Goal: Task Accomplishment & Management: Manage account settings

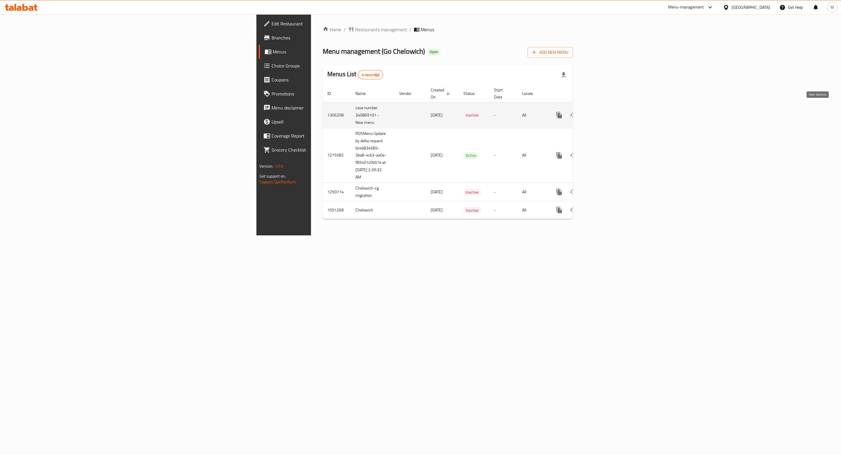
click at [605, 112] on icon "enhanced table" at bounding box center [601, 115] width 7 height 7
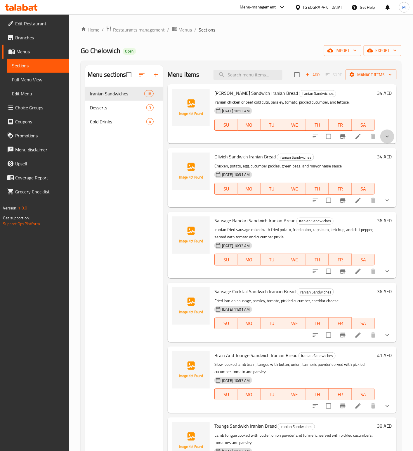
click at [380, 142] on button "show more" at bounding box center [387, 137] width 14 height 14
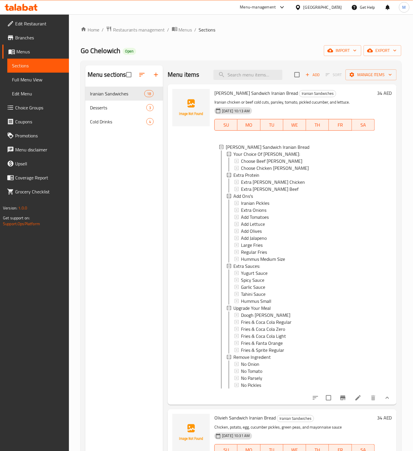
click at [380, 401] on button "show more" at bounding box center [387, 398] width 14 height 14
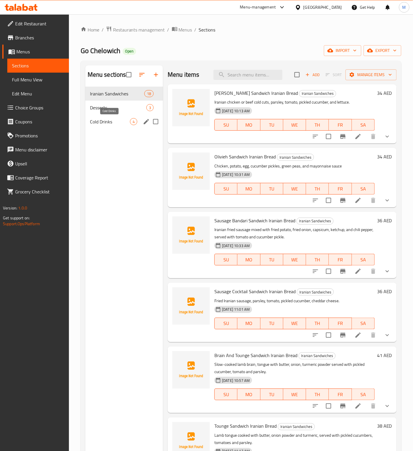
drag, startPoint x: 95, startPoint y: 124, endPoint x: 95, endPoint y: 116, distance: 7.9
click at [95, 124] on span "Cold Drinks" at bounding box center [110, 121] width 40 height 7
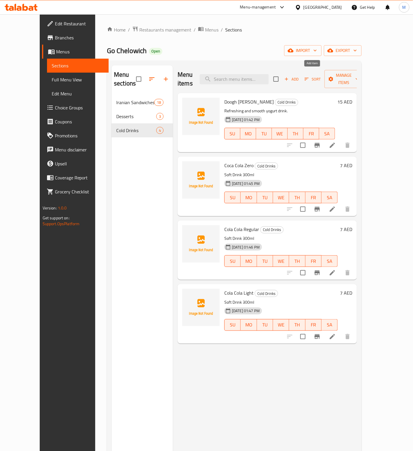
click at [299, 76] on span "Add" at bounding box center [291, 79] width 16 height 7
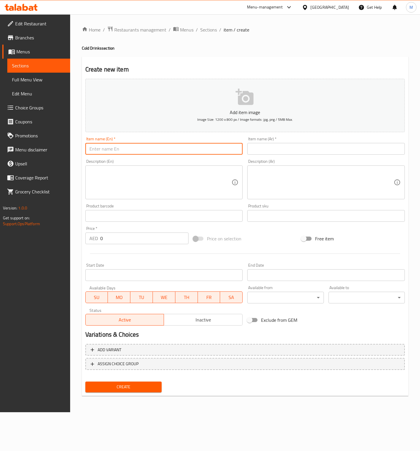
click at [126, 145] on input "text" at bounding box center [163, 149] width 157 height 12
paste input "Fanta Orange"
type input "Fanta Orange"
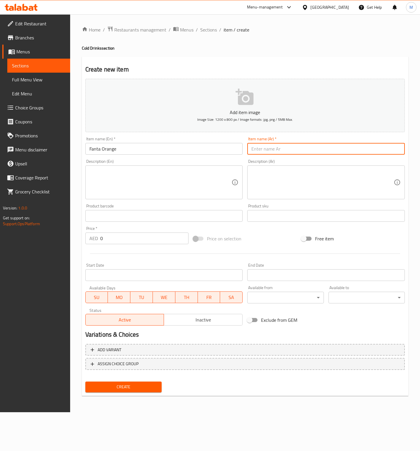
click at [281, 151] on input "text" at bounding box center [325, 149] width 157 height 12
paste input "Fanta Orange"
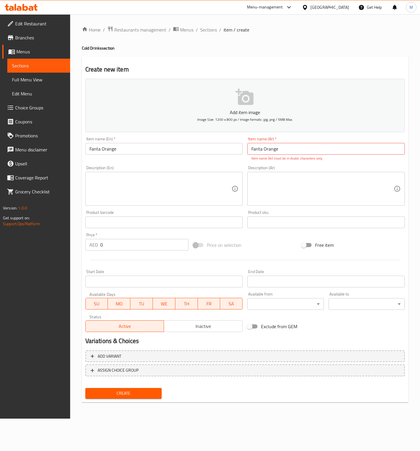
click at [303, 156] on p "Item name (Ar) must be in Arabic characters only" at bounding box center [325, 158] width 149 height 5
click at [298, 149] on input "Fanta Orange" at bounding box center [325, 149] width 157 height 12
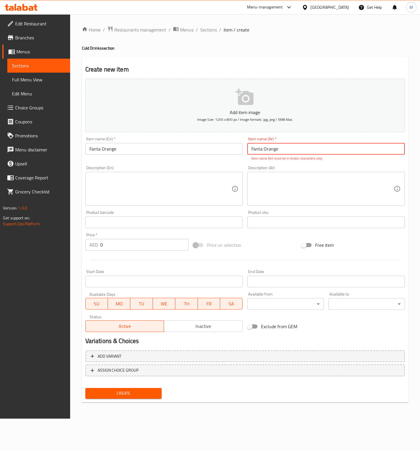
click at [298, 149] on input "Fanta Orange" at bounding box center [325, 149] width 157 height 12
paste input "فانتا برتقال"
type input "فانتا برتقال"
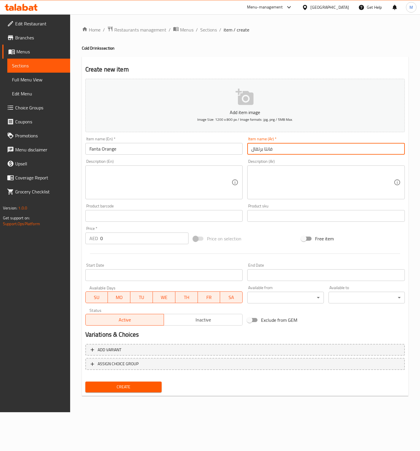
drag, startPoint x: 166, startPoint y: 181, endPoint x: 329, endPoint y: 229, distance: 169.9
click at [166, 181] on textarea at bounding box center [160, 183] width 142 height 28
paste textarea "Soft Drink 300ml"
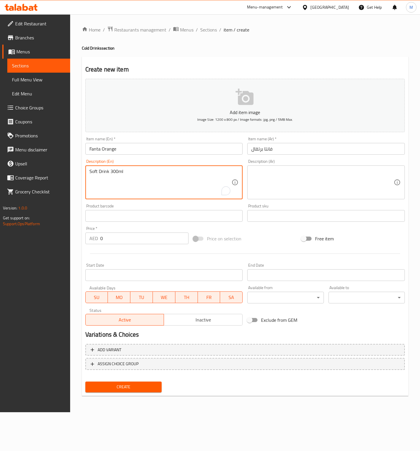
type textarea "Soft Drink 300ml"
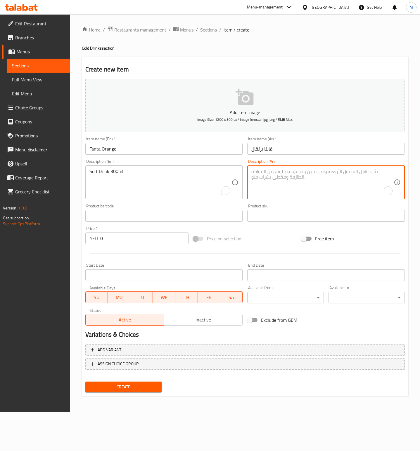
click at [272, 191] on textarea "To enrich screen reader interactions, please activate Accessibility in Grammarl…" at bounding box center [322, 183] width 142 height 28
paste textarea "مشروب غازي 300 مل"
type textarea "مشروب غازي 300 مل"
click at [116, 232] on div "Price   * AED 0 Price *" at bounding box center [136, 236] width 103 height 18
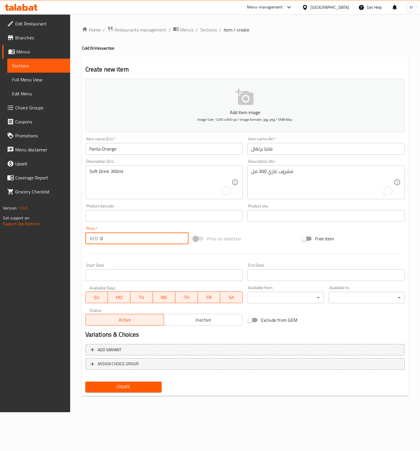
click at [121, 238] on input "0" at bounding box center [144, 239] width 88 height 12
type input "7"
click at [272, 238] on div "Price on selection" at bounding box center [245, 239] width 108 height 16
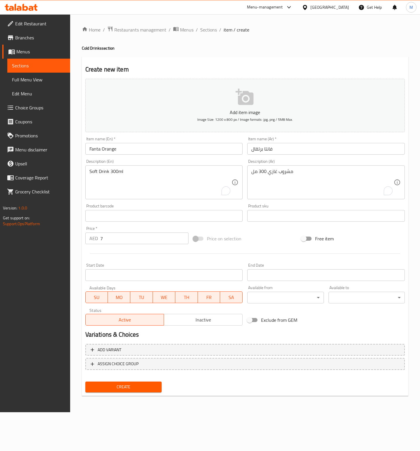
click at [127, 388] on span "Create" at bounding box center [123, 387] width 67 height 7
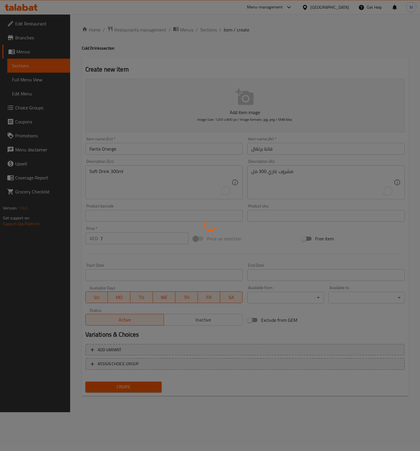
type input "0"
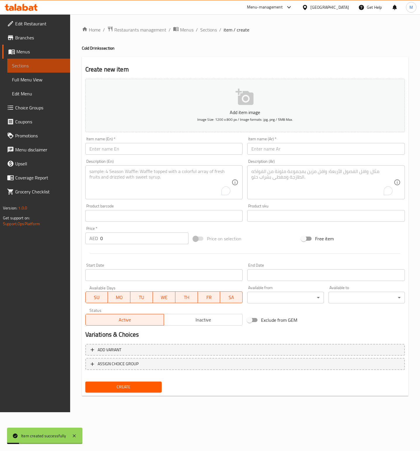
click at [23, 65] on span "Sections" at bounding box center [38, 65] width 53 height 7
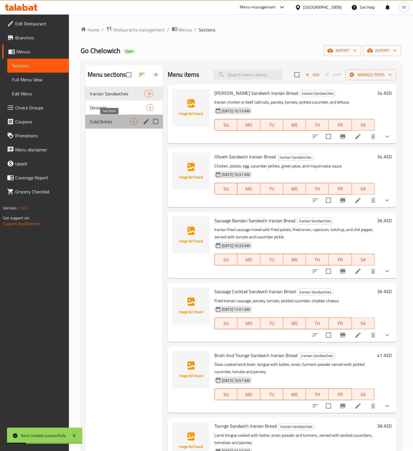
click at [96, 121] on span "Cold Drinks" at bounding box center [110, 121] width 40 height 7
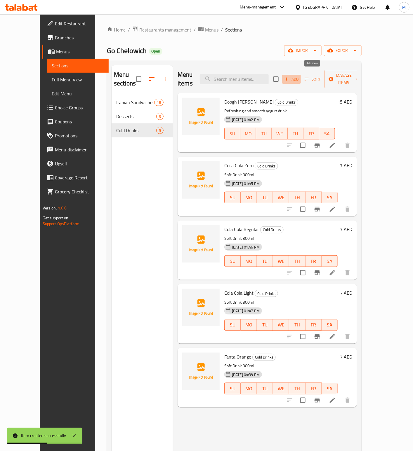
click at [299, 76] on span "Add" at bounding box center [291, 79] width 16 height 7
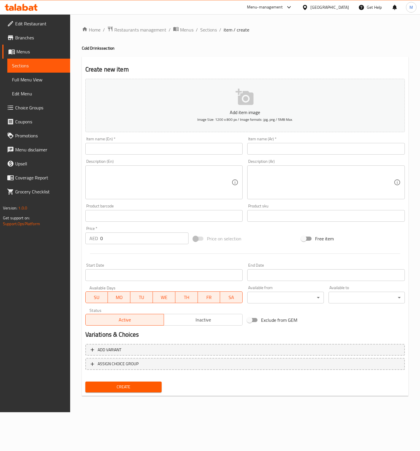
click at [126, 148] on input "text" at bounding box center [163, 149] width 157 height 12
paste input "Sprite"
type input "Sprite"
click at [288, 148] on input "text" at bounding box center [325, 149] width 157 height 12
paste input "مشروب سبرايت"
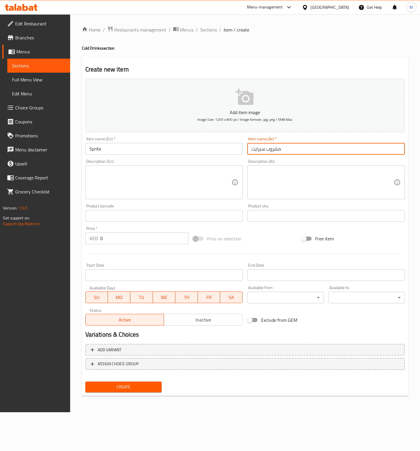
type input "مشروب سبرايت"
click at [97, 181] on textarea at bounding box center [160, 183] width 142 height 28
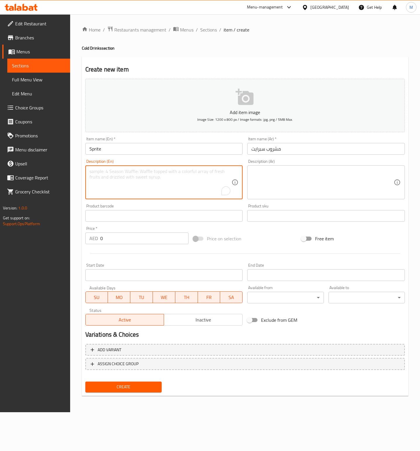
paste textarea "Soft Drink 300ml"
type textarea "Soft Drink 300ml"
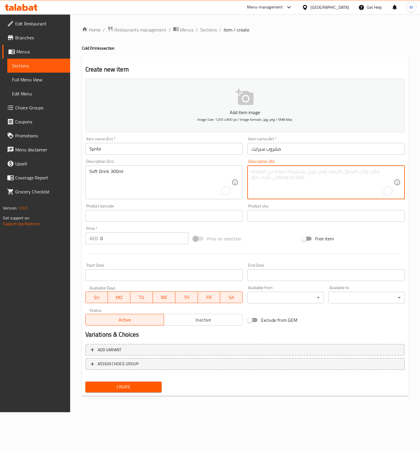
click at [308, 188] on textarea "To enrich screen reader interactions, please activate Accessibility in Grammarl…" at bounding box center [322, 183] width 142 height 28
click at [338, 211] on input "text" at bounding box center [325, 216] width 157 height 12
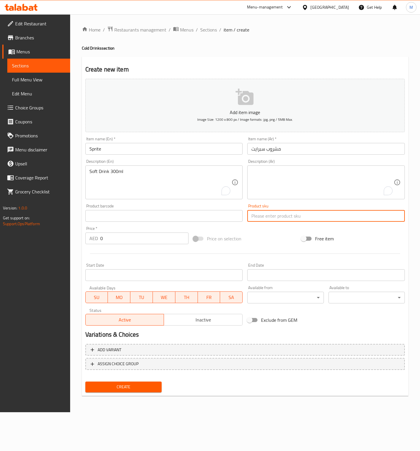
click at [316, 182] on textarea "To enrich screen reader interactions, please activate Accessibility in Grammarl…" at bounding box center [322, 183] width 142 height 28
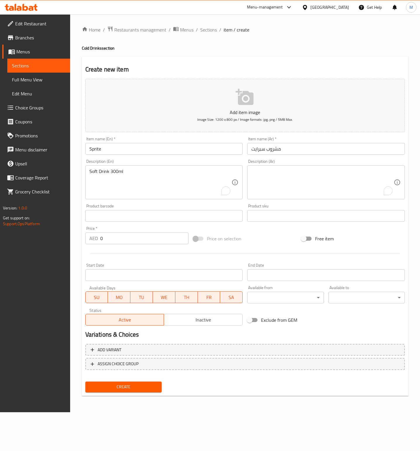
click at [303, 152] on input "مشروب سبرايت" at bounding box center [325, 149] width 157 height 12
paste input "ازي 300 مل"
type input "مشروب غازي 300 مل"
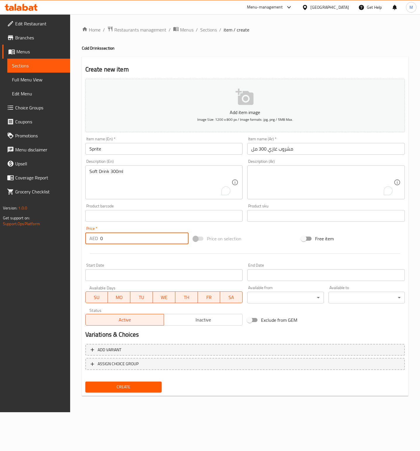
click at [147, 244] on input "0" at bounding box center [144, 239] width 88 height 12
type input "7"
drag, startPoint x: 267, startPoint y: 236, endPoint x: 272, endPoint y: 236, distance: 4.4
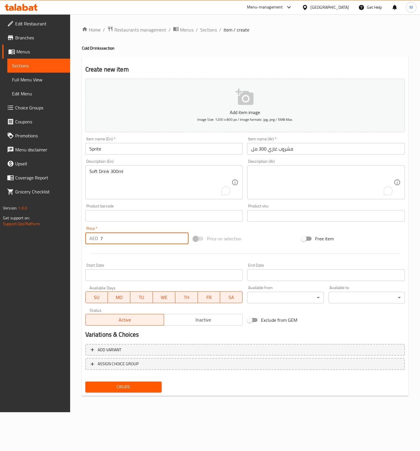
click at [269, 236] on div "Price on selection" at bounding box center [245, 239] width 108 height 16
click at [298, 147] on input "مشروب غازي 300 مل" at bounding box center [325, 149] width 157 height 12
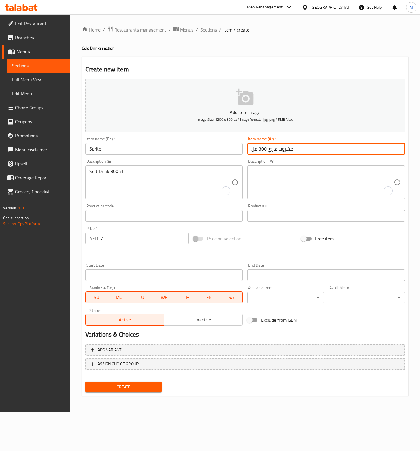
click at [298, 147] on input "مشروب غازي 300 مل" at bounding box center [325, 149] width 157 height 12
paste input "برايت"
type input "مشروب سبرايت"
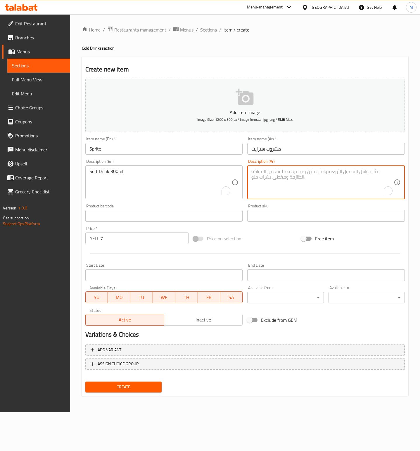
click at [292, 177] on textarea "To enrich screen reader interactions, please activate Accessibility in Grammarl…" at bounding box center [322, 183] width 142 height 28
paste textarea "مشروب غازي 300 مل"
type textarea "مشروب غازي 300 مل"
click at [274, 241] on div "Price on selection" at bounding box center [245, 239] width 108 height 16
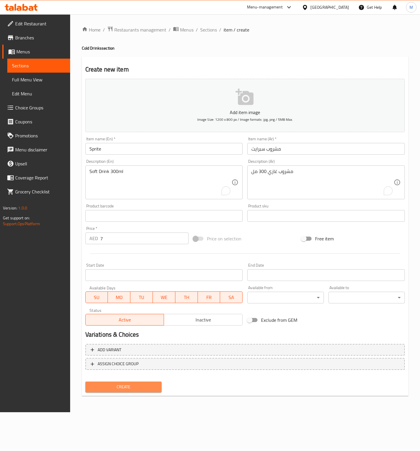
click at [135, 384] on span "Create" at bounding box center [123, 387] width 67 height 7
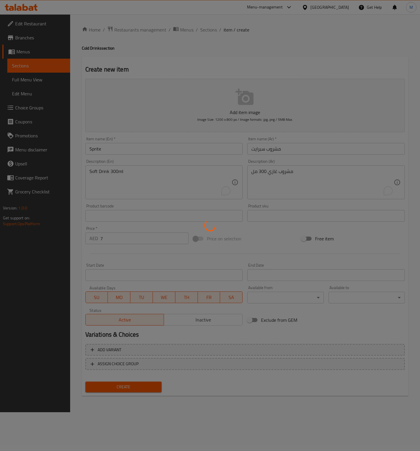
type input "0"
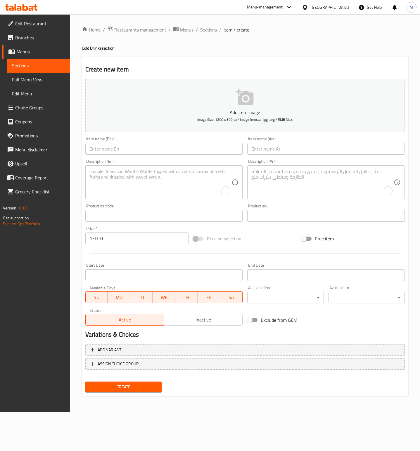
click at [132, 147] on input "text" at bounding box center [163, 149] width 157 height 12
paste input "[GEOGRAPHIC_DATA] Still Water (500 ML)"
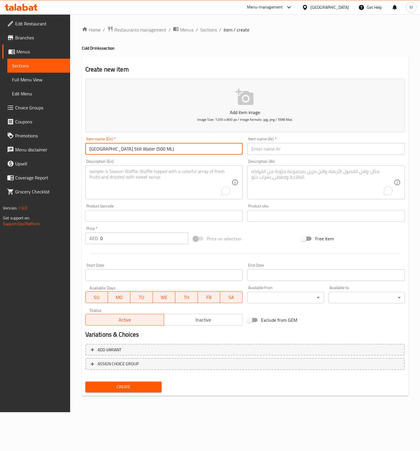
type input "[GEOGRAPHIC_DATA] Still Water (500 ML)"
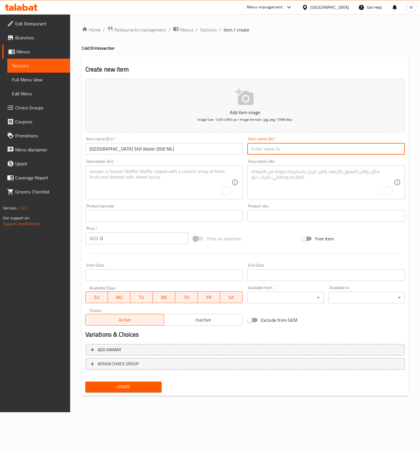
click at [289, 151] on input "text" at bounding box center [325, 149] width 157 height 12
paste input "مياه مرسى (500 مل)"
type input "مياه مرسى (500 مل)"
click at [145, 184] on textarea "To enrich screen reader interactions, please activate Accessibility in Grammarl…" at bounding box center [160, 183] width 142 height 28
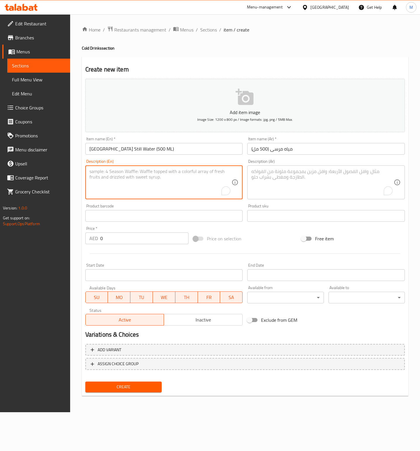
paste textarea "Still Water 500ml"
type textarea "Still Water 500ml"
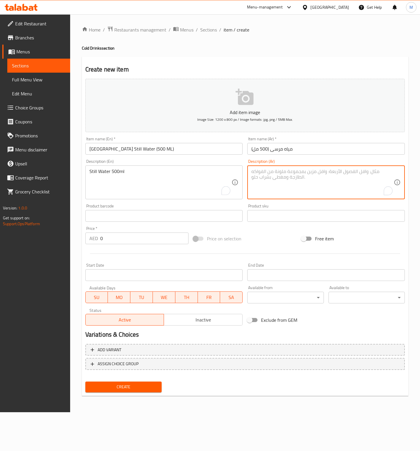
click at [300, 177] on textarea "To enrich screen reader interactions, please activate Accessibility in Grammarl…" at bounding box center [322, 183] width 142 height 28
paste textarea "ماء عادي 500 مل"
type textarea "ماء عادي 500 مل"
click at [142, 246] on div "Price   * AED 0 Price *" at bounding box center [137, 235] width 108 height 22
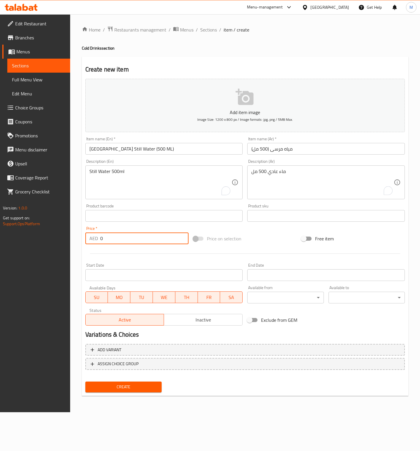
click at [141, 242] on input "0" at bounding box center [144, 239] width 88 height 12
type input "7"
drag, startPoint x: 262, startPoint y: 236, endPoint x: 253, endPoint y: 260, distance: 25.2
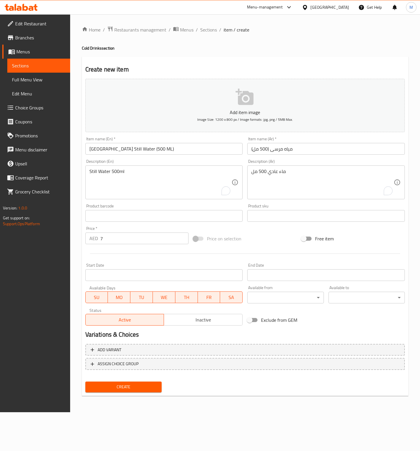
click at [262, 236] on div "Price on selection" at bounding box center [245, 239] width 108 height 16
click at [149, 386] on span "Create" at bounding box center [123, 387] width 67 height 7
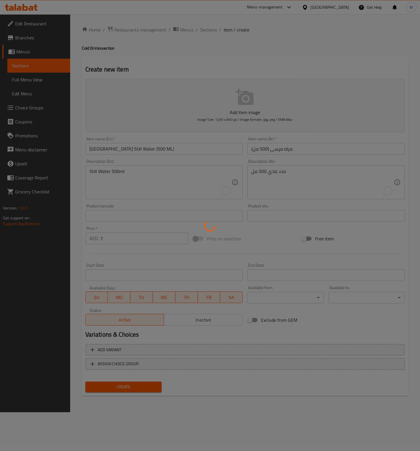
type input "0"
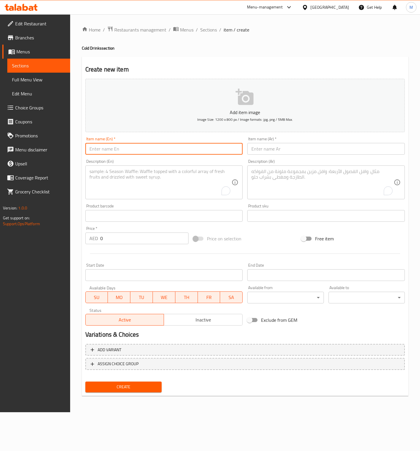
click at [121, 152] on input "text" at bounding box center [163, 149] width 157 height 12
paste input "[GEOGRAPHIC_DATA] Still Water 1.5 L"
type input "[GEOGRAPHIC_DATA] Still Water 1.5 L"
click at [279, 149] on input "text" at bounding box center [325, 149] width 157 height 12
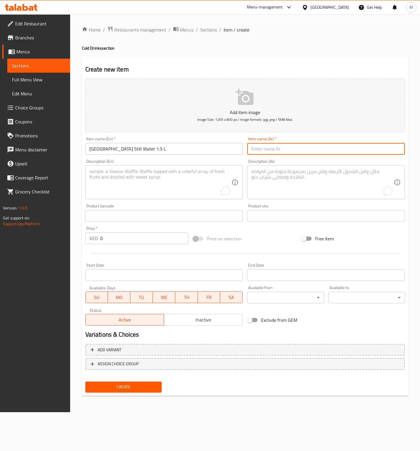
paste input "مياه مرسى (1.5ل)"
type input "مياه مرسى (1.5ل)"
click at [125, 182] on textarea "To enrich screen reader interactions, please activate Accessibility in Grammarl…" at bounding box center [160, 183] width 142 height 28
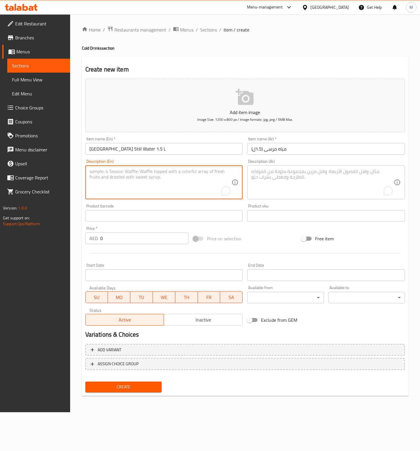
paste textarea "Still Water 1.5 Liter"
type textarea "Still Water 1.5 Liter"
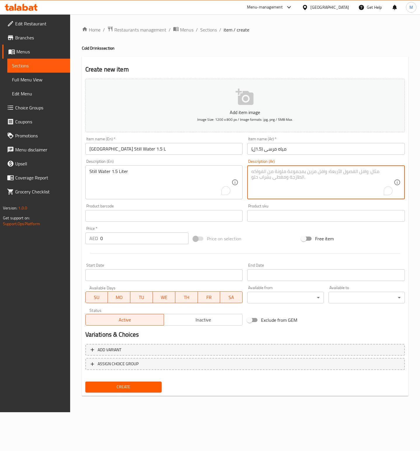
paste textarea "مياه عادية 1.5 لتر"
type textarea "مياه عادية 1.5 لتر"
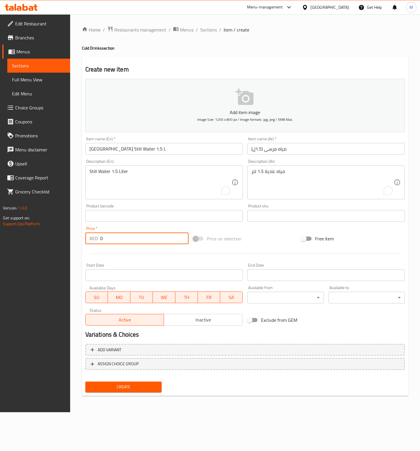
click at [127, 243] on input "0" at bounding box center [144, 239] width 88 height 12
type input "12"
click at [260, 238] on div "Price on selection" at bounding box center [245, 239] width 108 height 16
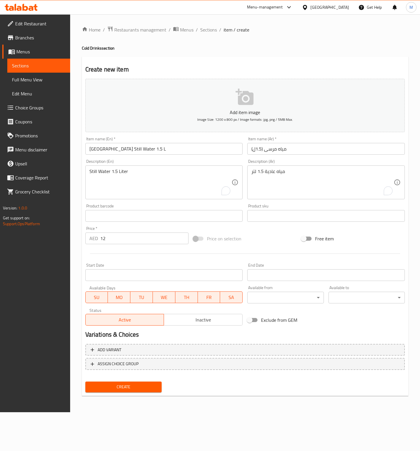
click at [142, 390] on span "Create" at bounding box center [123, 387] width 67 height 7
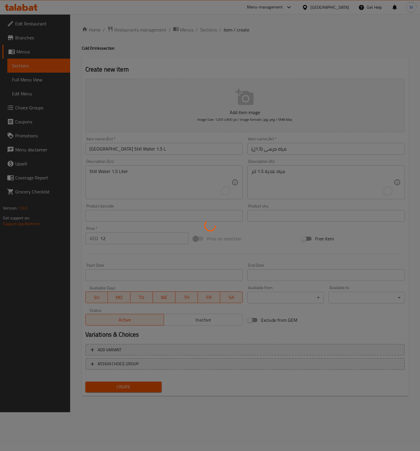
type input "0"
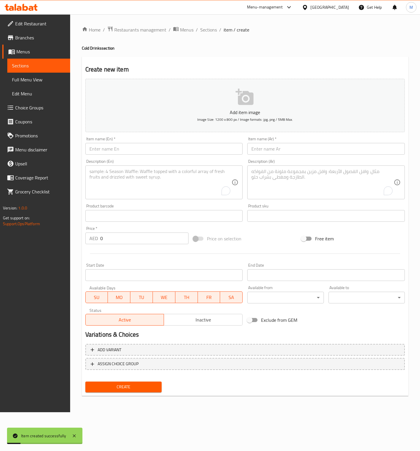
click at [28, 65] on span "Sections" at bounding box center [38, 65] width 53 height 7
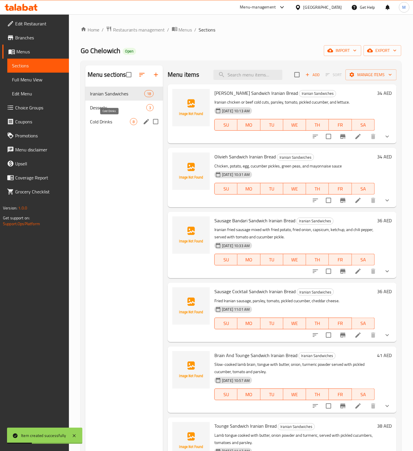
click at [101, 125] on span "Cold Drinks" at bounding box center [110, 121] width 40 height 7
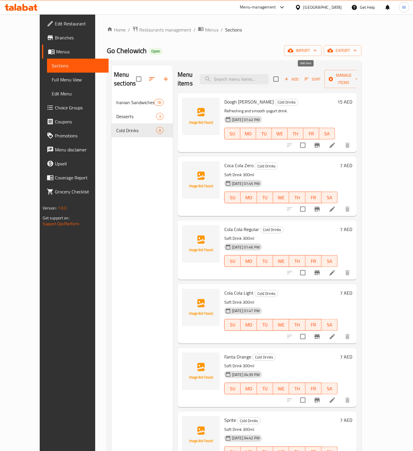
click at [299, 76] on span "Add" at bounding box center [291, 79] width 16 height 7
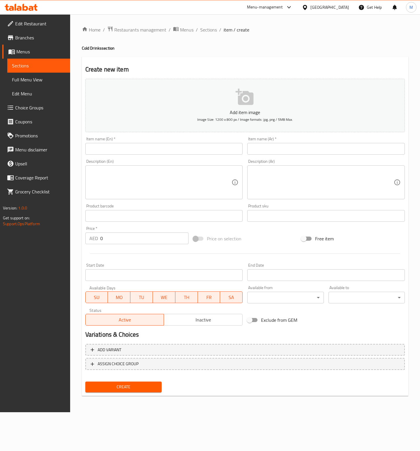
click at [136, 151] on input "text" at bounding box center [163, 149] width 157 height 12
paste input "Perrier Sparkling Water 330 ML"
type input "Perrier Sparkling Water 330 ML"
click at [289, 147] on input "text" at bounding box center [325, 149] width 157 height 12
paste input "مياه [PERSON_NAME] 330 مل"
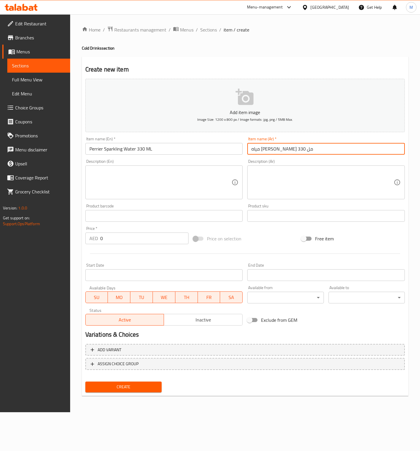
type input "مياه [PERSON_NAME] 330 مل"
click at [117, 189] on textarea at bounding box center [160, 183] width 142 height 28
paste textarea "Sparkling Water 330 ML"
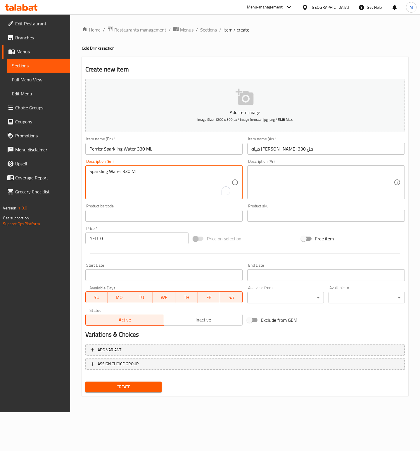
type textarea "Sparkling Water 330 ML"
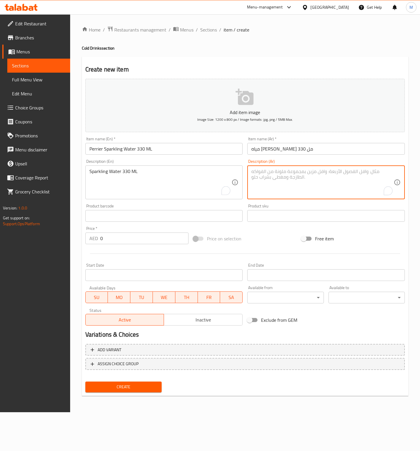
click at [288, 182] on textarea "To enrich screen reader interactions, please activate Accessibility in Grammarl…" at bounding box center [322, 183] width 142 height 28
paste textarea "مياه غازية 330 مل"
type textarea "مياه غازية 330 مل"
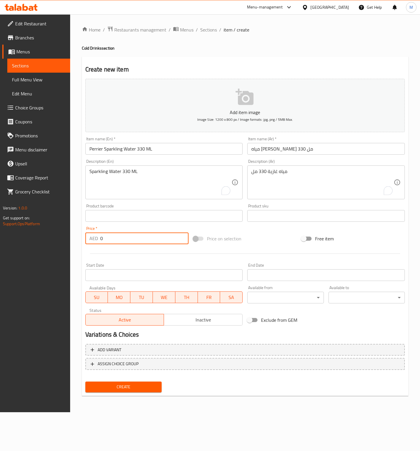
click at [126, 238] on input "0" at bounding box center [144, 239] width 88 height 12
type input "13"
click at [270, 236] on div "Price on selection" at bounding box center [245, 239] width 108 height 16
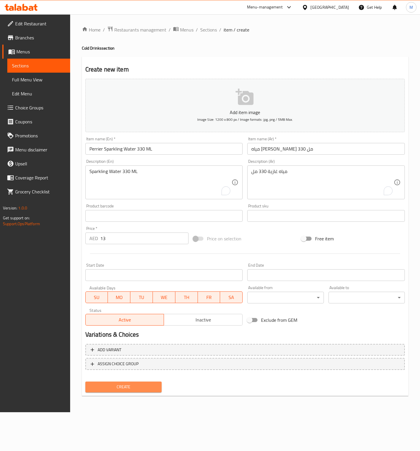
click at [133, 385] on span "Create" at bounding box center [123, 387] width 67 height 7
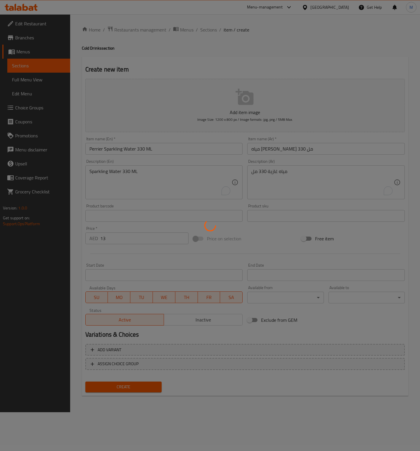
type input "0"
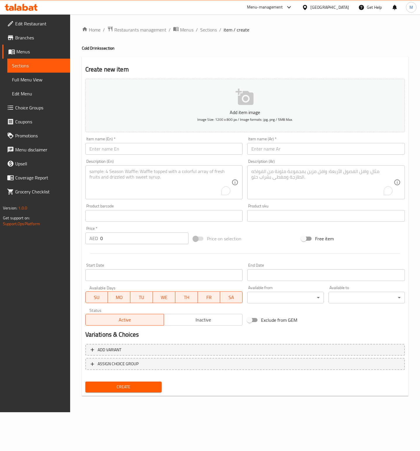
click at [130, 153] on input "text" at bounding box center [163, 149] width 157 height 12
paste input "Perrier Sparkling Water 750 ML"
type input "Perrier Sparkling Water 750 ML"
click at [297, 158] on div "Description (Ar) Description (Ar)" at bounding box center [326, 179] width 162 height 45
click at [292, 152] on input "text" at bounding box center [325, 149] width 157 height 12
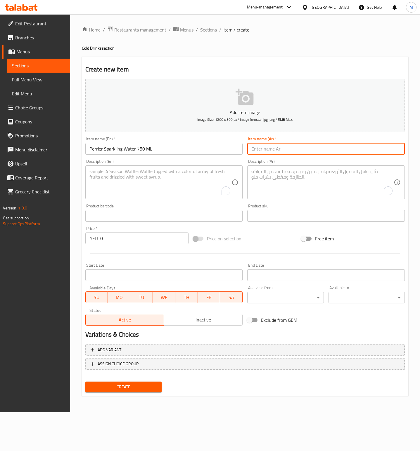
paste input "مياه [PERSON_NAME] 750 مل"
type input "مياه [PERSON_NAME] 750 مل"
click at [149, 187] on textarea "To enrich screen reader interactions, please activate Accessibility in Grammarl…" at bounding box center [160, 183] width 142 height 28
paste textarea "Sparkling Water 750 ML"
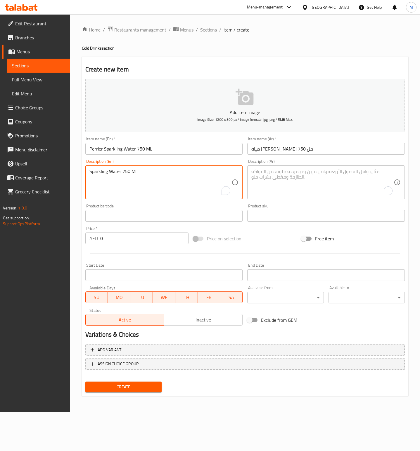
type textarea "Sparkling Water 750 ML"
click at [296, 176] on textarea "To enrich screen reader interactions, please activate Accessibility in Grammarl…" at bounding box center [322, 183] width 142 height 28
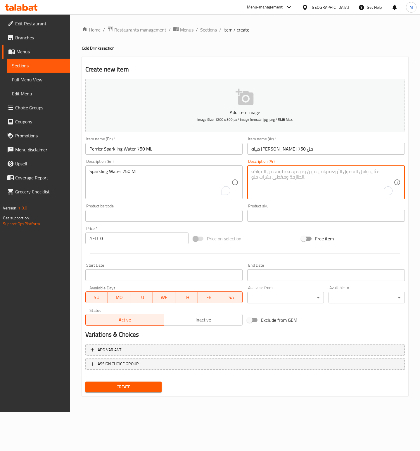
paste textarea "مياه غازية 750 مل"
type textarea "مياه غازية 750 مل"
click at [120, 231] on div "Price   * AED 0 Price *" at bounding box center [136, 236] width 103 height 18
click at [128, 236] on input "0" at bounding box center [144, 239] width 88 height 12
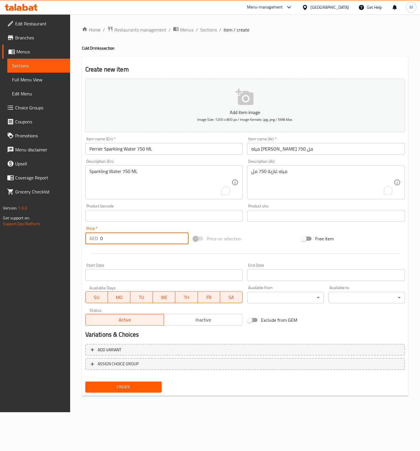
click at [128, 236] on input "0" at bounding box center [144, 239] width 88 height 12
type input "19"
click at [258, 238] on div "Price on selection" at bounding box center [245, 239] width 108 height 16
click at [136, 380] on div "Create" at bounding box center [123, 387] width 81 height 15
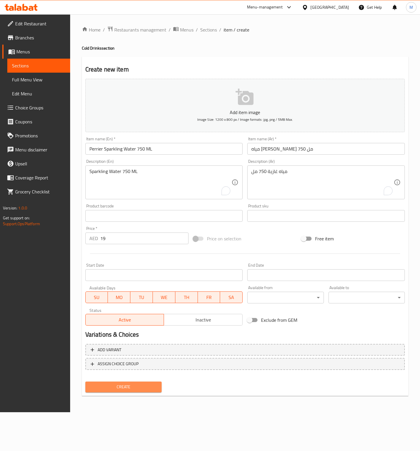
click at [143, 384] on span "Create" at bounding box center [123, 387] width 67 height 7
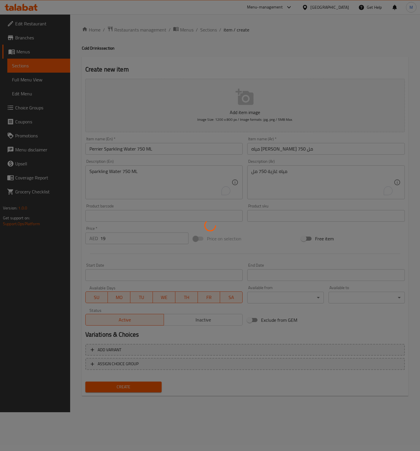
type input "0"
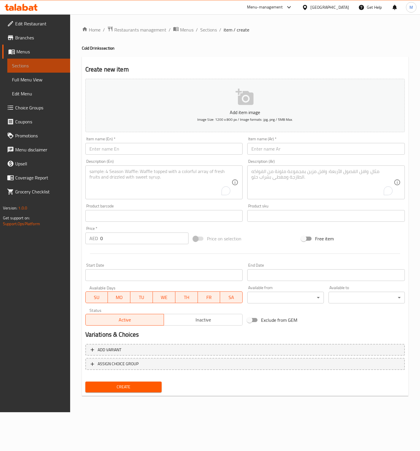
click at [18, 70] on link "Sections" at bounding box center [38, 66] width 63 height 14
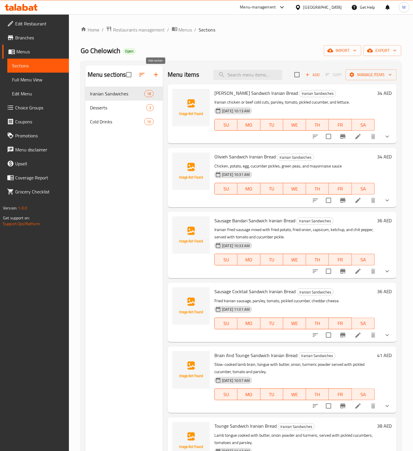
click at [153, 79] on button "button" at bounding box center [156, 75] width 14 height 14
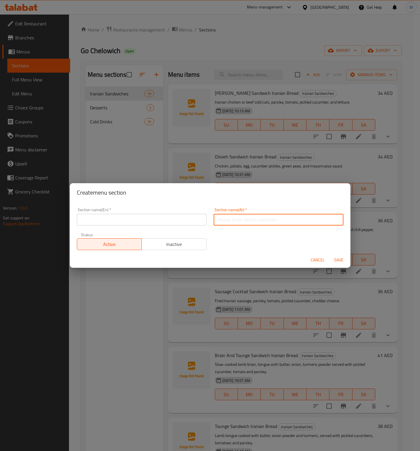
click at [256, 221] on input "text" at bounding box center [278, 220] width 130 height 12
type input "u"
type input "عصائر طازجة"
click at [123, 218] on input "text" at bounding box center [142, 220] width 130 height 12
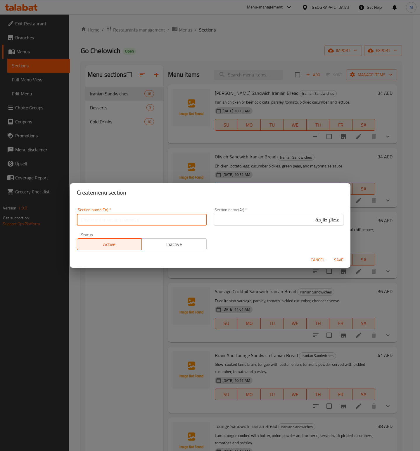
paste input "Fresh Juices"
type input "Fresh Juices"
click at [264, 246] on div "Section name(En)   * Fresh Juices Section name(En) * Section name(Ar)   * عصائر…" at bounding box center [209, 228] width 273 height 49
click at [331, 260] on span "Save" at bounding box center [338, 260] width 14 height 7
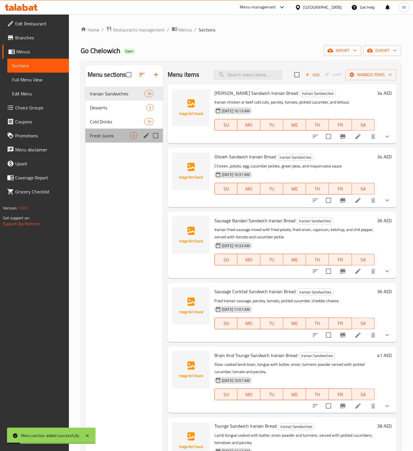
click at [105, 130] on div "Fresh Juices 0" at bounding box center [124, 136] width 78 height 14
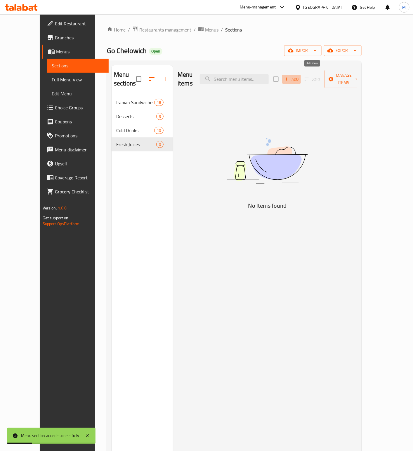
click at [299, 76] on span "Add" at bounding box center [291, 79] width 16 height 7
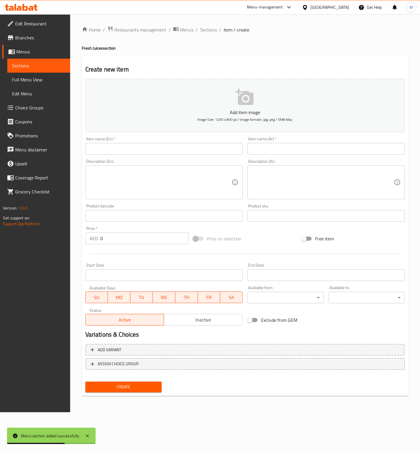
drag, startPoint x: 116, startPoint y: 152, endPoint x: 229, endPoint y: 152, distance: 112.4
click at [119, 152] on input "text" at bounding box center [163, 149] width 157 height 12
paste input "Orange Juice"
type input "Orange Juice"
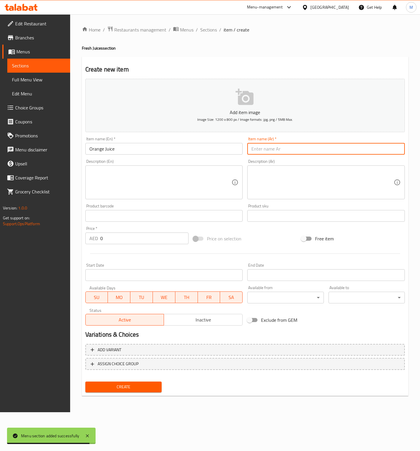
click at [283, 145] on input "text" at bounding box center [325, 149] width 157 height 12
paste input "عصير البرتقال"
type input "عصير البرتقال"
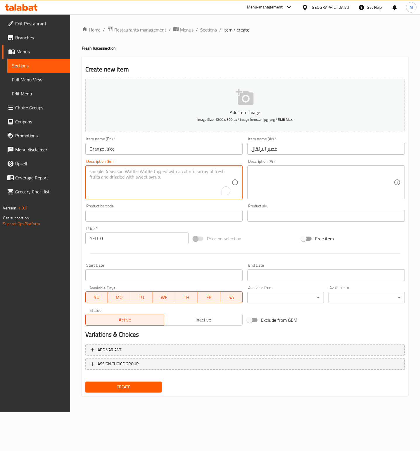
click at [124, 188] on textarea "To enrich screen reader interactions, please activate Accessibility in Grammarl…" at bounding box center [160, 183] width 142 height 28
paste textarea "Fresh Juice"
type textarea "Fresh Juice"
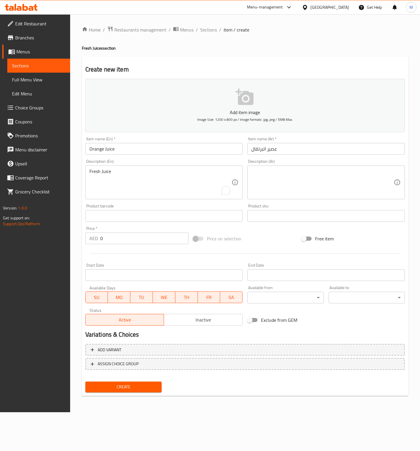
click at [288, 175] on textarea at bounding box center [322, 183] width 142 height 28
paste textarea "عصير طازج"
type textarea "عصير طازج"
click at [115, 239] on input "0" at bounding box center [144, 239] width 88 height 12
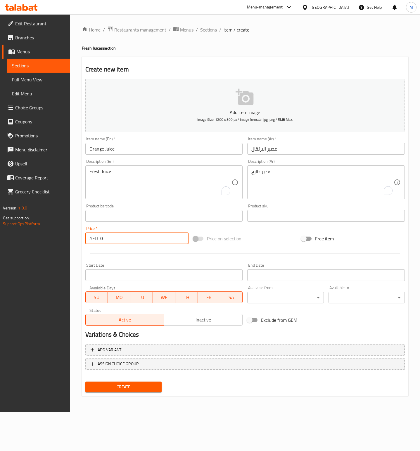
click at [115, 239] on input "0" at bounding box center [144, 239] width 88 height 12
type input "29"
click at [125, 386] on span "Create" at bounding box center [123, 387] width 67 height 7
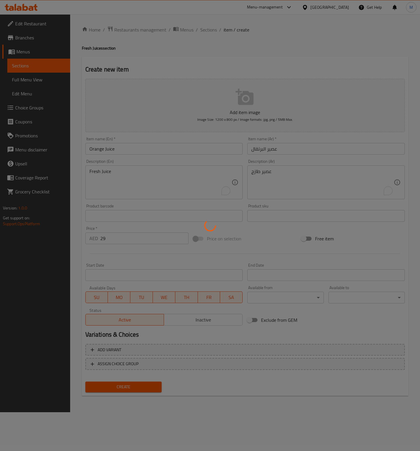
type input "0"
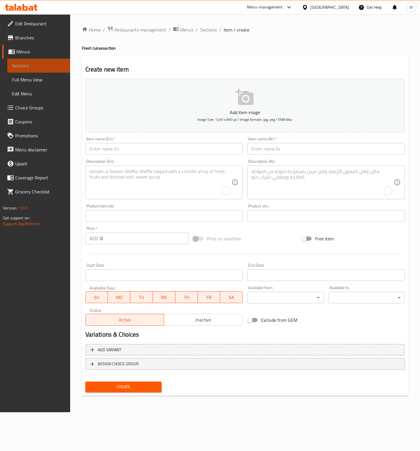
click at [38, 63] on span "Sections" at bounding box center [38, 65] width 53 height 7
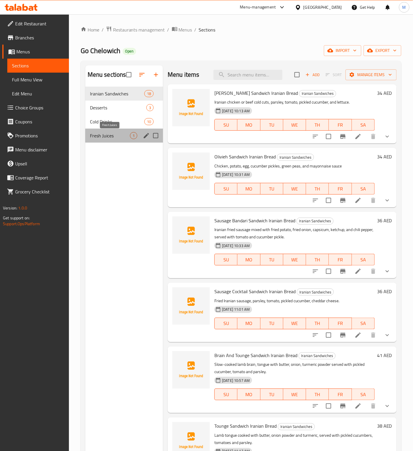
click at [107, 138] on span "Fresh Juices" at bounding box center [110, 135] width 40 height 7
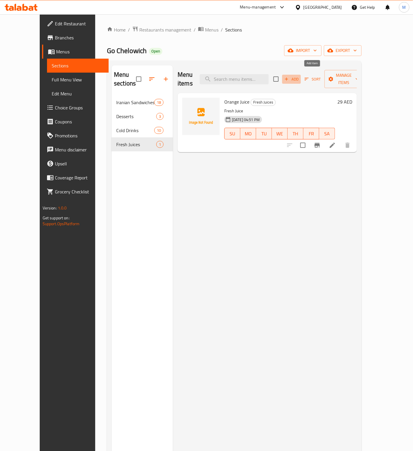
click at [301, 75] on button "Add" at bounding box center [291, 79] width 19 height 9
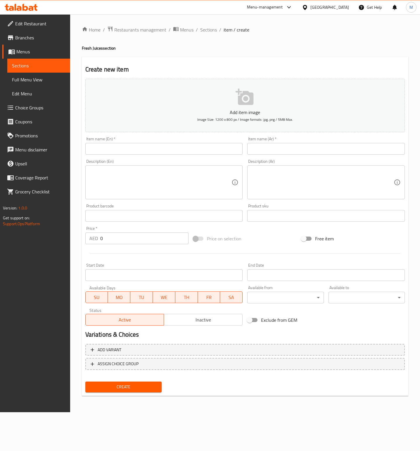
click at [138, 151] on input "text" at bounding box center [163, 149] width 157 height 12
paste input "Grapefruit Juice"
type input "Grapefruit Juice"
click at [290, 144] on input "text" at bounding box center [325, 149] width 157 height 12
paste input "عصير جريب فروت"
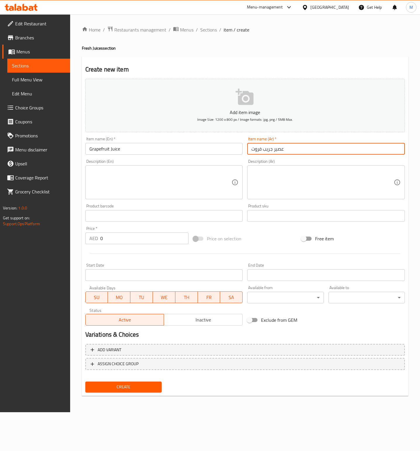
type input "عصير جريب فروت"
click at [182, 185] on textarea at bounding box center [160, 183] width 142 height 28
paste textarea "Fresh Juice"
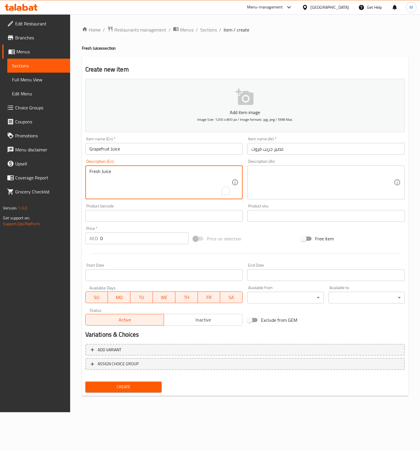
type textarea "Fresh Juice"
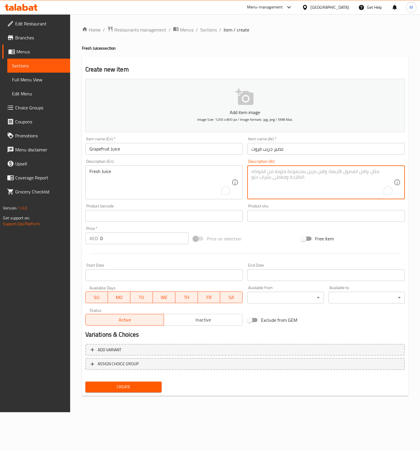
click at [270, 182] on textarea "To enrich screen reader interactions, please activate Accessibility in Grammarl…" at bounding box center [322, 183] width 142 height 28
paste textarea "عصير طازج"
type textarea "عصير طازج"
click at [148, 241] on input "0" at bounding box center [144, 239] width 88 height 12
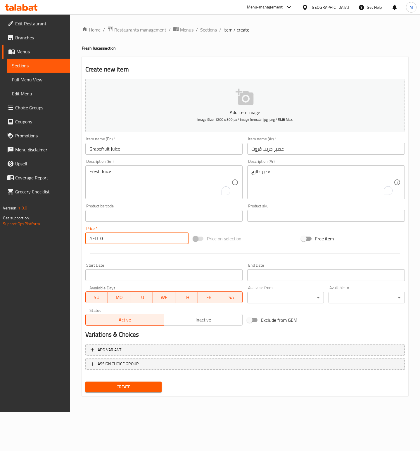
click at [148, 241] on input "0" at bounding box center [144, 239] width 88 height 12
paste input "29"
click at [135, 236] on input "029" at bounding box center [144, 239] width 88 height 12
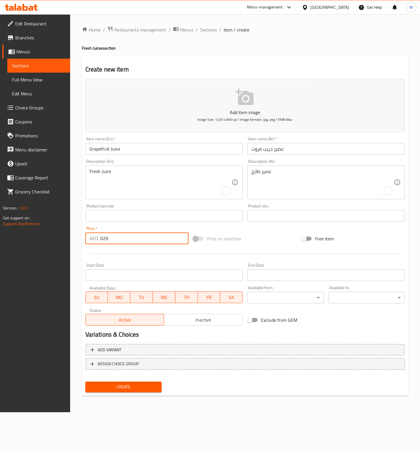
paste input "number"
type input "29"
click at [261, 230] on div "Add item image Image Size: 1200 x 800 px / Image formats: jpg, png / 5MB Max. I…" at bounding box center [245, 202] width 324 height 252
drag, startPoint x: 136, startPoint y: 384, endPoint x: 140, endPoint y: 384, distance: 4.7
click at [135, 384] on span "Create" at bounding box center [123, 387] width 67 height 7
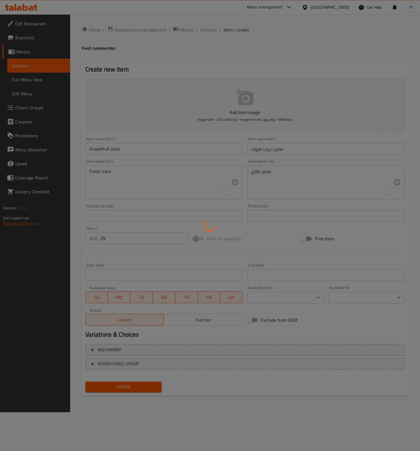
type input "0"
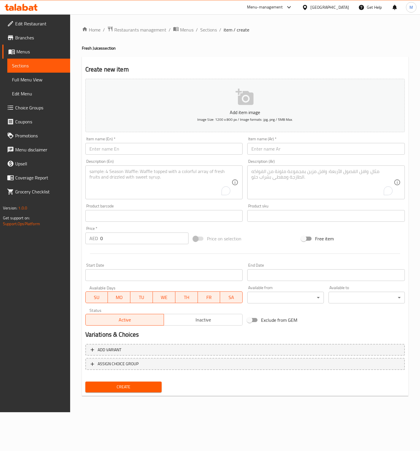
drag, startPoint x: 130, startPoint y: 153, endPoint x: 187, endPoint y: 151, distance: 57.8
click at [129, 153] on input "text" at bounding box center [163, 149] width 157 height 12
paste input "Carrot Juice"
type input "Carrot Juice"
click at [300, 147] on input "text" at bounding box center [325, 149] width 157 height 12
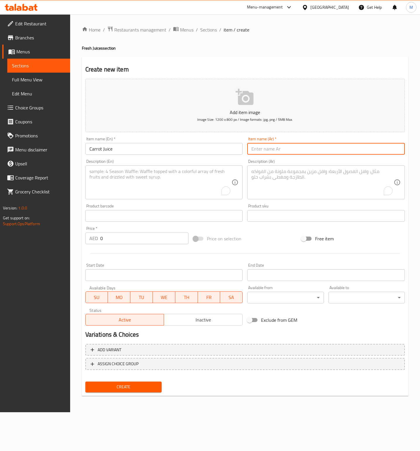
paste input "عصير الجزر"
type input "عصير الجزر"
drag, startPoint x: 128, startPoint y: 182, endPoint x: 374, endPoint y: 160, distance: 247.1
click at [128, 182] on textarea "To enrich screen reader interactions, please activate Accessibility in Grammarl…" at bounding box center [160, 183] width 142 height 28
paste textarea "Fresh Juice"
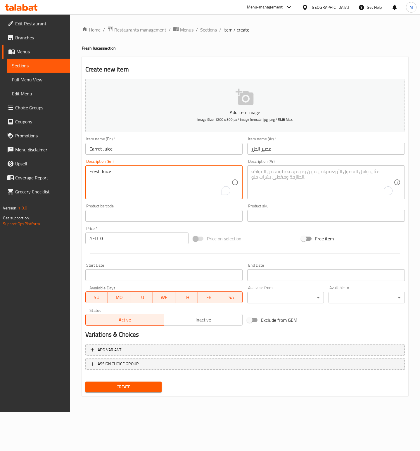
type textarea "Fresh Juice"
drag, startPoint x: 317, startPoint y: 198, endPoint x: 315, endPoint y: 193, distance: 5.4
click at [316, 197] on div "Description (Ar)" at bounding box center [325, 183] width 157 height 34
paste textarea "عصير طازج"
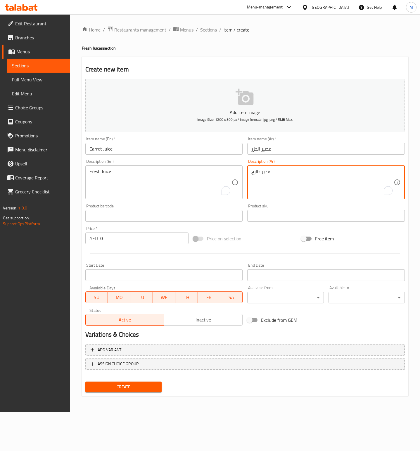
type textarea "عصير طازج"
click at [114, 237] on input "0" at bounding box center [144, 239] width 88 height 12
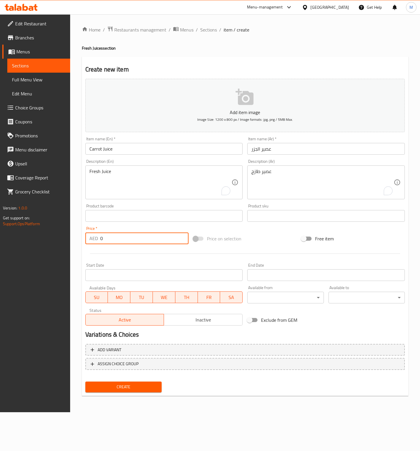
paste input "28"
drag, startPoint x: 78, startPoint y: 237, endPoint x: 29, endPoint y: 237, distance: 49.0
click at [29, 237] on div "Edit Restaurant Branches Menus Sections Full Menu View Edit Menu Choice Groups …" at bounding box center [210, 213] width 420 height 398
paste input "number"
type input "28"
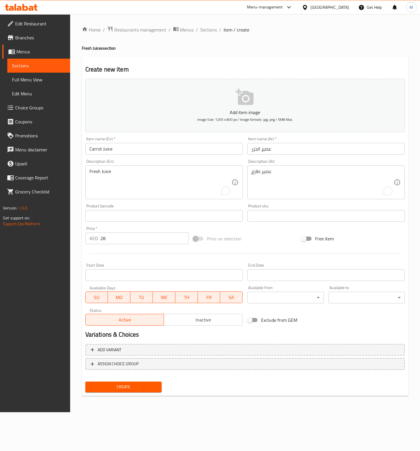
click at [286, 232] on div "Price on selection" at bounding box center [245, 239] width 108 height 16
click at [127, 391] on button "Create" at bounding box center [123, 387] width 76 height 11
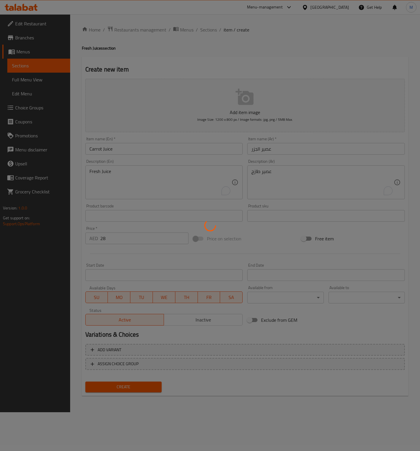
type input "0"
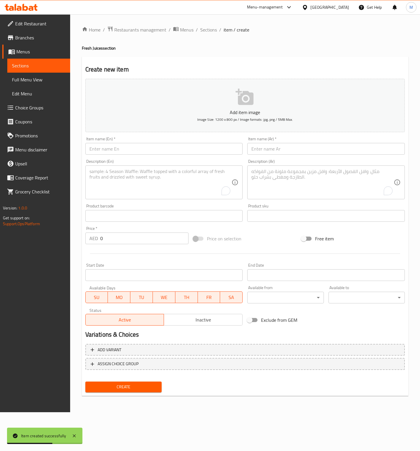
drag, startPoint x: 124, startPoint y: 148, endPoint x: 129, endPoint y: 148, distance: 4.4
click at [124, 148] on input "text" at bounding box center [163, 149] width 157 height 12
paste input "Green Apple Juice"
type input "Green Apple Juice"
click at [276, 148] on input "text" at bounding box center [325, 149] width 157 height 12
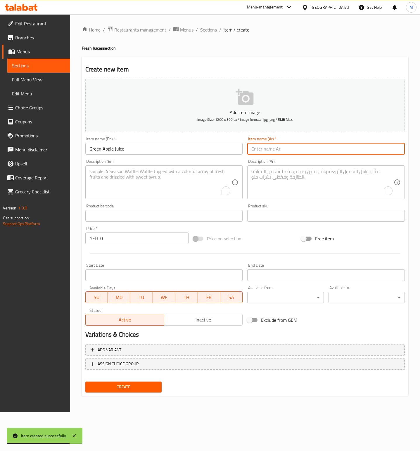
paste input "عصير التفاح الأخضر"
type input "عصير التفاح الأخضر"
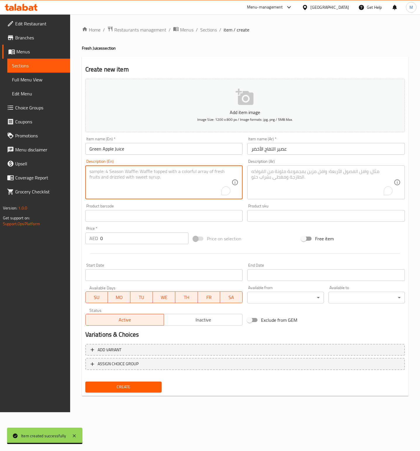
drag, startPoint x: 159, startPoint y: 184, endPoint x: 247, endPoint y: 184, distance: 88.5
click at [159, 184] on textarea "To enrich screen reader interactions, please activate Accessibility in Grammarl…" at bounding box center [160, 183] width 142 height 28
paste textarea "Fresh Juice"
type textarea "Fresh Juice"
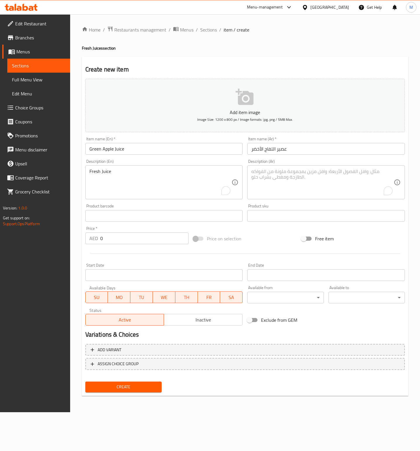
drag, startPoint x: 313, startPoint y: 179, endPoint x: 328, endPoint y: 179, distance: 14.6
click at [313, 179] on textarea "To enrich screen reader interactions, please activate Accessibility in Grammarl…" at bounding box center [322, 183] width 142 height 28
paste textarea "عصير طازج"
type textarea "عصير طازج"
click at [134, 239] on input "0" at bounding box center [144, 239] width 88 height 12
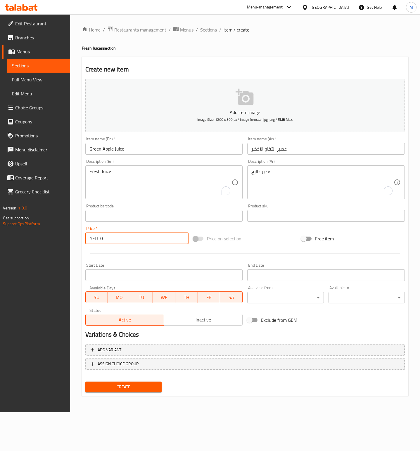
click at [134, 239] on input "0" at bounding box center [144, 239] width 88 height 12
paste input "28"
type input "28"
drag, startPoint x: 272, startPoint y: 241, endPoint x: 264, endPoint y: 239, distance: 9.1
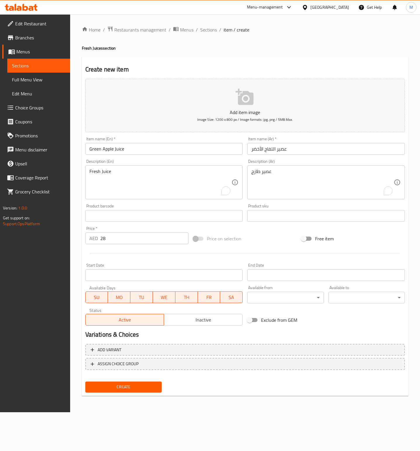
click at [272, 240] on div "Price on selection" at bounding box center [245, 239] width 108 height 16
drag, startPoint x: 138, startPoint y: 388, endPoint x: 402, endPoint y: 321, distance: 272.3
click at [138, 388] on span "Create" at bounding box center [123, 387] width 67 height 7
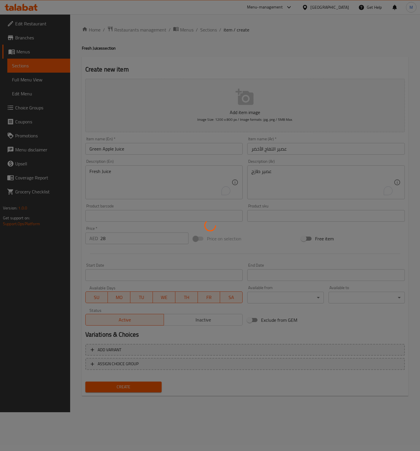
type input "0"
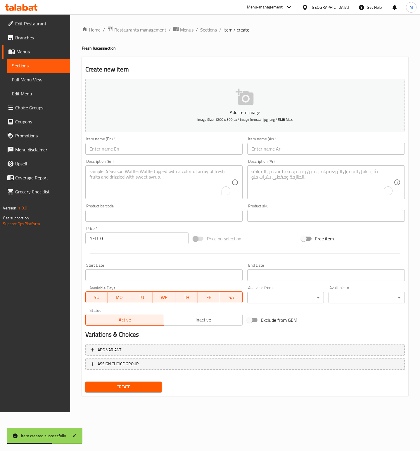
drag, startPoint x: 117, startPoint y: 151, endPoint x: 232, endPoint y: 151, distance: 114.7
click at [117, 151] on input "text" at bounding box center [163, 149] width 157 height 12
paste input "Mango Juice"
type input "Mango Juice"
drag, startPoint x: 286, startPoint y: 150, endPoint x: 329, endPoint y: 155, distance: 43.2
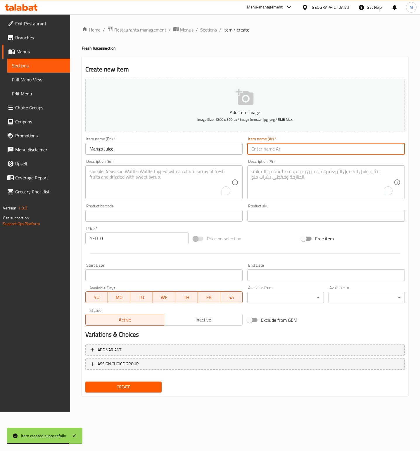
click at [286, 150] on input "text" at bounding box center [325, 149] width 157 height 12
paste input "عصير المانجو"
type input "عصير المانجو"
click at [145, 192] on textarea "To enrich screen reader interactions, please activate Accessibility in Grammarl…" at bounding box center [160, 183] width 142 height 28
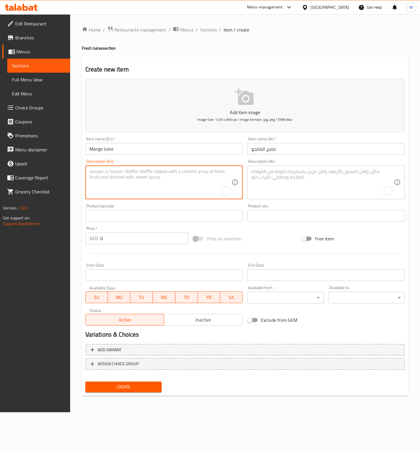
paste textarea "Fresh Juice"
type textarea "Fresh Juice"
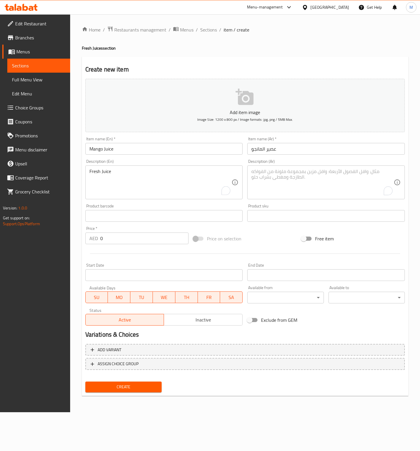
click at [314, 192] on textarea "To enrich screen reader interactions, please activate Accessibility in Grammarl…" at bounding box center [322, 183] width 142 height 28
paste textarea "عصير طازج"
type textarea "عصير طازج"
click at [110, 237] on input "0" at bounding box center [144, 239] width 88 height 12
click at [109, 237] on input "0" at bounding box center [144, 239] width 88 height 12
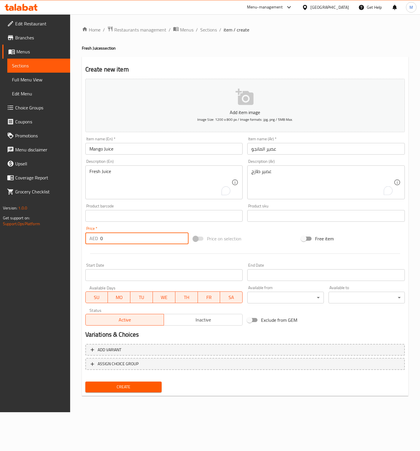
click at [123, 238] on input "0" at bounding box center [144, 239] width 88 height 12
paste input "35"
type input "35"
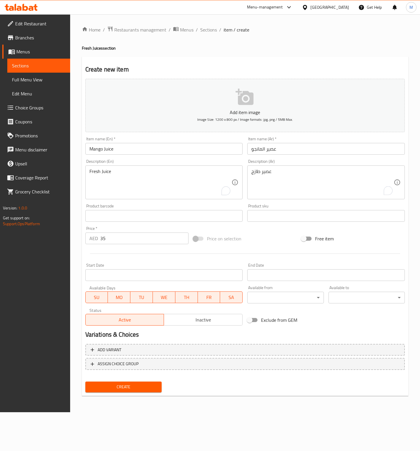
click at [275, 236] on div "Price on selection" at bounding box center [245, 239] width 108 height 16
click at [131, 385] on span "Create" at bounding box center [123, 387] width 67 height 7
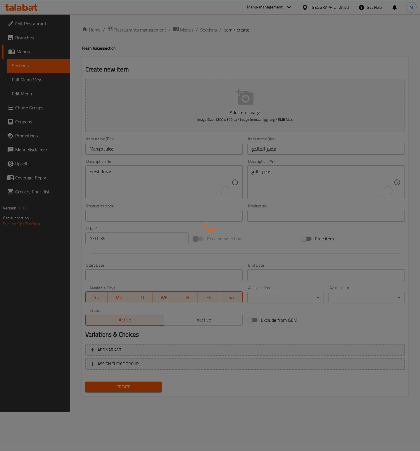
type input "0"
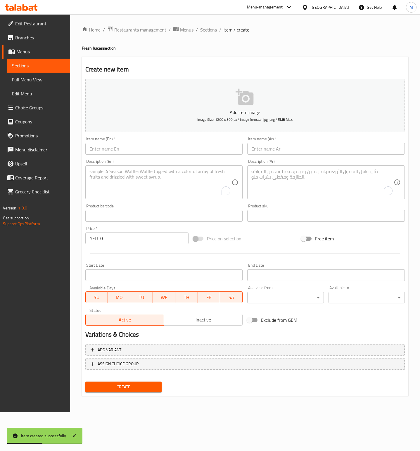
drag, startPoint x: 132, startPoint y: 152, endPoint x: 144, endPoint y: 155, distance: 12.2
click at [132, 152] on input "text" at bounding box center [163, 149] width 157 height 12
paste input "Water Melon Juice"
type input "Water Melon Juice"
click at [295, 155] on div "Item name (Ar)   * Item name (Ar) *" at bounding box center [326, 146] width 162 height 22
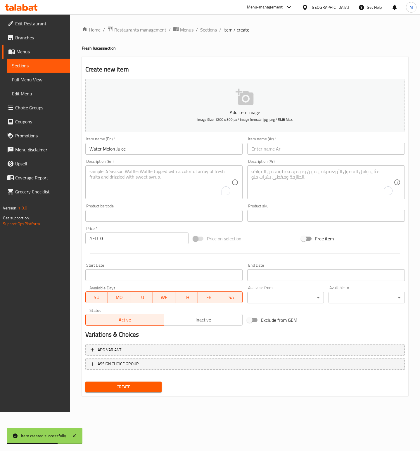
click at [294, 153] on input "text" at bounding box center [325, 149] width 157 height 12
paste input "عصير البطيخ"
type input "عصير البطيخ"
click at [135, 186] on textarea "To enrich screen reader interactions, please activate Accessibility in Grammarl…" at bounding box center [160, 183] width 142 height 28
paste textarea "Fresh Juice"
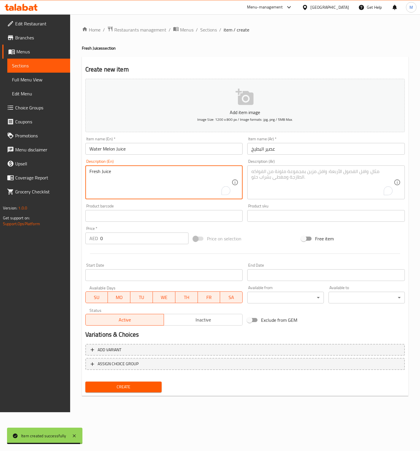
type textarea "Fresh Juice"
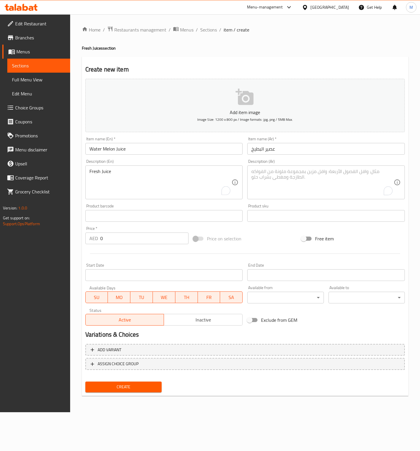
click at [296, 182] on textarea "To enrich screen reader interactions, please activate Accessibility in Grammarl…" at bounding box center [322, 183] width 142 height 28
paste textarea "عصير طازج"
type textarea "عصير طازج"
click at [117, 239] on input "0" at bounding box center [144, 239] width 88 height 12
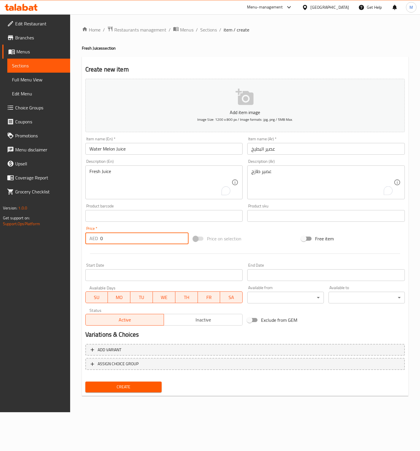
click at [117, 239] on input "0" at bounding box center [144, 239] width 88 height 12
paste input "29"
type input "29"
drag, startPoint x: 259, startPoint y: 233, endPoint x: 166, endPoint y: 362, distance: 159.2
click at [260, 233] on div "Price on selection" at bounding box center [245, 239] width 108 height 16
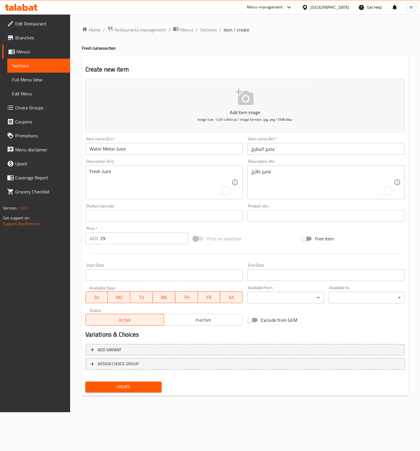
click at [123, 387] on span "Create" at bounding box center [123, 387] width 67 height 7
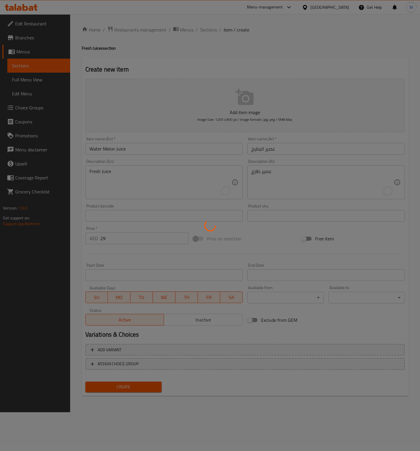
type input "0"
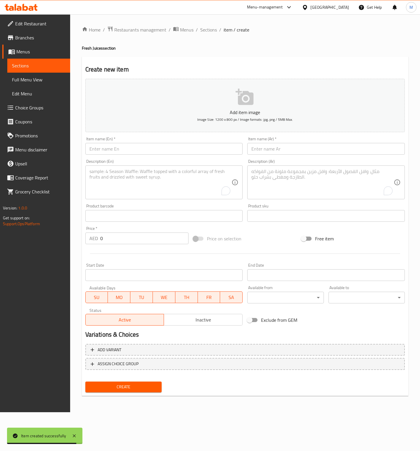
click at [132, 148] on input "text" at bounding box center [163, 149] width 157 height 12
paste input "Pineapple Juice"
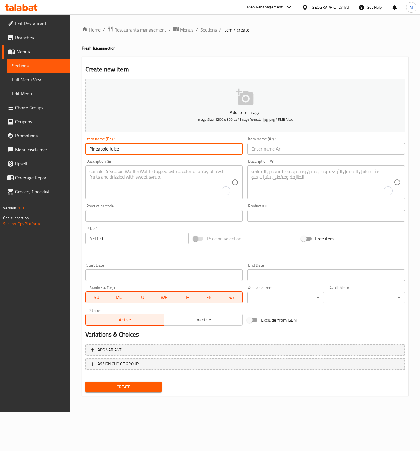
type input "Pineapple Juice"
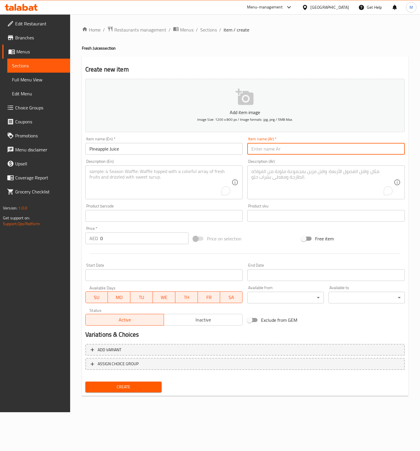
click at [275, 151] on input "text" at bounding box center [325, 149] width 157 height 12
paste input "عصير الأناناس"
type input "عصير الأناناس"
drag, startPoint x: 150, startPoint y: 174, endPoint x: 245, endPoint y: 166, distance: 95.8
click at [150, 174] on textarea "To enrich screen reader interactions, please activate Accessibility in Grammarl…" at bounding box center [160, 183] width 142 height 28
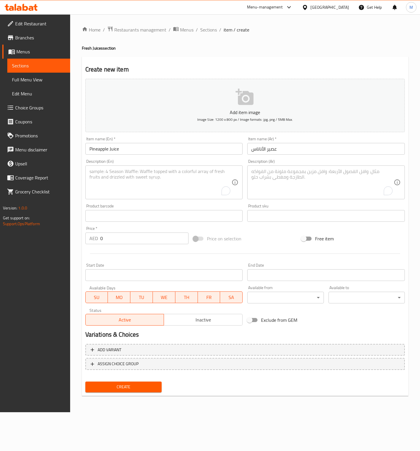
paste textarea "Fresh Juice"
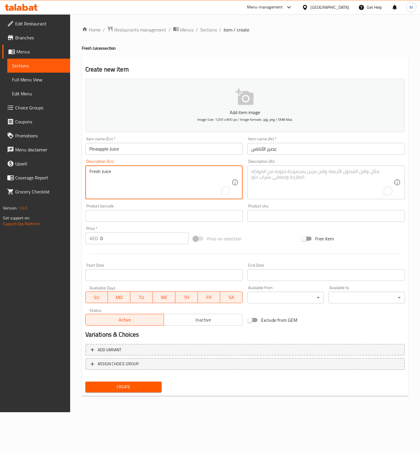
type textarea "Fresh Juice"
click at [295, 188] on textarea "To enrich screen reader interactions, please activate Accessibility in Grammarl…" at bounding box center [322, 183] width 142 height 28
paste textarea "عصير طازج"
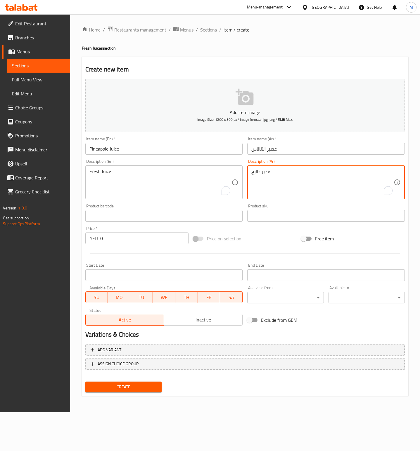
type textarea "عصير طازج"
click at [120, 241] on input "0" at bounding box center [144, 239] width 88 height 12
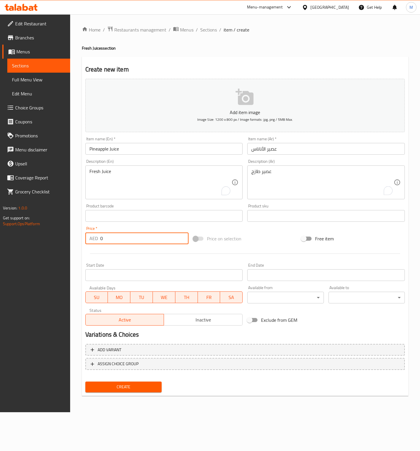
click at [120, 241] on input "0" at bounding box center [144, 239] width 88 height 12
paste input "29"
type input "29"
click at [279, 231] on div "Add item image Image Size: 1200 x 800 px / Image formats: jpg, png / 5MB Max. I…" at bounding box center [245, 202] width 324 height 252
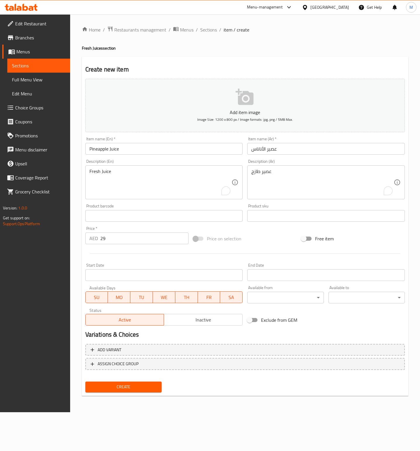
click at [140, 383] on button "Create" at bounding box center [123, 387] width 76 height 11
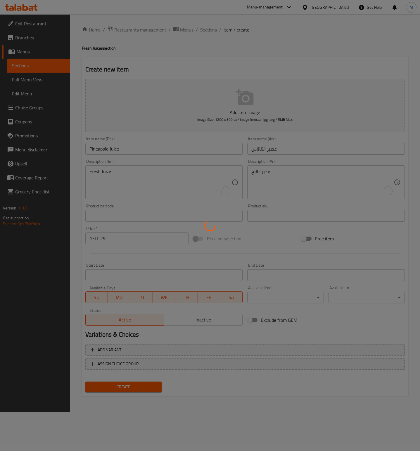
type input "0"
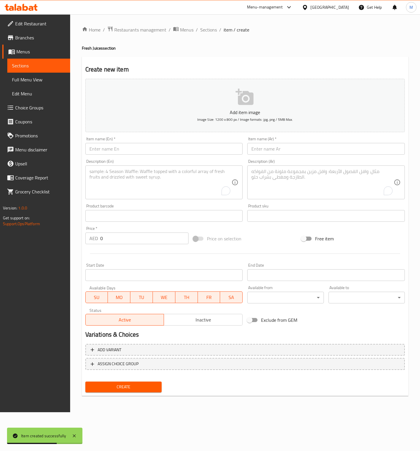
click at [139, 147] on input "text" at bounding box center [163, 149] width 157 height 12
paste input "Avocado Juice"
type input "Avocado Juice"
click at [268, 148] on input "text" at bounding box center [325, 149] width 157 height 12
paste input "عصير الافوكادو"
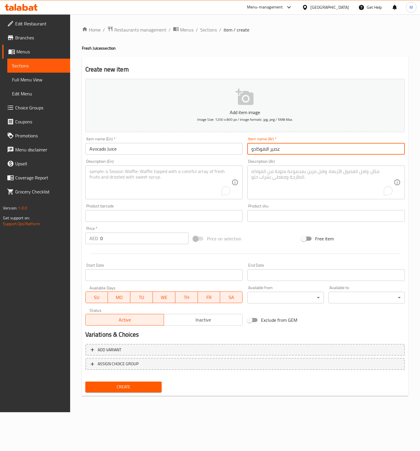
type input "عصير الافوكادو"
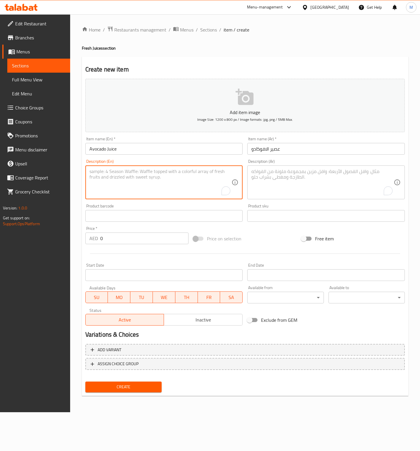
drag, startPoint x: 123, startPoint y: 179, endPoint x: 167, endPoint y: 180, distance: 44.1
click at [123, 179] on textarea "To enrich screen reader interactions, please activate Accessibility in Grammarl…" at bounding box center [160, 183] width 142 height 28
paste textarea "Fresh Juice"
type textarea "Fresh Juice"
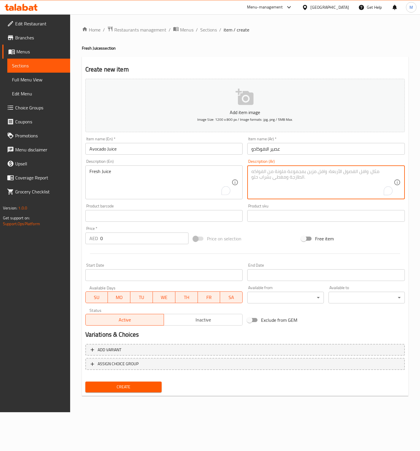
click at [292, 182] on textarea "To enrich screen reader interactions, please activate Accessibility in Grammarl…" at bounding box center [322, 183] width 142 height 28
paste textarea "عصير طازج"
type textarea "عصير طازج"
drag, startPoint x: 118, startPoint y: 231, endPoint x: 122, endPoint y: 235, distance: 6.2
click at [118, 231] on div "Price   * AED 0 Price *" at bounding box center [136, 236] width 103 height 18
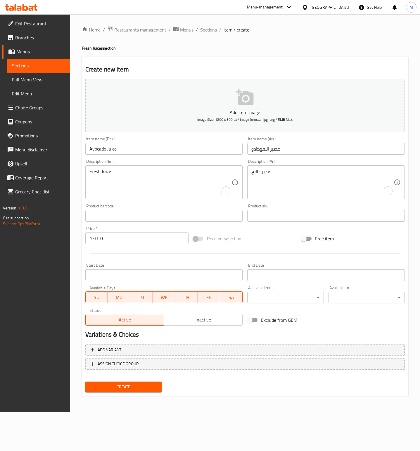
click at [124, 238] on input "0" at bounding box center [144, 239] width 88 height 12
paste input "34"
type input "34"
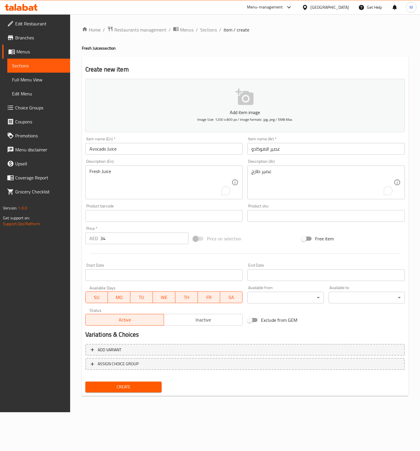
click at [267, 231] on div "Price on selection" at bounding box center [245, 239] width 108 height 16
click at [140, 382] on button "Create" at bounding box center [123, 387] width 76 height 11
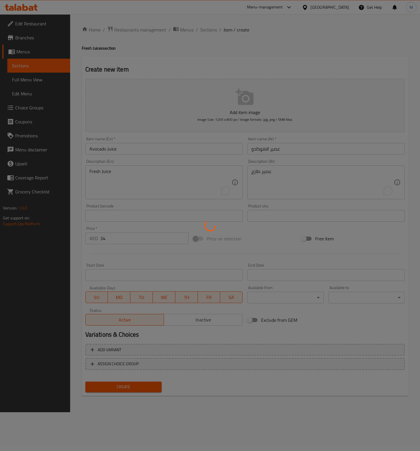
type input "0"
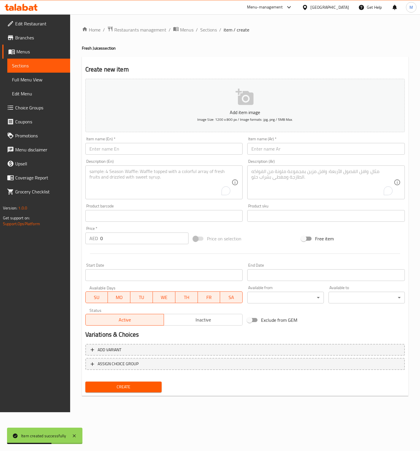
click at [151, 148] on input "text" at bounding box center [163, 149] width 157 height 12
paste input "Lemon Juice"
type input "Lemon Juice"
click at [304, 142] on div "Item name (Ar)   * Item name (Ar) *" at bounding box center [325, 146] width 157 height 18
click at [303, 145] on input "text" at bounding box center [325, 149] width 157 height 12
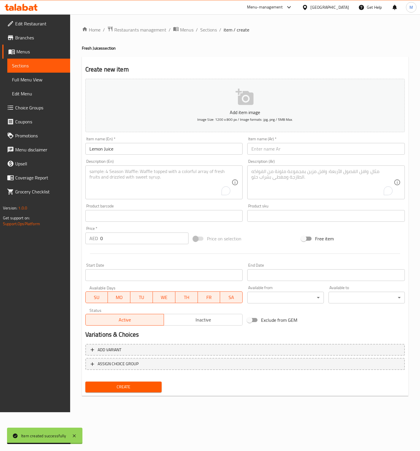
paste input "عصير الليمون"
type input "عصير الليمون"
click at [128, 189] on textarea "To enrich screen reader interactions, please activate Accessibility in Grammarl…" at bounding box center [160, 183] width 142 height 28
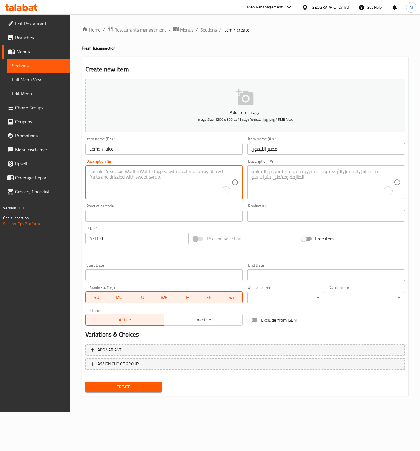
paste textarea "Fresh Juice"
type textarea "Fresh Juice"
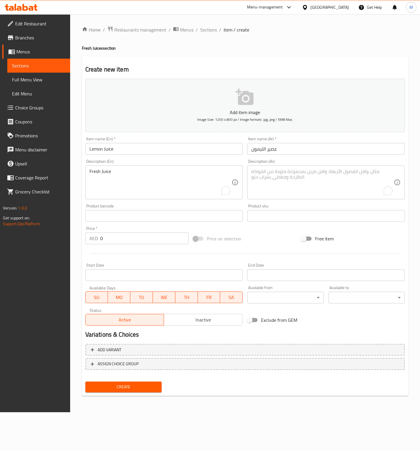
drag, startPoint x: 282, startPoint y: 184, endPoint x: 309, endPoint y: 183, distance: 27.2
click at [282, 184] on textarea "To enrich screen reader interactions, please activate Accessibility in Grammarl…" at bounding box center [322, 183] width 142 height 28
paste textarea "عصير طازج"
type textarea "عصير طازج"
click at [134, 243] on input "0" at bounding box center [144, 239] width 88 height 12
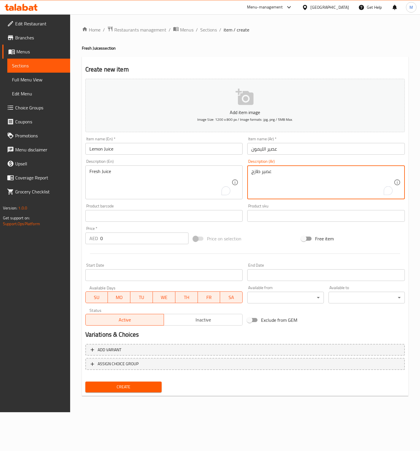
click at [134, 243] on input "0" at bounding box center [144, 239] width 88 height 12
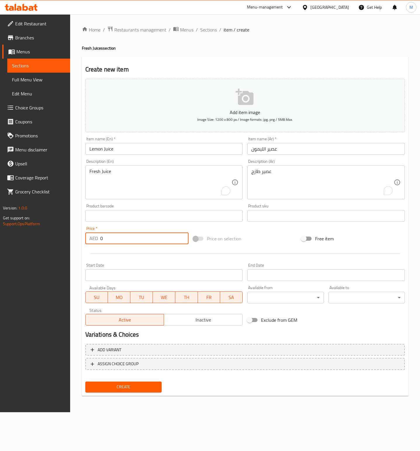
click at [134, 243] on input "0" at bounding box center [144, 239] width 88 height 12
paste input "29"
type input "29"
click at [141, 385] on span "Create" at bounding box center [123, 387] width 67 height 7
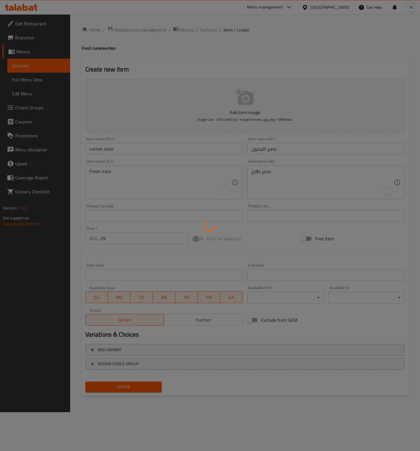
type input "0"
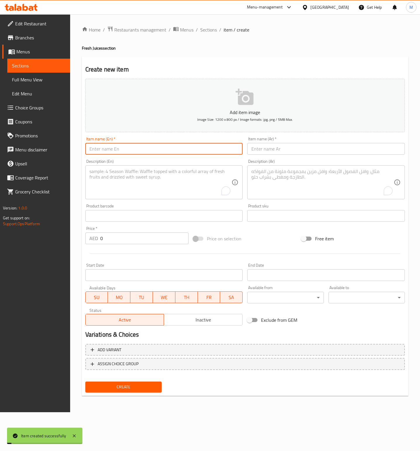
click at [119, 148] on input "text" at bounding box center [163, 149] width 157 height 12
paste input "Pomegranates Juice"
type input "Pomegranates Juice"
click at [298, 150] on input "text" at bounding box center [325, 149] width 157 height 12
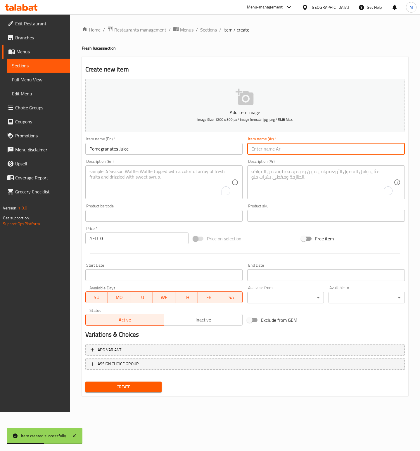
paste input "عصير الرمان"
type input "عصير الرمان"
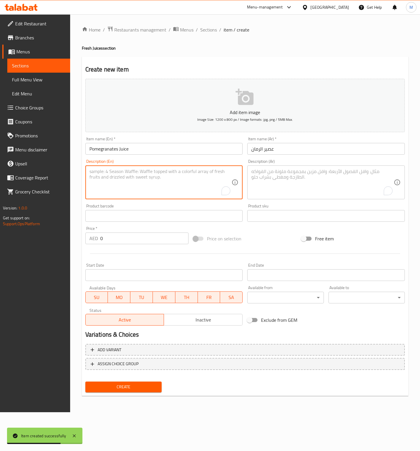
click at [170, 196] on textarea "To enrich screen reader interactions, please activate Accessibility in Grammarl…" at bounding box center [160, 183] width 142 height 28
paste textarea "Fresh Juice"
type textarea "Fresh Juice"
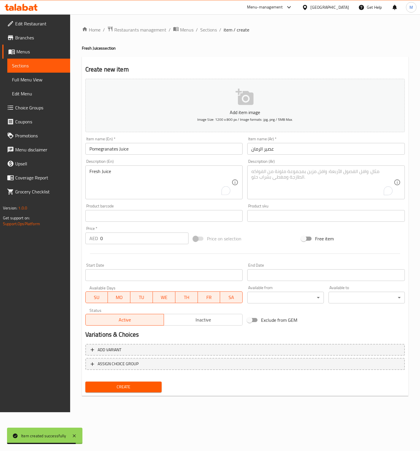
click at [267, 176] on textarea "To enrich screen reader interactions, please activate Accessibility in Grammarl…" at bounding box center [322, 183] width 142 height 28
paste textarea "عصير طازج"
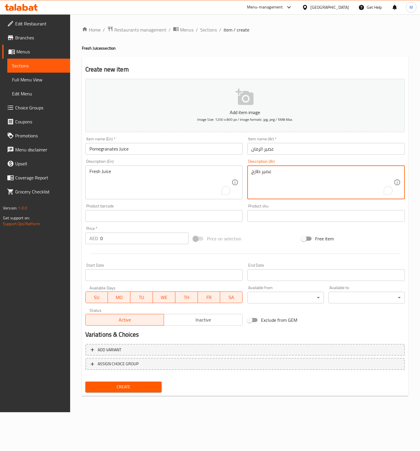
type textarea "عصير طازج"
click at [138, 240] on input "0" at bounding box center [144, 239] width 88 height 12
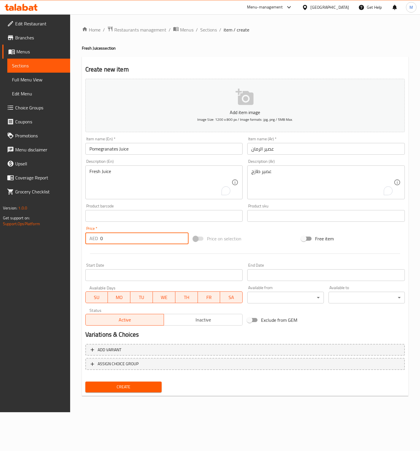
click at [138, 240] on input "0" at bounding box center [144, 239] width 88 height 12
paste input "33"
type input "33"
click at [270, 235] on div "Price on selection" at bounding box center [245, 239] width 108 height 16
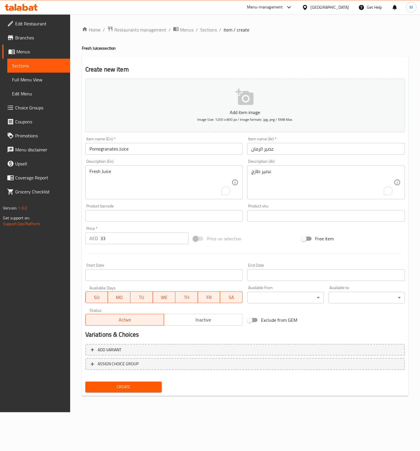
click at [131, 386] on span "Create" at bounding box center [123, 387] width 67 height 7
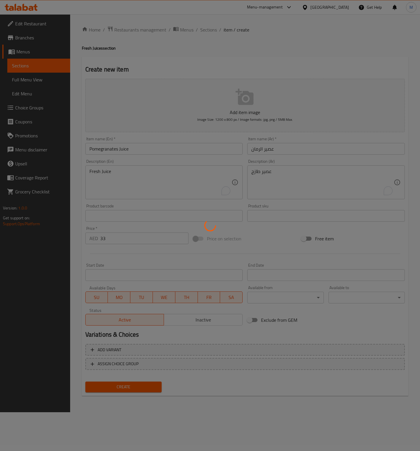
type input "0"
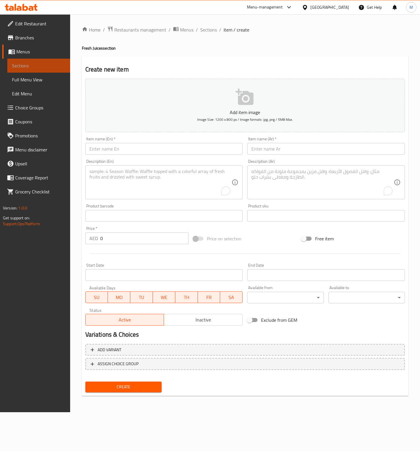
click at [35, 67] on span "Sections" at bounding box center [38, 65] width 53 height 7
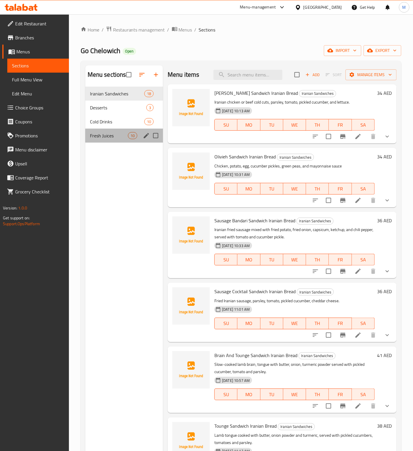
click at [93, 140] on div "Fresh Juices 10" at bounding box center [124, 136] width 78 height 14
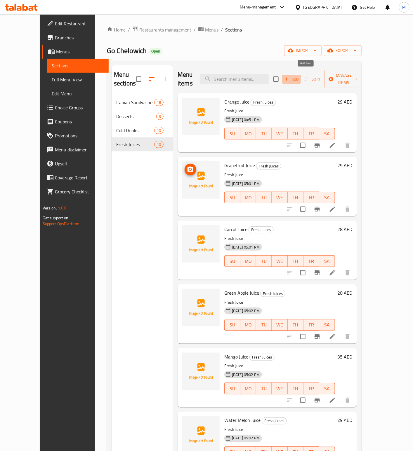
click at [299, 76] on span "Add" at bounding box center [291, 79] width 16 height 7
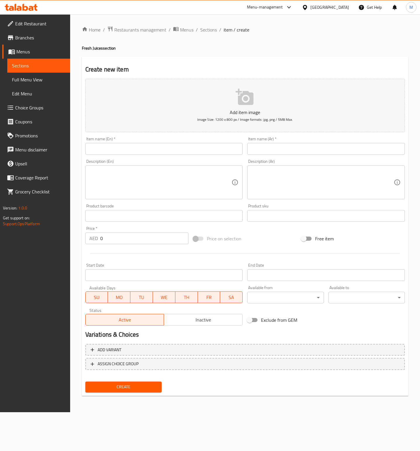
click at [162, 152] on input "text" at bounding box center [163, 149] width 157 height 12
click at [24, 68] on span "Sections" at bounding box center [38, 65] width 53 height 7
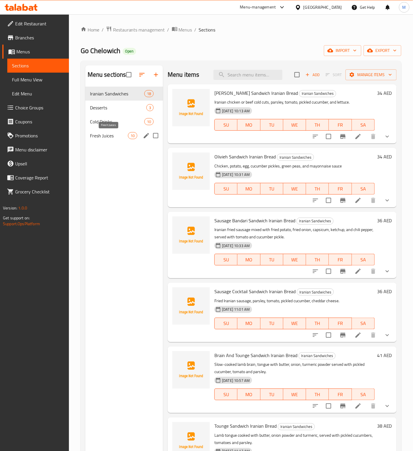
click at [110, 136] on span "Fresh Juices" at bounding box center [109, 135] width 38 height 7
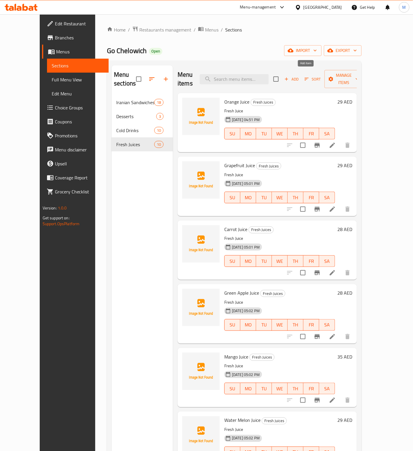
click at [299, 76] on span "Add" at bounding box center [291, 79] width 16 height 7
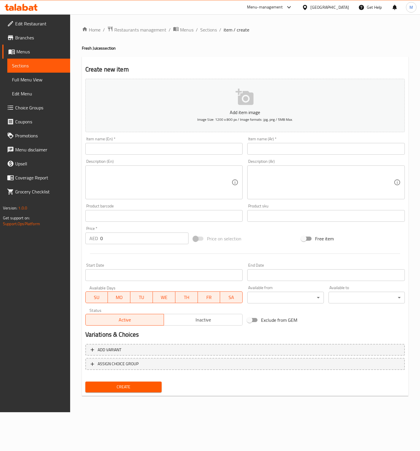
click at [150, 146] on input "text" at bounding box center [163, 149] width 157 height 12
paste input "Passion fruit Juice"
type input "Passion fruit Juice"
click at [294, 145] on input "text" at bounding box center [325, 149] width 157 height 12
paste input "عصير فاكهة العاطفة"
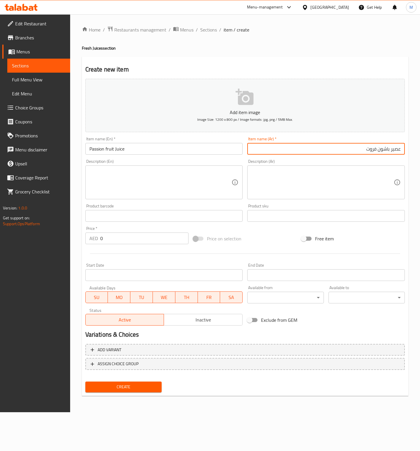
type input "عصير باشون فروت"
click at [149, 190] on textarea at bounding box center [160, 183] width 142 height 28
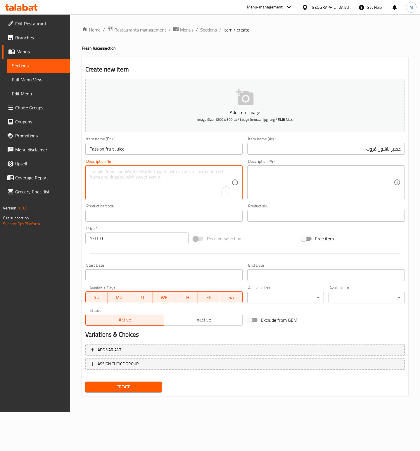
paste textarea "Fresh Juice"
type textarea "Fresh Juice"
click at [312, 190] on textarea at bounding box center [322, 183] width 142 height 28
paste textarea "عصير طازج"
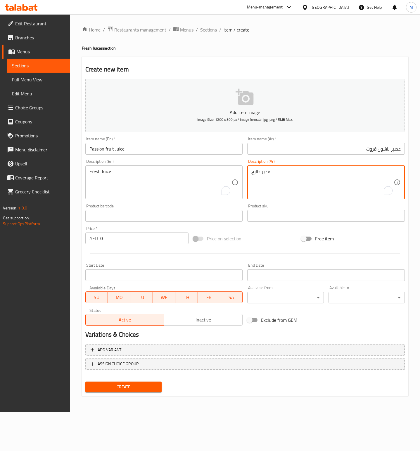
type textarea "عصير طازج"
click at [145, 245] on div "Price   * AED 0 Price *" at bounding box center [137, 235] width 108 height 22
click at [145, 240] on input "0" at bounding box center [144, 239] width 88 height 12
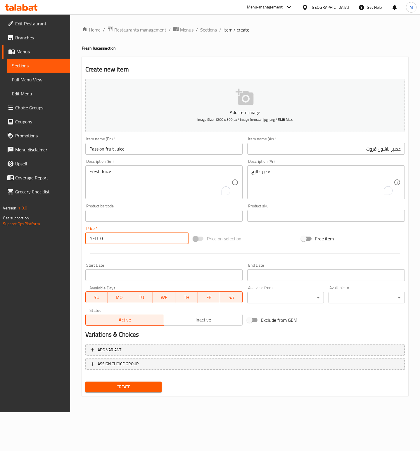
click at [145, 240] on input "0" at bounding box center [144, 239] width 88 height 12
paste input "34"
type input "34"
click at [260, 230] on div "Add item image Image Size: 1200 x 800 px / Image formats: jpg, png / 5MB Max. I…" at bounding box center [245, 202] width 324 height 252
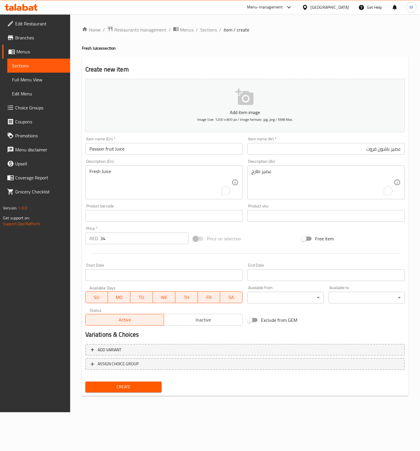
drag, startPoint x: 133, startPoint y: 384, endPoint x: 248, endPoint y: 349, distance: 119.8
click at [133, 384] on span "Create" at bounding box center [123, 387] width 67 height 7
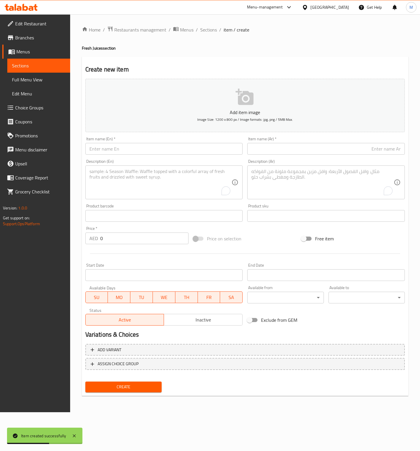
click at [138, 242] on input "0" at bounding box center [144, 239] width 88 height 12
click at [138, 239] on input "0" at bounding box center [144, 239] width 88 height 12
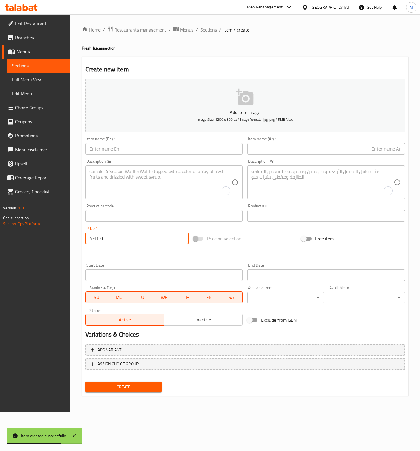
click at [138, 239] on input "0" at bounding box center [144, 239] width 88 height 12
paste input "34"
type input "34"
click at [264, 227] on div "Add item image Image Size: 1200 x 800 px / Image formats: jpg, png / 5MB Max. I…" at bounding box center [245, 202] width 324 height 252
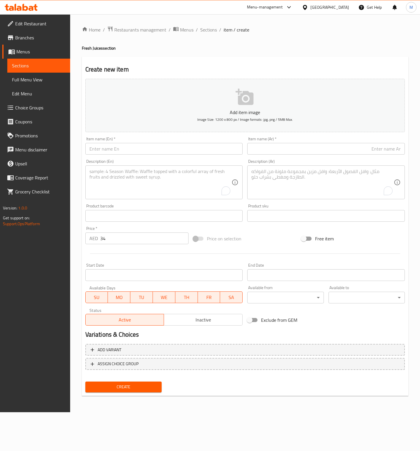
drag, startPoint x: 148, startPoint y: 150, endPoint x: 153, endPoint y: 150, distance: 4.4
click at [148, 150] on input "text" at bounding box center [163, 149] width 157 height 12
paste input "Guava Juice"
type input "Guava Juice"
click at [275, 149] on input "text" at bounding box center [325, 149] width 157 height 12
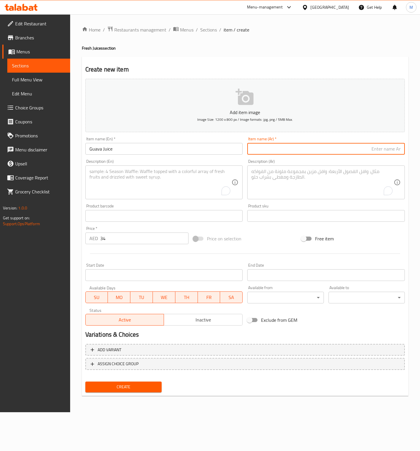
paste input "عصير الجوافة"
type input "عصير الجوافة"
click at [163, 191] on textarea "To enrich screen reader interactions, please activate Accessibility in Grammarl…" at bounding box center [160, 183] width 142 height 28
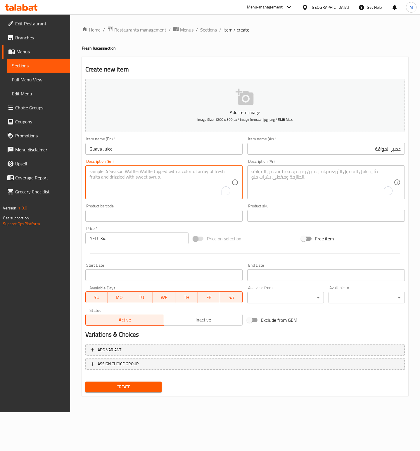
paste textarea "Fresh Juice"
type textarea "Fresh Juice"
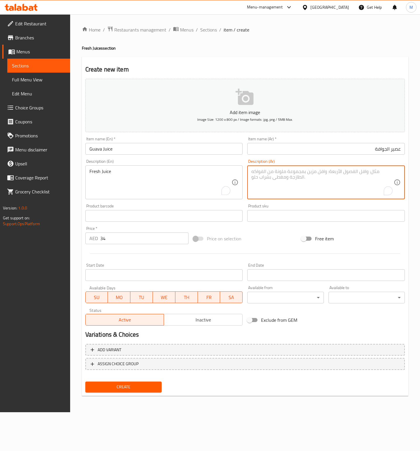
click at [316, 178] on textarea "To enrich screen reader interactions, please activate Accessibility in Grammarl…" at bounding box center [322, 183] width 142 height 28
paste textarea "عصير طازج"
type textarea "عصير طازج"
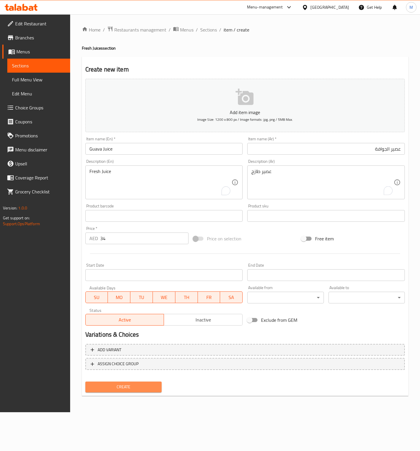
drag, startPoint x: 140, startPoint y: 387, endPoint x: 143, endPoint y: 385, distance: 3.7
click at [141, 387] on span "Create" at bounding box center [123, 387] width 67 height 7
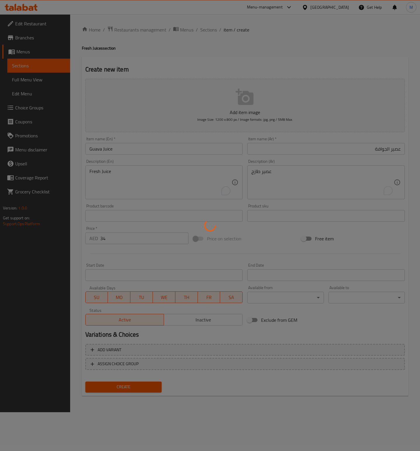
type input "0"
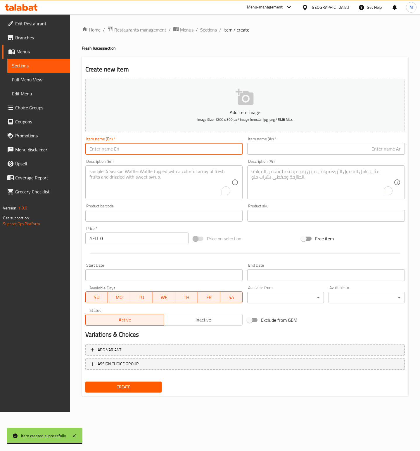
drag, startPoint x: 168, startPoint y: 146, endPoint x: 176, endPoint y: 146, distance: 7.6
click at [168, 146] on input "text" at bounding box center [163, 149] width 157 height 12
paste input "Strawberry Juice"
type input "Strawberry Juice"
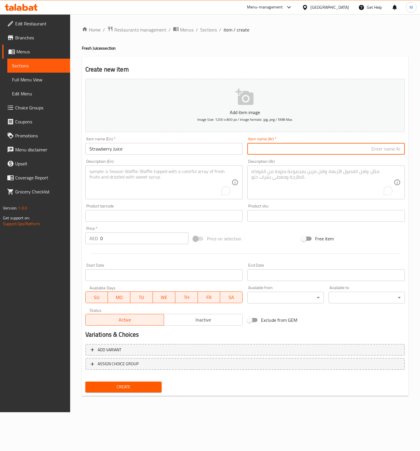
click at [309, 145] on input "text" at bounding box center [325, 149] width 157 height 12
paste input "عصير الفراولة"
type input "عصير الفراولة"
click at [201, 183] on textarea "To enrich screen reader interactions, please activate Accessibility in Grammarl…" at bounding box center [160, 183] width 142 height 28
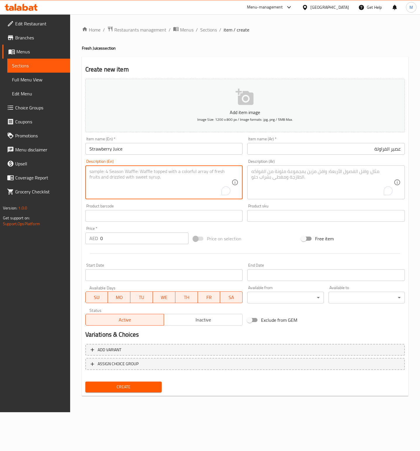
paste textarea "Fresh Juice"
type textarea "Fresh Juice"
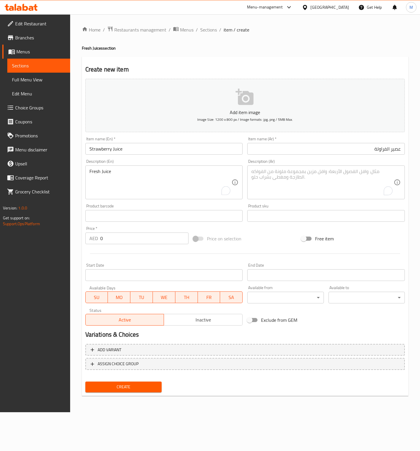
drag, startPoint x: 332, startPoint y: 171, endPoint x: 342, endPoint y: 173, distance: 10.1
click at [332, 171] on textarea "To enrich screen reader interactions, please activate Accessibility in Grammarl…" at bounding box center [322, 183] width 142 height 28
paste textarea "عصير طازج"
type textarea "عصير طازج"
click at [120, 235] on input "0" at bounding box center [144, 239] width 88 height 12
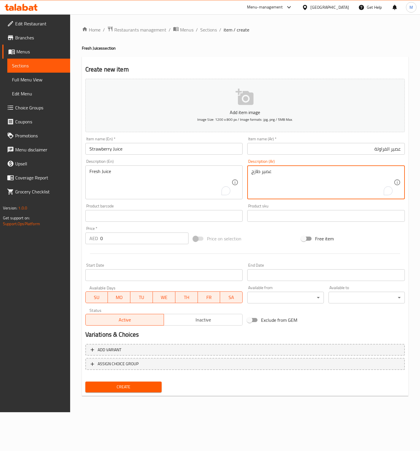
click at [120, 235] on input "0" at bounding box center [144, 239] width 88 height 12
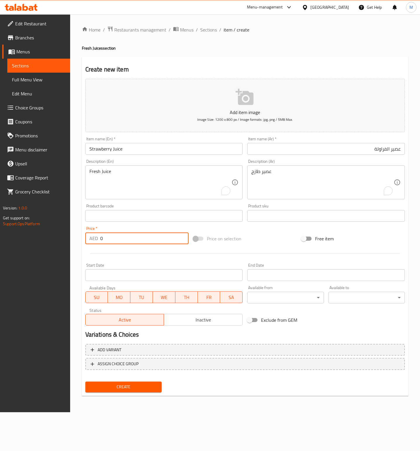
click at [120, 235] on input "0" at bounding box center [144, 239] width 88 height 12
paste input "33"
type input "33"
click at [264, 230] on div "Add item image Image Size: 1200 x 800 px / Image formats: jpg, png / 5MB Max. I…" at bounding box center [245, 202] width 324 height 252
click at [139, 384] on span "Create" at bounding box center [123, 387] width 67 height 7
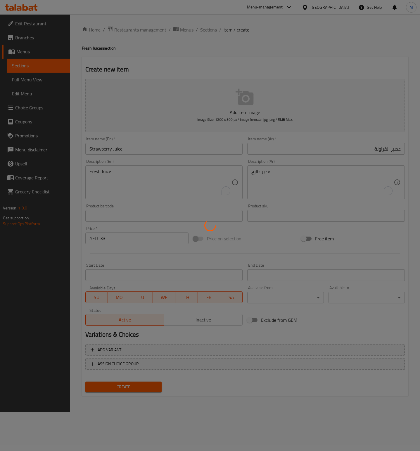
type input "0"
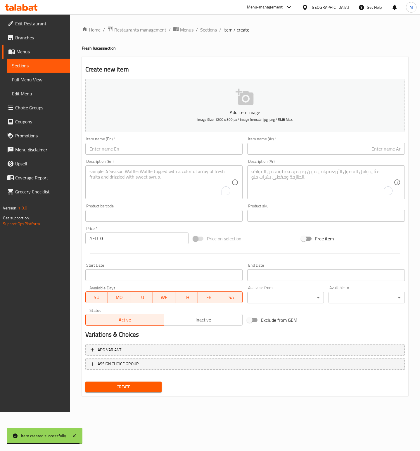
click at [40, 67] on span "Sections" at bounding box center [38, 65] width 53 height 7
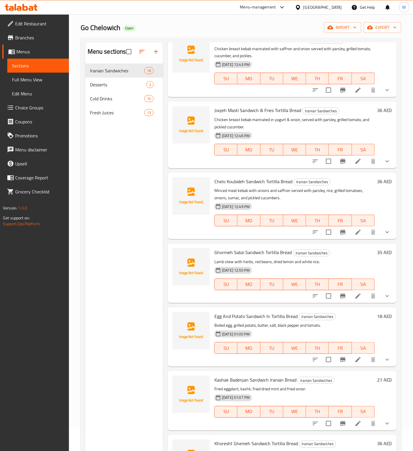
scroll to position [82, 0]
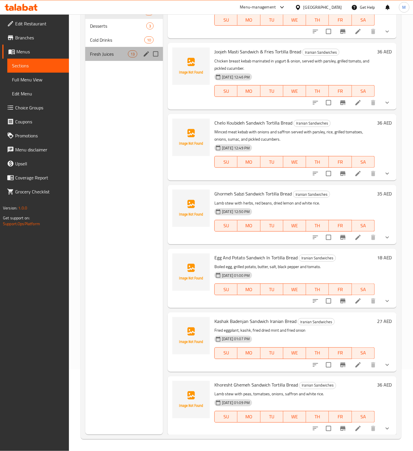
click at [115, 60] on div "Fresh Juices 13" at bounding box center [124, 54] width 78 height 14
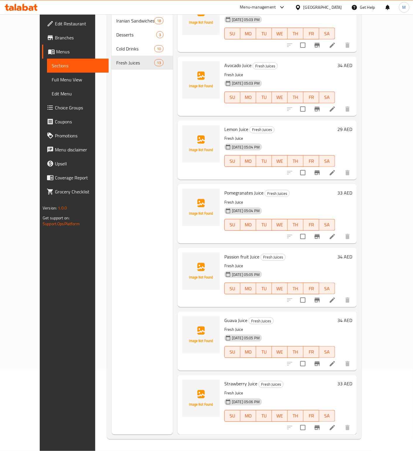
scroll to position [392, 0]
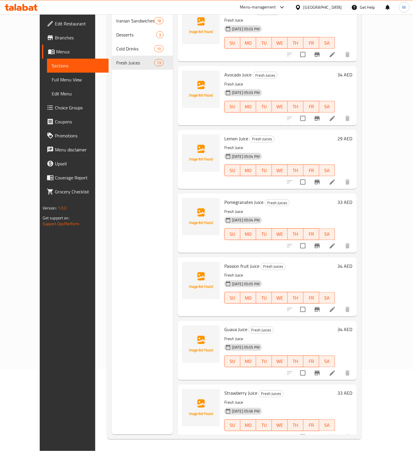
click at [128, 186] on div "Menu sections Iranian Sandwiches 18 Desserts 3 Cold Drinks 10 Fresh Juices 13" at bounding box center [142, 209] width 61 height 451
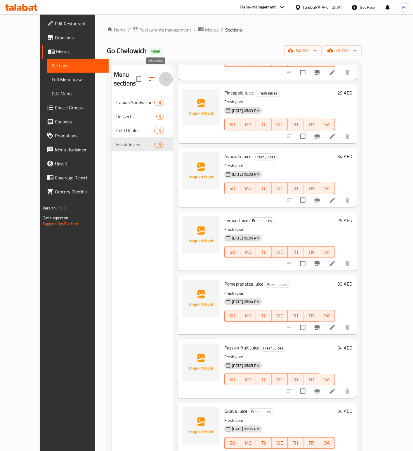
click at [162, 77] on icon "button" at bounding box center [165, 79] width 7 height 7
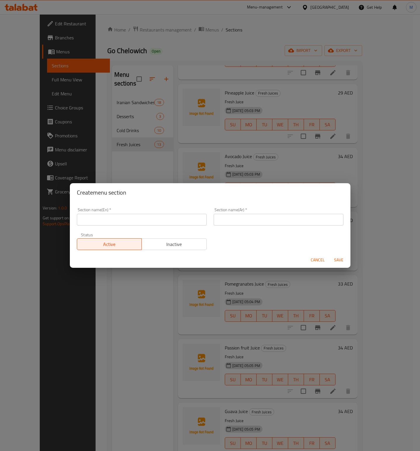
click at [129, 216] on input "text" at bounding box center [142, 220] width 130 height 12
paste input "Shakes"
type input "Shakes"
click at [248, 217] on input "text" at bounding box center [278, 220] width 130 height 12
type input "شيكس"
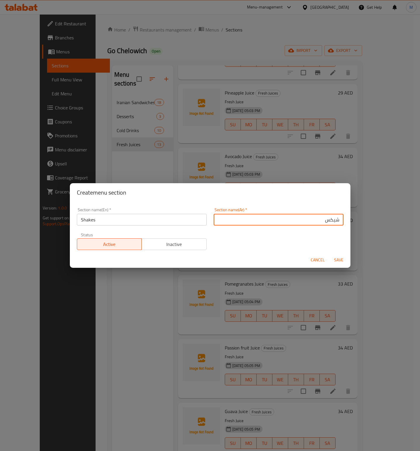
click at [337, 258] on span "Save" at bounding box center [338, 260] width 14 height 7
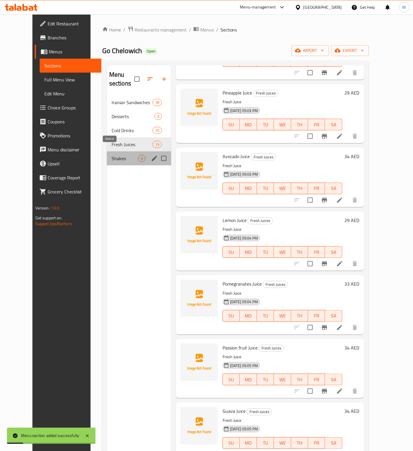
click at [112, 155] on span "Shakes" at bounding box center [125, 158] width 27 height 7
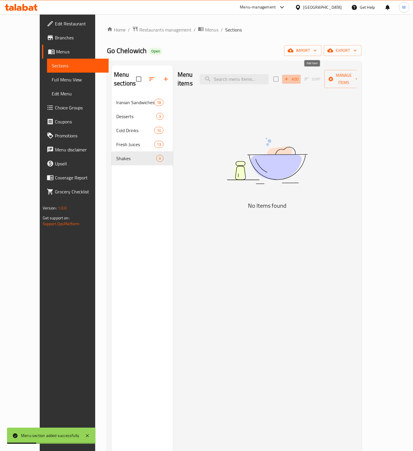
click at [299, 76] on span "Add" at bounding box center [291, 79] width 16 height 7
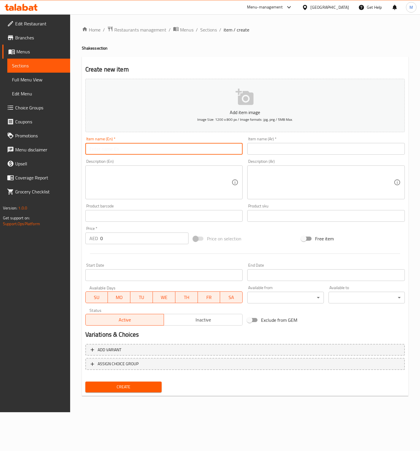
drag, startPoint x: 121, startPoint y: 152, endPoint x: 203, endPoint y: 140, distance: 83.1
click at [121, 152] on input "text" at bounding box center [163, 149] width 157 height 12
paste input "Mango Shake"
type input "Mango Shake"
drag, startPoint x: 291, startPoint y: 151, endPoint x: 403, endPoint y: 135, distance: 113.2
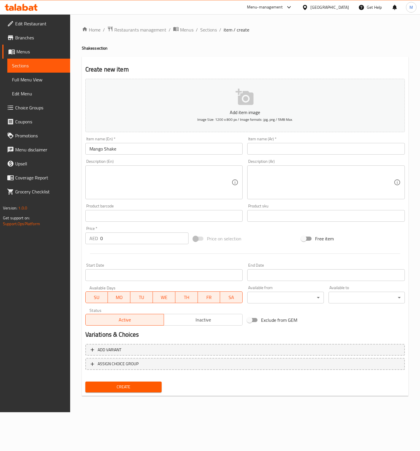
click at [291, 151] on input "text" at bounding box center [325, 149] width 157 height 12
paste input "[PERSON_NAME]"
type input "[PERSON_NAME]"
click at [160, 185] on textarea at bounding box center [160, 183] width 142 height 28
paste textarea "Special Blend, mango fresh, mango ice cream, Fresh milk, ice, Agave syrup"
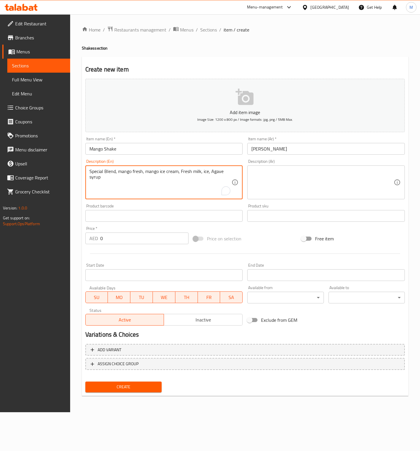
type textarea "Special Blend, mango fresh, mango ice cream, Fresh milk, ice, Agave syrup"
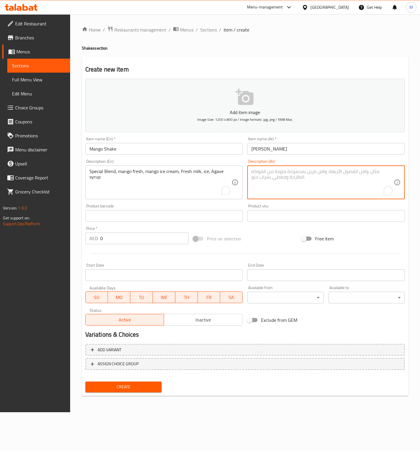
click at [277, 183] on textarea "To enrich screen reader interactions, please activate Accessibility in Grammarl…" at bounding box center [322, 183] width 142 height 28
paste textarea "مزيج خاص، مانجو طازج، [PERSON_NAME]، حليب طازج، ثلج، شراب الصبار"
type textarea "مزيج خاص، مانجو طازج، [PERSON_NAME]، حليب طازج، ثلج، شراب الصبار"
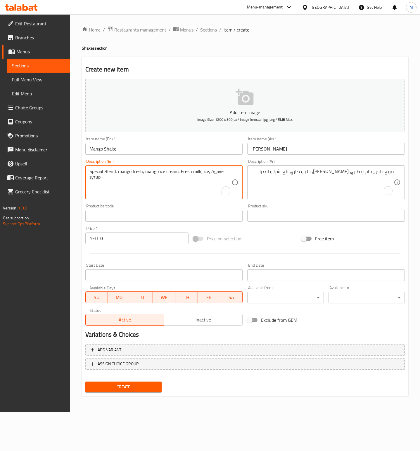
click at [128, 171] on textarea "Special Blend, mango fresh, mango ice cream, Fresh milk, ice, Agave syrup" at bounding box center [160, 183] width 142 height 28
drag, startPoint x: 145, startPoint y: 246, endPoint x: 145, endPoint y: 241, distance: 5.3
click at [145, 246] on div "Price   * AED 0 Price *" at bounding box center [137, 235] width 108 height 22
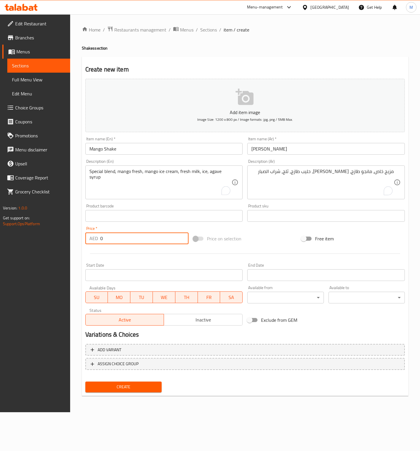
click at [145, 241] on input "0" at bounding box center [144, 239] width 88 height 12
click at [145, 240] on input "0" at bounding box center [144, 239] width 88 height 12
paste input "32"
click at [269, 241] on div "Price on selection" at bounding box center [245, 239] width 108 height 16
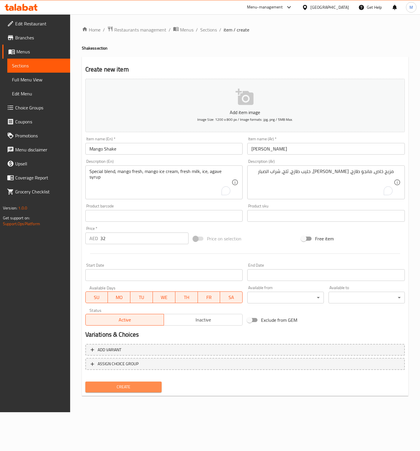
click at [127, 389] on span "Create" at bounding box center [123, 387] width 67 height 7
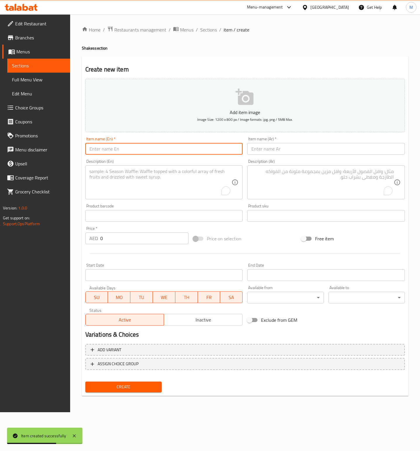
drag, startPoint x: 122, startPoint y: 152, endPoint x: 175, endPoint y: 144, distance: 53.8
click at [122, 152] on input "text" at bounding box center [163, 149] width 157 height 12
paste input "Strawberry Shake"
type input "Strawberry Shake"
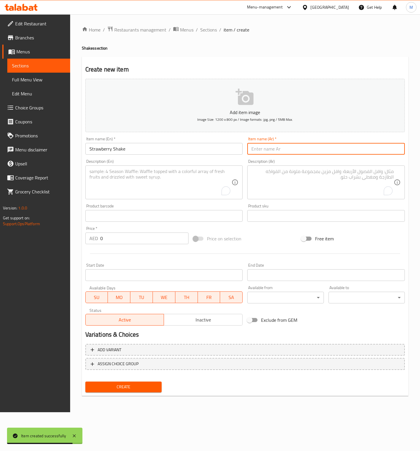
click at [277, 147] on input "text" at bounding box center [325, 149] width 157 height 12
paste input "ميلك شيك الفراولة"
type input "ميلك شيك الفراولة"
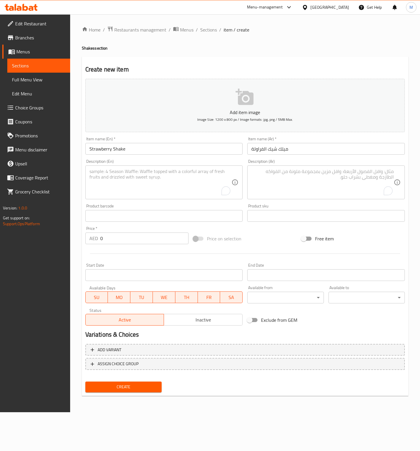
drag, startPoint x: 153, startPoint y: 196, endPoint x: 205, endPoint y: 181, distance: 54.6
click at [153, 196] on textarea "To enrich screen reader interactions, please activate Accessibility in Grammarl…" at bounding box center [160, 183] width 142 height 28
paste textarea "Mix blend of fresh strawberry, ice cream, Fresh milk, Ice, Agave Syrup"
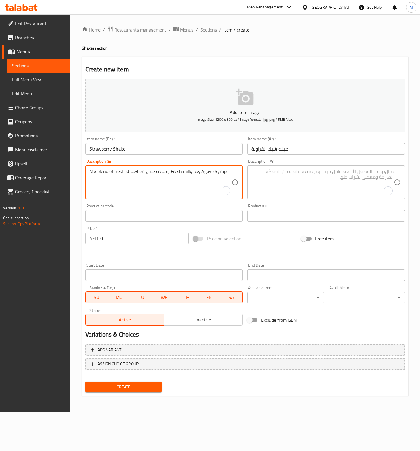
type textarea "Mix blend of fresh strawberry, ice cream, Fresh milk, Ice, Agave Syrup"
click at [307, 173] on textarea "To enrich screen reader interactions, please activate Accessibility in Grammarl…" at bounding box center [322, 183] width 142 height 28
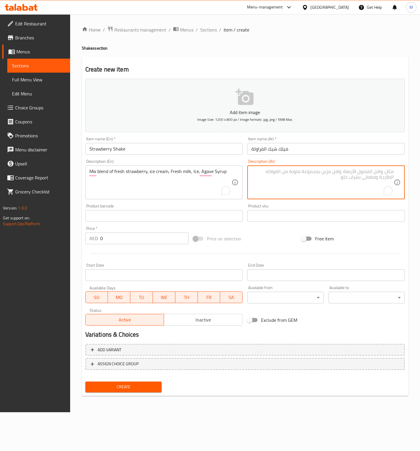
paste textarea "مزيج من الفراولة الطازجة والآيس كريم والحليب الطازج والثلج وشراب الصبار"
type textarea "مزيج من الفراولة الطازجة والآيس كريم والحليب الطازج والثلج وشراب الصبار"
click at [124, 236] on input "0" at bounding box center [144, 239] width 88 height 12
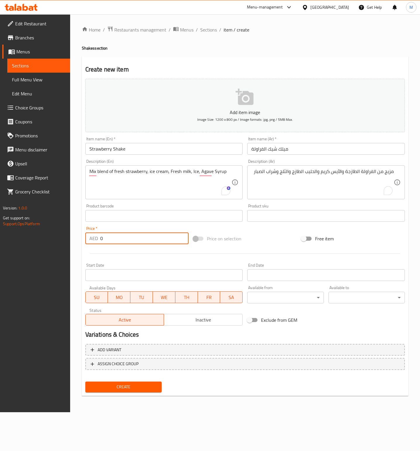
click at [124, 236] on input "0" at bounding box center [144, 239] width 88 height 12
paste input "32"
type input "32"
click at [274, 232] on div "Price on selection" at bounding box center [245, 239] width 108 height 16
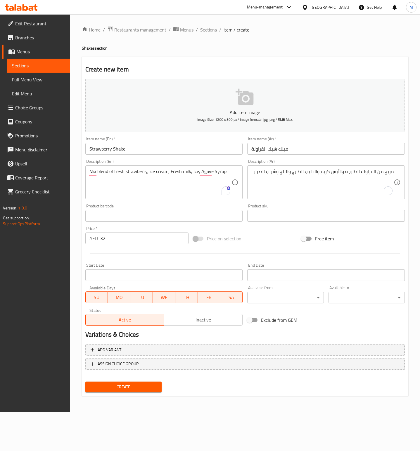
drag, startPoint x: 131, startPoint y: 385, endPoint x: 286, endPoint y: 351, distance: 158.6
click at [138, 385] on span "Create" at bounding box center [123, 387] width 67 height 7
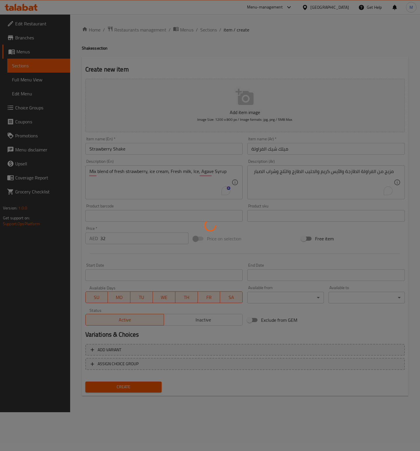
type input "0"
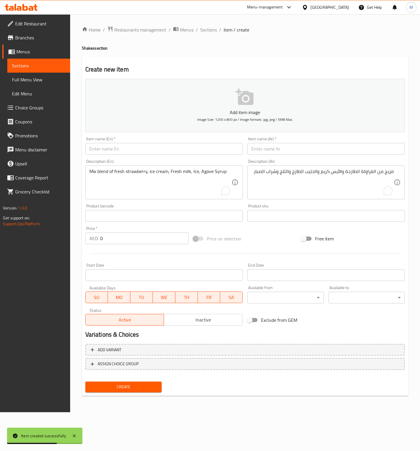
drag, startPoint x: 114, startPoint y: 148, endPoint x: 138, endPoint y: 148, distance: 23.4
click at [114, 148] on input "text" at bounding box center [163, 149] width 157 height 12
paste input "Chocolate Milk Shake"
type input "Chocolate Milk Shake"
click at [278, 154] on input "text" at bounding box center [325, 149] width 157 height 12
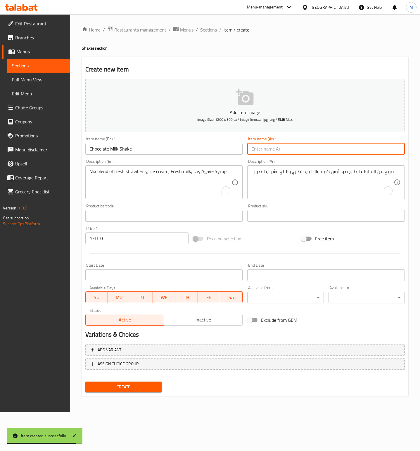
paste input "ميلك شيك الشوكولاتة"
type input "ميلك شيك الشوكولاتة"
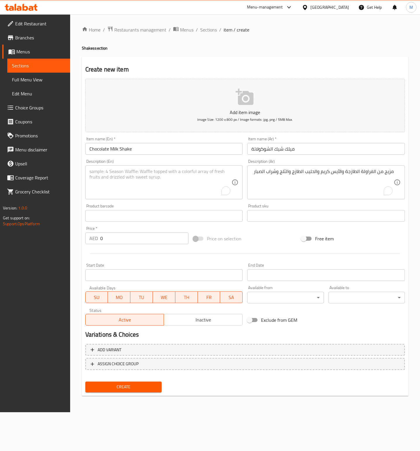
click at [173, 176] on textarea "To enrich screen reader interactions, please activate Accessibility in Grammarl…" at bounding box center [160, 183] width 142 height 28
paste textarea "Special chocolate blend with Vanilla ice cream, chocolate ice cream, Agave Syru…"
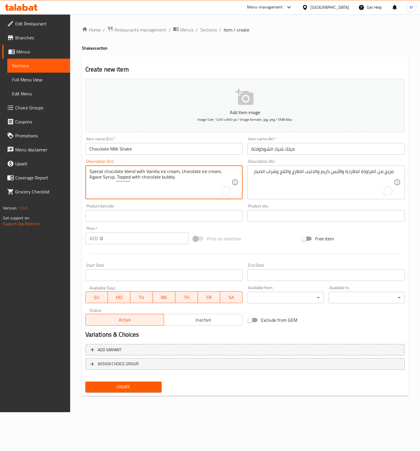
type textarea "Special chocolate blend with Vanilla ice cream, chocolate ice cream, Agave Syru…"
drag, startPoint x: 293, startPoint y: 188, endPoint x: 299, endPoint y: 188, distance: 6.1
click at [293, 188] on textarea "To enrich screen reader interactions, please activate Accessibility in Grammarl…" at bounding box center [322, 183] width 142 height 28
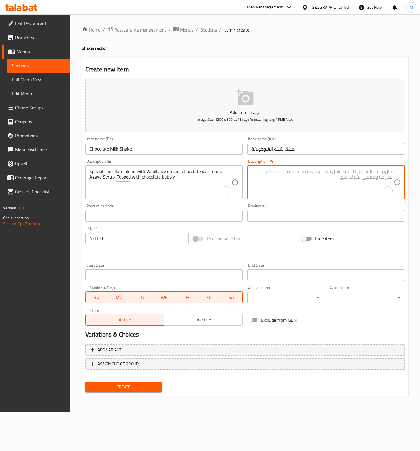
paste textarea "مزيج شوكولاتة خاص مع آيس كريم الفانيليا، آيس كريم الشوكولاتة، شراب الصبار، مغطى…"
type textarea "مزيج شوكولاتة خاص مع آيس كريم الفانيليا، آيس كريم الشوكولاتة، شراب الصبار، مغطى…"
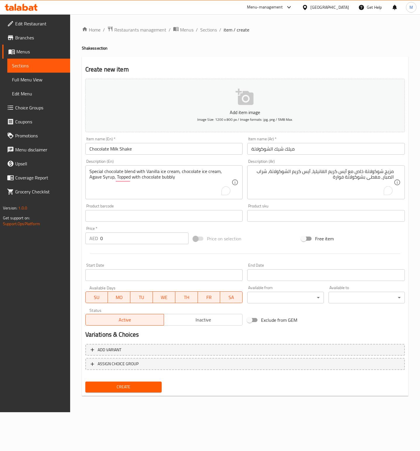
click at [121, 243] on input "0" at bounding box center [144, 239] width 88 height 12
paste input "34"
type input "34"
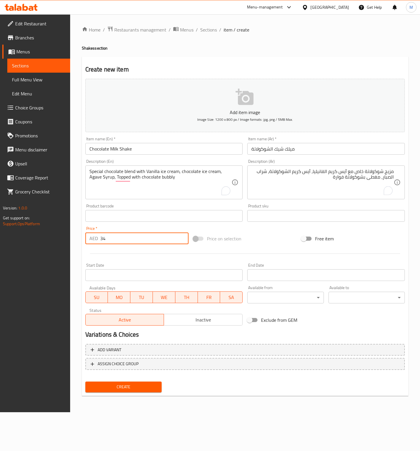
click at [268, 235] on div "Price on selection" at bounding box center [245, 239] width 108 height 16
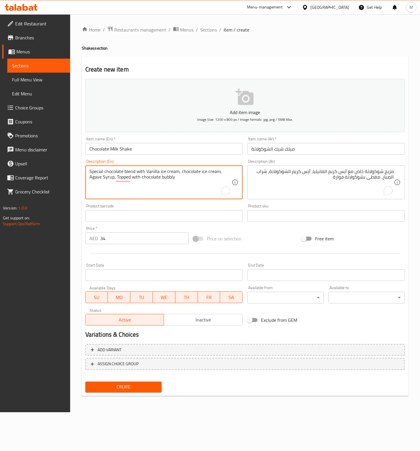
click at [203, 172] on textarea "Special chocolate blend with Vanilla ice cream, chocolate ice cream, Agave Syru…" at bounding box center [160, 183] width 142 height 28
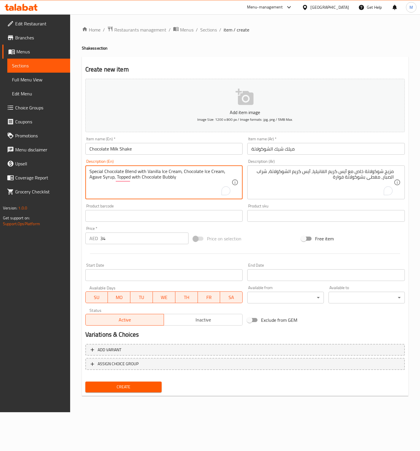
type textarea "Special chocolate blend with vanilla ice cream, chocolate ice cream, agave syru…"
click at [251, 239] on div "Price on selection" at bounding box center [245, 239] width 108 height 16
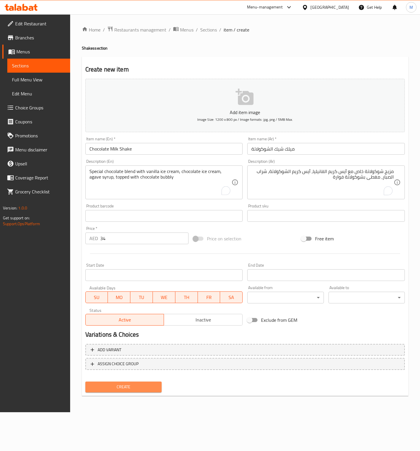
click at [133, 387] on span "Create" at bounding box center [123, 387] width 67 height 7
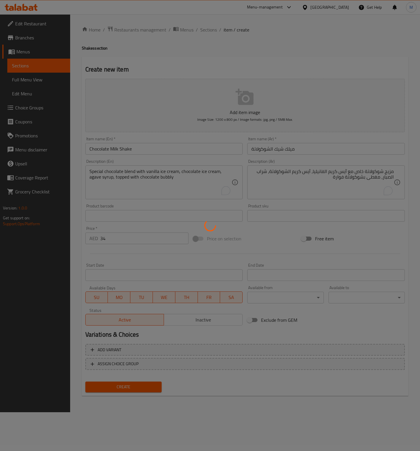
type input "0"
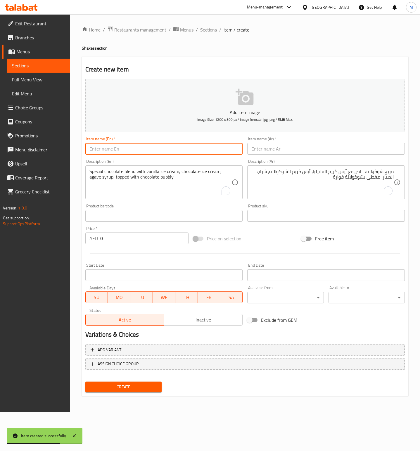
drag, startPoint x: 138, startPoint y: 150, endPoint x: 145, endPoint y: 150, distance: 7.6
click at [138, 150] on input "text" at bounding box center [163, 149] width 157 height 12
paste input "Pink Panther Shake"
type input "Pink Panther Shake"
click at [278, 146] on input "text" at bounding box center [325, 149] width 157 height 12
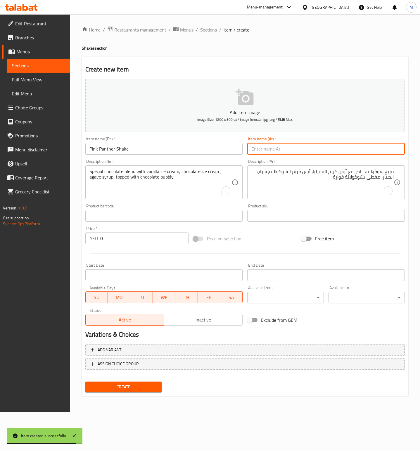
paste input "ميلك شيك النمر الوردي"
type input "ميلك شيك النمر الوردي"
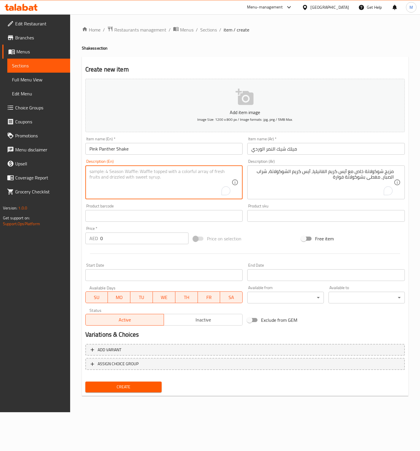
drag, startPoint x: 141, startPoint y: 182, endPoint x: 147, endPoint y: 182, distance: 5.3
click at [141, 182] on textarea "To enrich screen reader interactions, please activate Accessibility in Grammarl…" at bounding box center [160, 183] width 142 height 28
paste textarea "Strawberry Ice cream, pink cream, passion Fruit, Agave syrup"
type textarea "Strawberry Ice cream, pink cream, passion Fruit, Agave syrup"
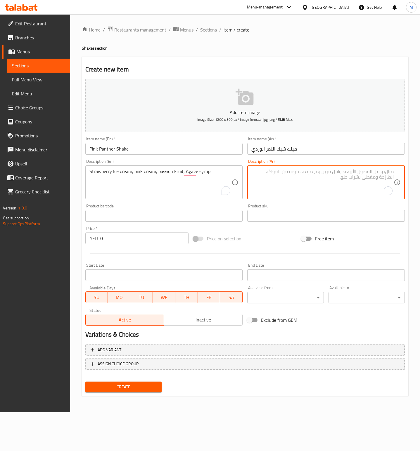
click at [300, 188] on textarea "To enrich screen reader interactions, please activate Accessibility in Grammarl…" at bounding box center [322, 183] width 142 height 28
paste textarea "آيس كريم الفراولة، كريمة وردية، فاكهة العاطفة، شراب الصبار"
type textarea "آيس كريم الفراولة، كريمة وردية، فاكهة العاطفة، شراب الصبار"
click at [119, 239] on input "0" at bounding box center [144, 239] width 88 height 12
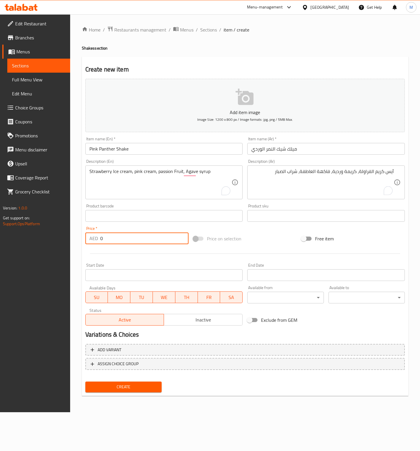
click at [119, 239] on input "0" at bounding box center [144, 239] width 88 height 12
paste input "36"
type input "36"
click at [272, 233] on div "Price on selection" at bounding box center [245, 239] width 108 height 16
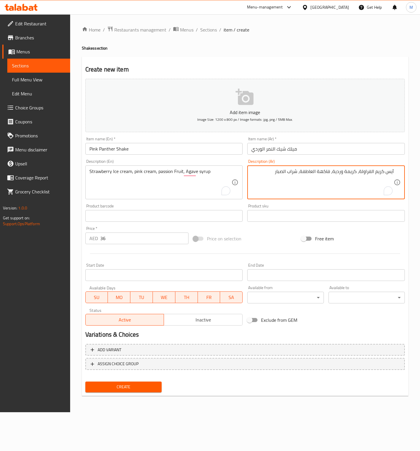
click at [307, 173] on textarea "آيس كريم الفراولة، كريمة وردية، فاكهة العاطفة، شراب الصبار" at bounding box center [322, 183] width 142 height 28
type textarea "آيس كريم الفراولة، كريمة وردية، باشون فروت ، شراب الصبار"
click at [269, 246] on div "Price on selection" at bounding box center [245, 239] width 108 height 16
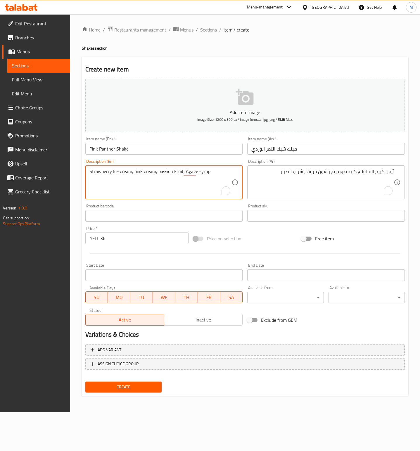
click at [152, 178] on textarea "Strawberry Ice cream, pink cream, passion Fruit, Agave syrup" at bounding box center [160, 183] width 142 height 28
type textarea "Strawberry ice cream, pink cream, passion fruit, agave syrup"
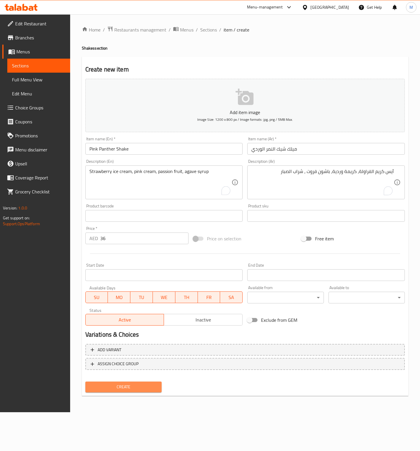
click at [137, 385] on span "Create" at bounding box center [123, 387] width 67 height 7
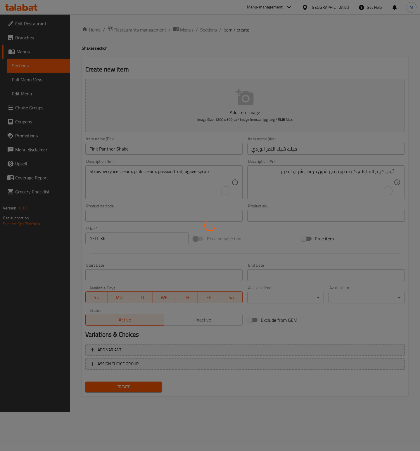
type input "0"
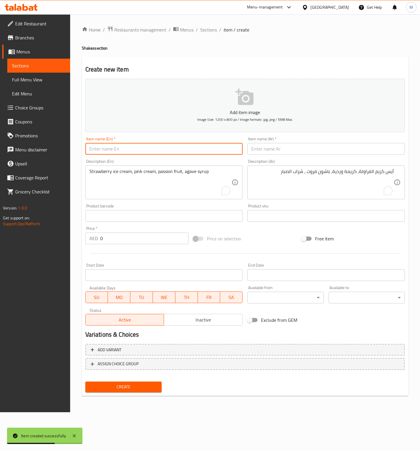
click at [137, 150] on input "text" at bounding box center [163, 149] width 157 height 12
paste input "Candy Shake"
type input "Candy Shake"
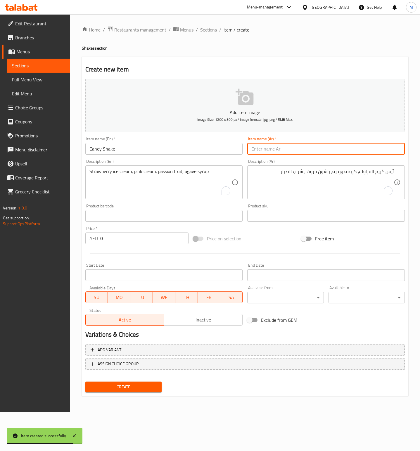
click at [286, 147] on input "text" at bounding box center [325, 149] width 157 height 12
paste input "شيك الحلوى"
type input "شيك الحلوى"
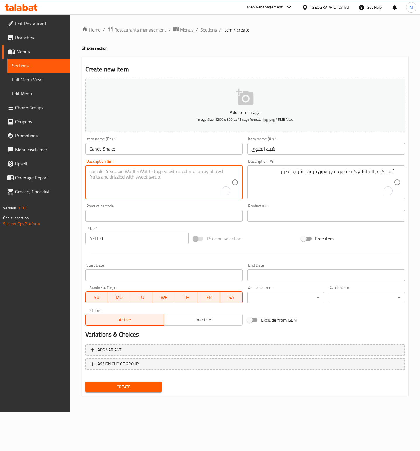
click at [145, 194] on textarea "To enrich screen reader interactions, please activate Accessibility in Grammarl…" at bounding box center [160, 183] width 142 height 28
paste textarea "Homemade candy blended blueberry, vanilla, fresh kiwi fruit"
type textarea "Homemade candy blended blueberry, vanilla, fresh kiwi fruit"
drag, startPoint x: 295, startPoint y: 180, endPoint x: 352, endPoint y: 179, distance: 57.2
click at [295, 180] on textarea "آيس كريم الفراولة، كريمة وردية، باشون فروت ، شراب الصبار" at bounding box center [322, 183] width 142 height 28
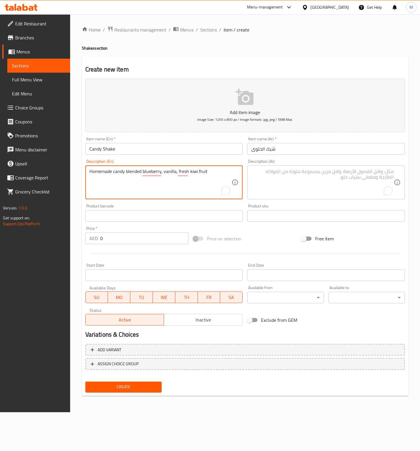
paste textarea "حلوى منزلية الصنع ممزوجة بالتوت الأزرق والفانيليا وفاكهة الكيوي الطازجة"
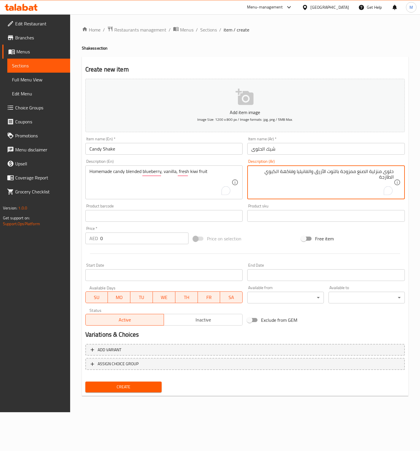
type textarea "حلوى منزلية الصنع ممزوجة بالتوت الأزرق والفانيليا وفاكهة الكيوي الطازجة"
click at [136, 251] on div at bounding box center [245, 254] width 324 height 14
click at [130, 244] on div "Price   * AED 0 Price *" at bounding box center [137, 235] width 108 height 22
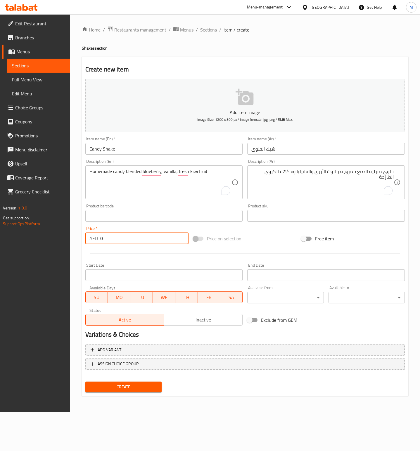
click at [130, 244] on input "0" at bounding box center [144, 239] width 88 height 12
paste input "38"
type input "38"
drag, startPoint x: 259, startPoint y: 241, endPoint x: 265, endPoint y: 244, distance: 6.4
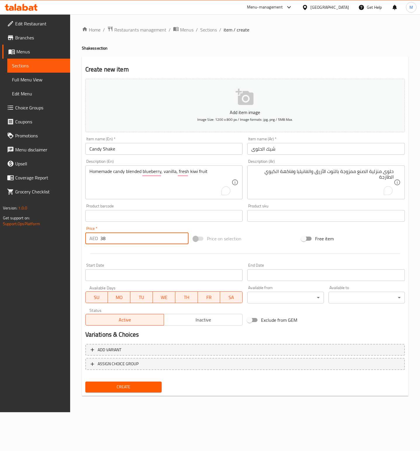
click at [260, 242] on div "Price on selection" at bounding box center [245, 239] width 108 height 16
click at [137, 390] on span "Create" at bounding box center [123, 387] width 67 height 7
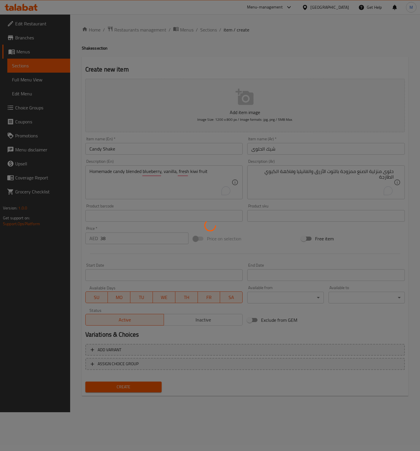
type input "0"
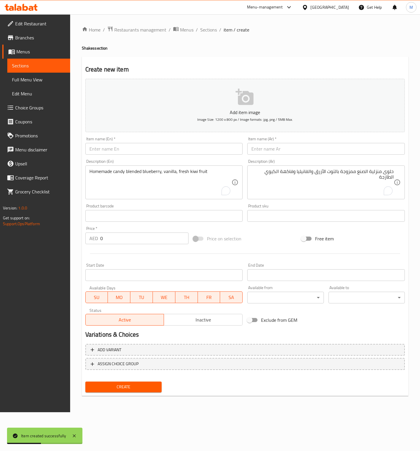
drag, startPoint x: 111, startPoint y: 151, endPoint x: 299, endPoint y: 138, distance: 188.5
click at [111, 151] on input "text" at bounding box center [163, 149] width 157 height 12
paste input "Oreo Shake"
type input "Oreo Shake"
click at [268, 151] on input "text" at bounding box center [325, 149] width 157 height 12
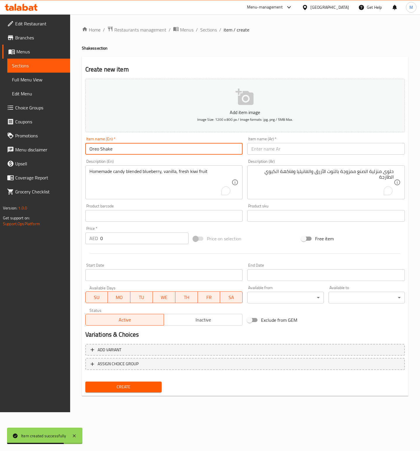
paste input "ميلك شيك أوريو"
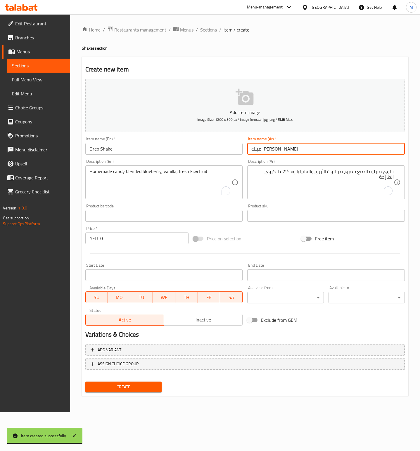
type input "ميلك شيك أوريو"
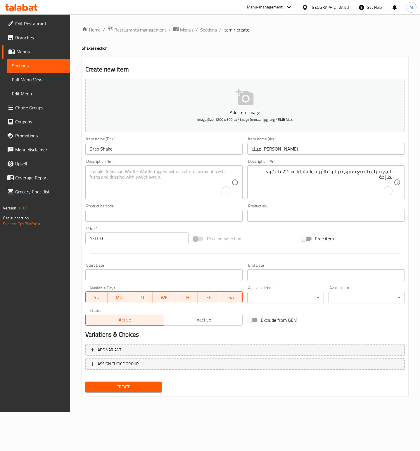
drag, startPoint x: 147, startPoint y: 177, endPoint x: 229, endPoint y: 166, distance: 83.1
click at [147, 177] on textarea "To enrich screen reader interactions, please activate Accessibility in Grammarl…" at bounding box center [160, 183] width 142 height 28
paste textarea "Oreo Chocolate blended with vanilla ice cream, vanilla syrup"
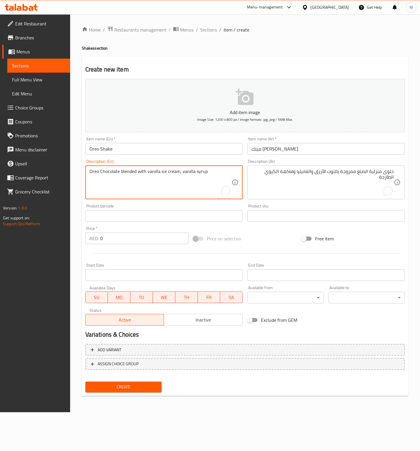
type textarea "Oreo Chocolate blended with vanilla ice cream, vanilla syrup"
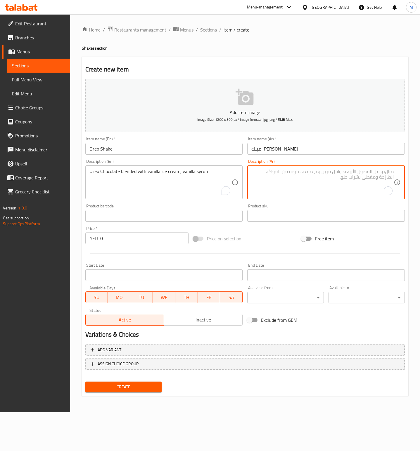
click at [293, 188] on textarea "To enrich screen reader interactions, please activate Accessibility in Grammarl…" at bounding box center [322, 183] width 142 height 28
paste textarea "شوكولاتة أوريو مخلوطة مع آيس كريم الفانيليا وشراب الفانيليا"
type textarea "شوكولاتة أوريو مخلوطة مع آيس كريم الفانيليا وشراب الفانيليا"
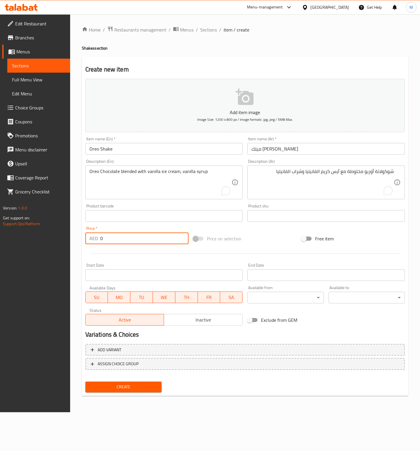
click at [133, 236] on input "0" at bounding box center [144, 239] width 88 height 12
paste input "32"
type input "32"
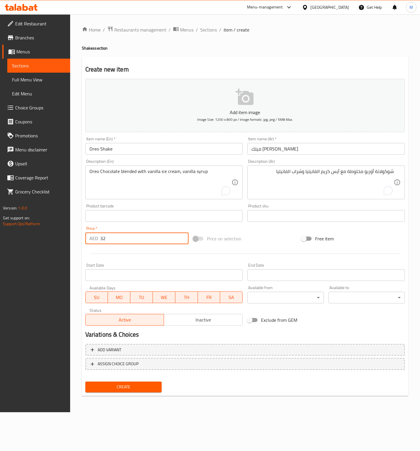
click at [272, 225] on div "Add item image Image Size: 1200 x 800 px / Image formats: jpg, png / 5MB Max. I…" at bounding box center [245, 202] width 324 height 252
click at [138, 381] on div "Create" at bounding box center [123, 387] width 81 height 15
click at [140, 385] on span "Create" at bounding box center [123, 387] width 67 height 7
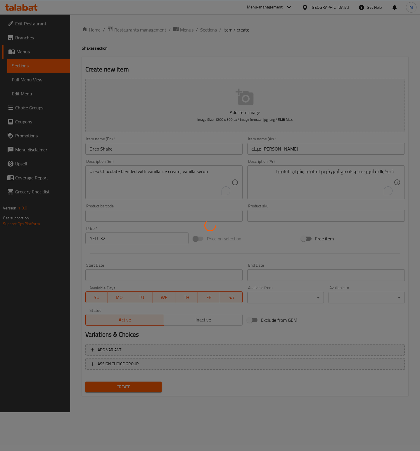
type input "0"
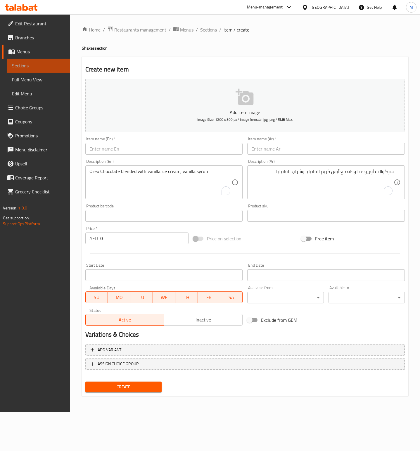
click at [31, 69] on span "Sections" at bounding box center [38, 65] width 53 height 7
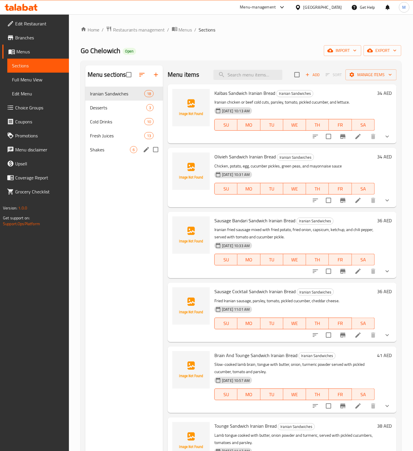
click at [102, 147] on span "Shakes" at bounding box center [110, 149] width 40 height 7
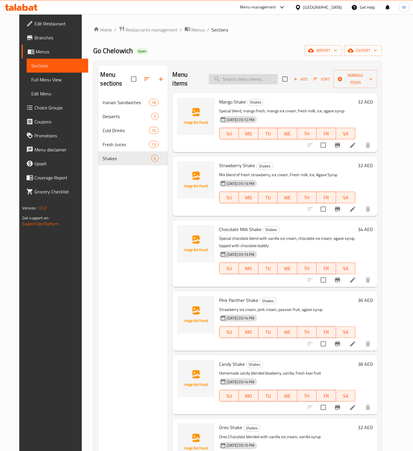
click at [238, 74] on input "search" at bounding box center [243, 79] width 69 height 10
click at [240, 81] on div "Menu items Add Sort Manage items" at bounding box center [275, 79] width 205 height 28
click at [240, 78] on input "search" at bounding box center [243, 79] width 69 height 10
type input "ح"
type input "["
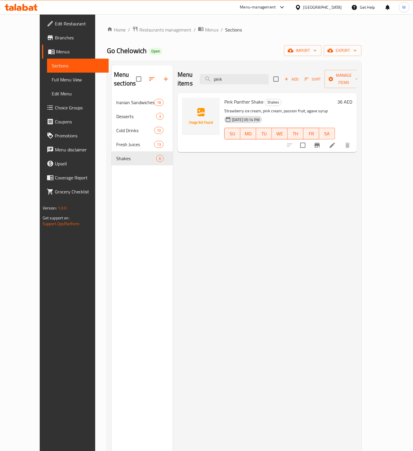
type input "pink"
click at [336, 142] on icon at bounding box center [332, 145] width 7 height 7
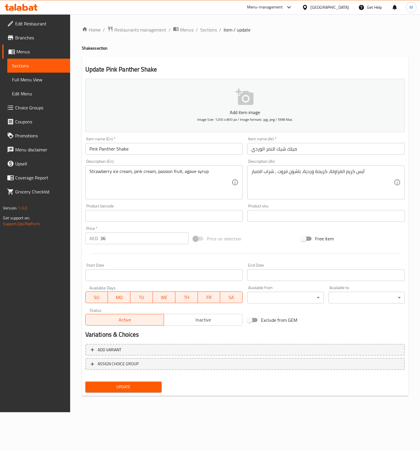
click at [140, 384] on span "Update" at bounding box center [123, 387] width 67 height 7
drag, startPoint x: 10, startPoint y: 69, endPoint x: 412, endPoint y: 103, distance: 403.8
click at [10, 69] on link "Sections" at bounding box center [38, 66] width 63 height 14
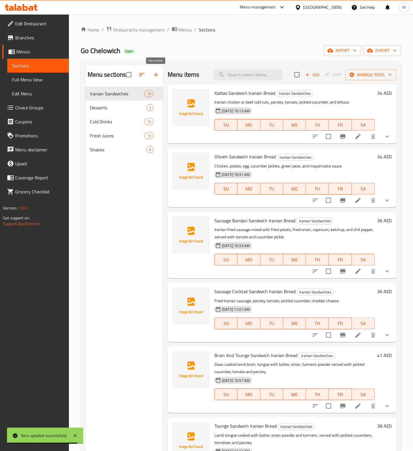
click at [158, 73] on icon "button" at bounding box center [155, 74] width 7 height 7
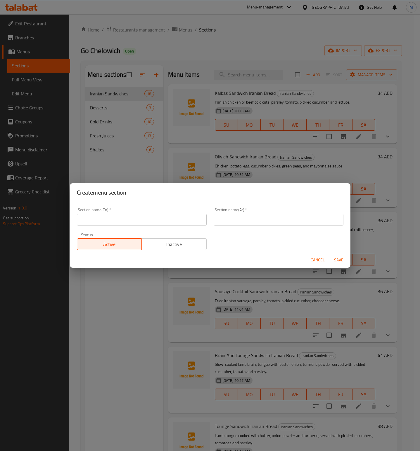
click at [124, 224] on input "text" at bounding box center [142, 220] width 130 height 12
paste input "Mocktails"
type input "Mocktails"
click at [249, 217] on input "text" at bounding box center [278, 220] width 130 height 12
type input "موكتيل"
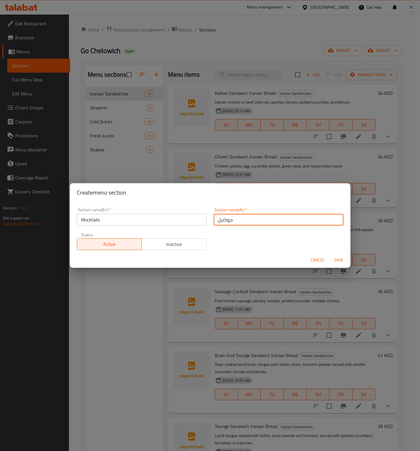
click at [342, 259] on span "Save" at bounding box center [338, 260] width 14 height 7
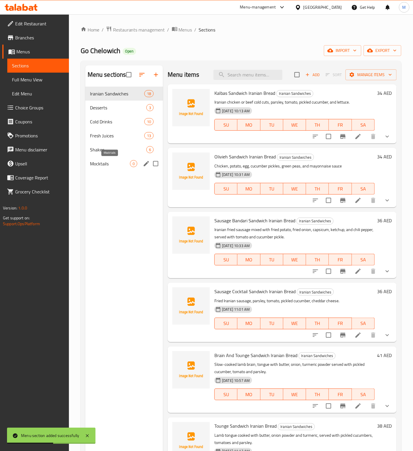
click at [94, 164] on span "Mocktails" at bounding box center [110, 163] width 40 height 7
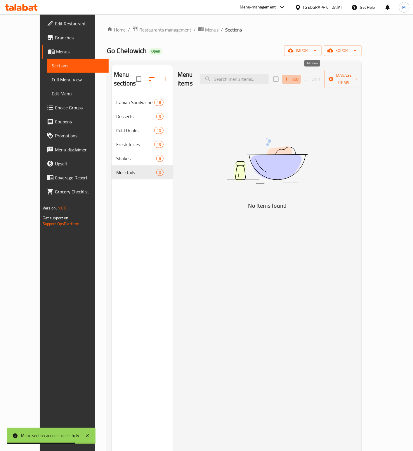
click at [299, 76] on span "Add" at bounding box center [291, 79] width 16 height 7
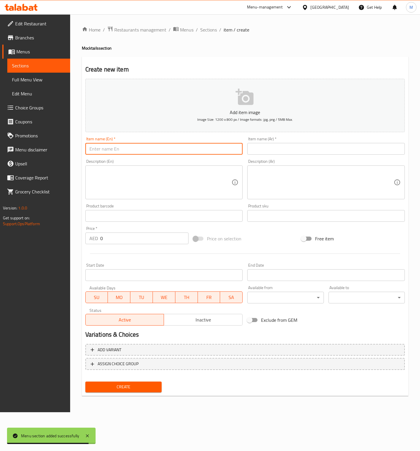
click at [135, 148] on input "text" at bounding box center [163, 149] width 157 height 12
paste input "Lemonade"
type input "Lemonade"
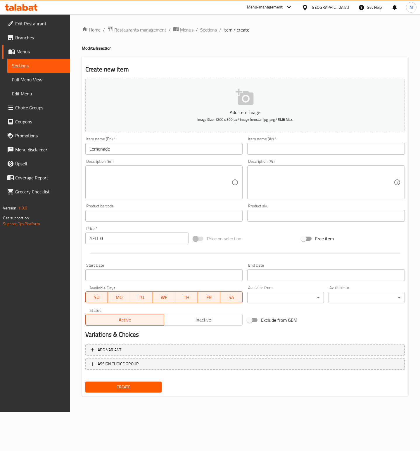
click at [284, 148] on input "text" at bounding box center [325, 149] width 157 height 12
paste input "عصير الليمون"
type input "عصير الليمون"
click at [149, 174] on textarea at bounding box center [160, 183] width 142 height 28
paste textarea "Fresh lime, soda water, sugar syrup"
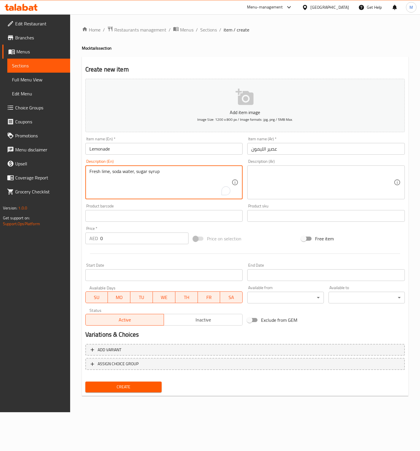
type textarea "Fresh lime, soda water, sugar syrup"
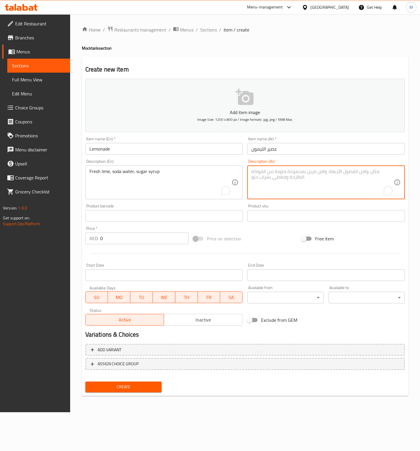
click at [314, 184] on textarea "To enrich screen reader interactions, please activate Accessibility in Grammarl…" at bounding box center [322, 183] width 142 height 28
paste textarea "الليمون الطازج، ماء الصودا، شراب السكر"
type textarea "الليمون الطازج، ماء الصودا، شراب السكر"
click at [122, 237] on input "0" at bounding box center [144, 239] width 88 height 12
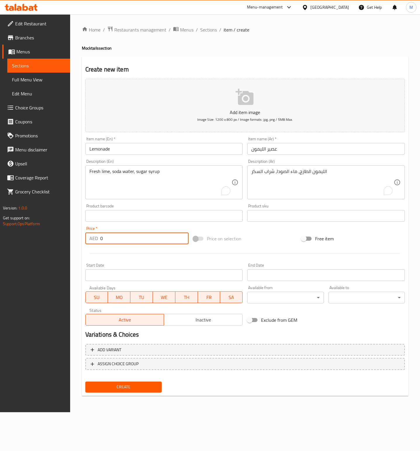
click at [122, 237] on input "0" at bounding box center [144, 239] width 88 height 12
paste input "29"
type input "29"
drag, startPoint x: 297, startPoint y: 240, endPoint x: 158, endPoint y: 356, distance: 181.0
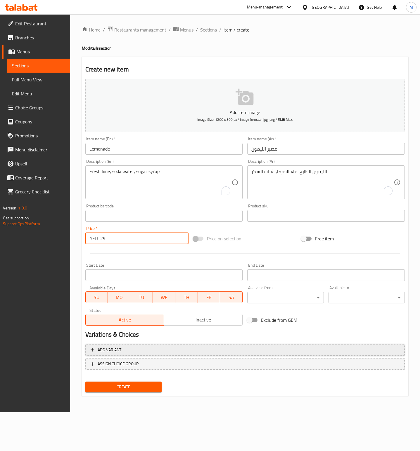
click at [296, 240] on div "Price on selection" at bounding box center [245, 239] width 108 height 16
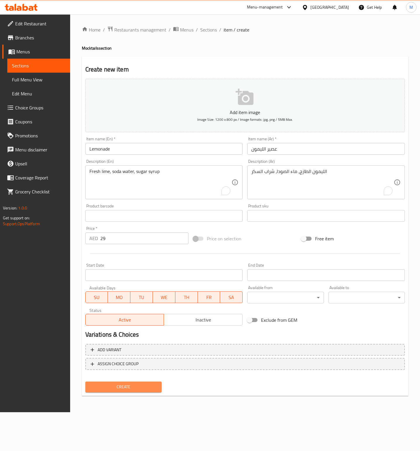
click at [129, 388] on span "Create" at bounding box center [123, 387] width 67 height 7
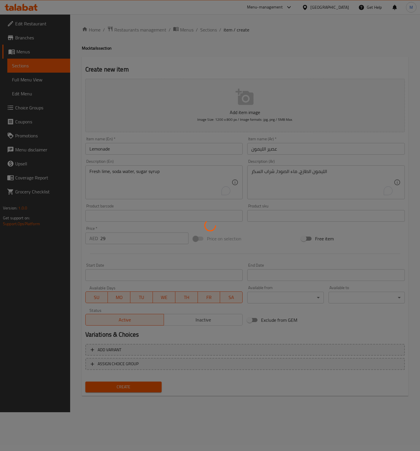
type input "0"
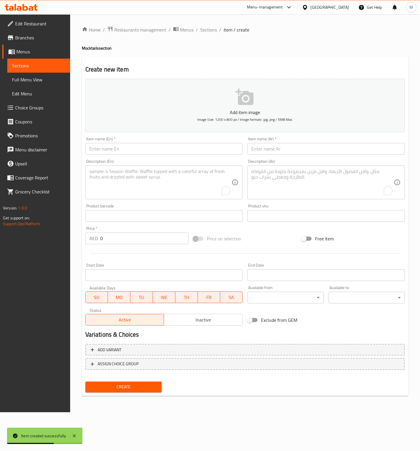
click at [160, 145] on input "text" at bounding box center [163, 149] width 157 height 12
paste input "Minted Lemonade"
type input "Minted Lemonade"
click at [296, 154] on input "text" at bounding box center [325, 149] width 157 height 12
paste input "Minted Lemonade عصير ليمون بالنعناع"
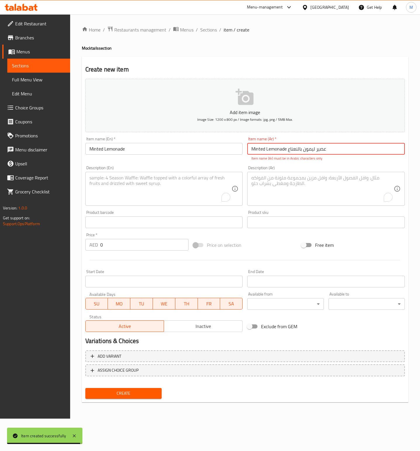
type input "Minted Lemonade عصير ليمون بالنعناع"
click at [151, 180] on textarea "To enrich screen reader interactions, please activate Accessibility in Grammarl…" at bounding box center [160, 189] width 142 height 28
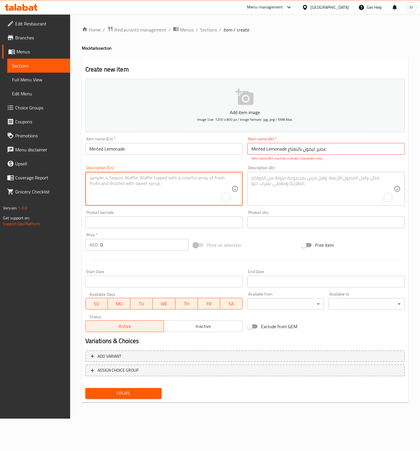
paste textarea "Fresh mint, lime, sugar syrup, soda water"
type textarea "Fresh mint, lime, sugar syrup, soda water"
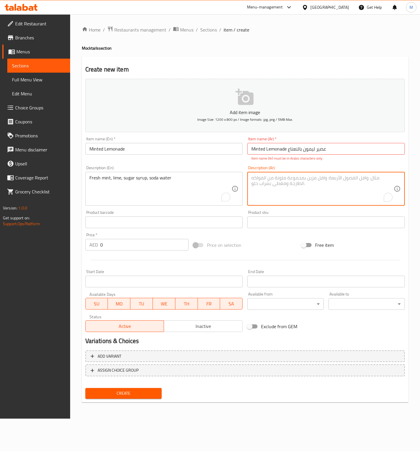
click at [296, 192] on textarea "To enrich screen reader interactions, please activate Accessibility in Grammarl…" at bounding box center [322, 189] width 142 height 28
paste textarea "النعناع الطازج، الليمون، شراب السكر، ماء الصودا"
type textarea "النعناع الطازج، الليمون، شراب السكر، ماء الصودا"
click at [331, 151] on input "Minted Lemonade عصير ليمون بالنعناع" at bounding box center [325, 149] width 157 height 12
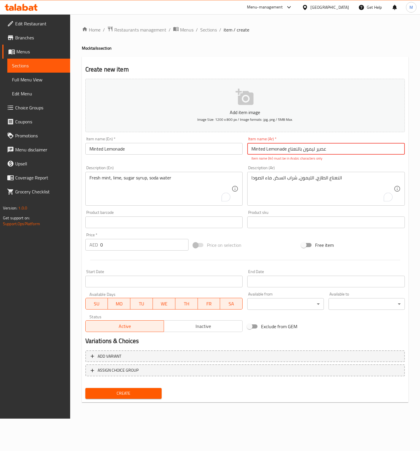
click at [331, 151] on input "Minted Lemonade عصير ليمون بالنعناع" at bounding box center [325, 149] width 157 height 12
drag, startPoint x: 364, startPoint y: 151, endPoint x: 448, endPoint y: 151, distance: 83.2
click at [419, 151] on html "​ Menu-management United Arab Emirates Get Help M Edit Restaurant Branches Menu…" at bounding box center [210, 225] width 420 height 451
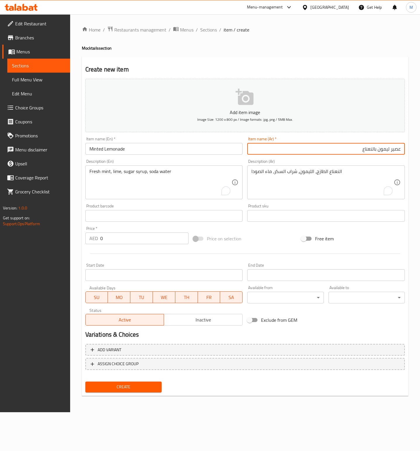
type input "عصير ليمون بالنعناع"
click at [138, 241] on input "0" at bounding box center [144, 239] width 88 height 12
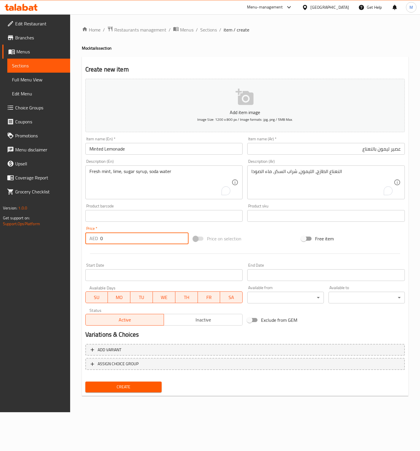
click at [138, 241] on input "0" at bounding box center [144, 239] width 88 height 12
paste input "29"
type input "29"
drag, startPoint x: 265, startPoint y: 236, endPoint x: 260, endPoint y: 250, distance: 14.1
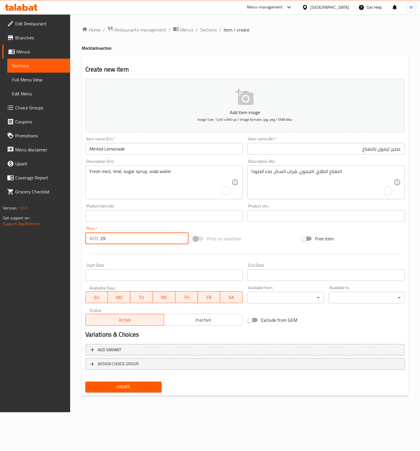
click at [266, 237] on div "Price on selection" at bounding box center [245, 239] width 108 height 16
click at [126, 387] on span "Create" at bounding box center [123, 387] width 67 height 7
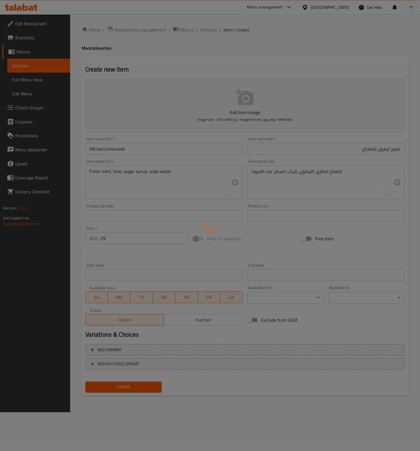
type input "0"
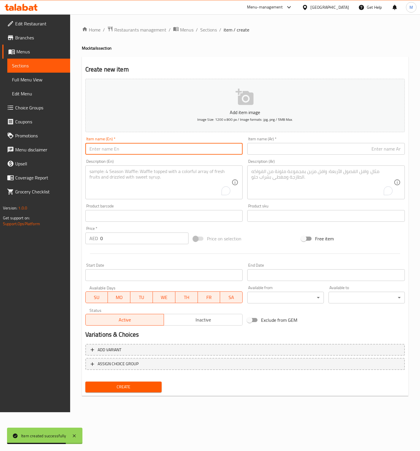
drag, startPoint x: 140, startPoint y: 153, endPoint x: 183, endPoint y: 154, distance: 42.9
click at [140, 153] on input "text" at bounding box center [163, 149] width 157 height 12
paste input "Cucumber minted lemonade Mint, cucumber, fresh lime, sugar syrup 34"
type input "Cucumber minted lemonade Mint, cucumber, fresh lime, sugar syrup 34"
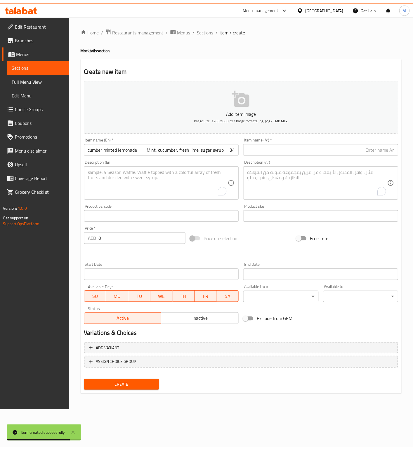
scroll to position [0, 0]
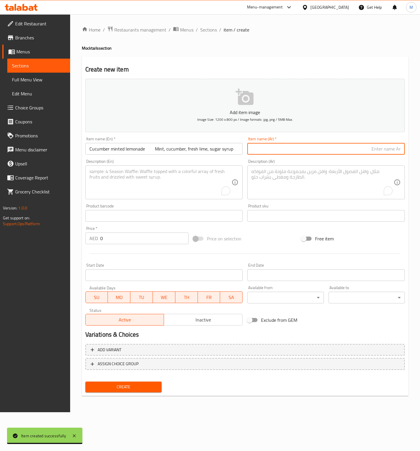
drag, startPoint x: 290, startPoint y: 150, endPoint x: 328, endPoint y: 155, distance: 37.7
click at [290, 150] on input "text" at bounding box center [325, 149] width 157 height 12
paste input "عصير الليمون بالخيار والنعناع"
type input "عصير الليمون بالخيار والنعناع"
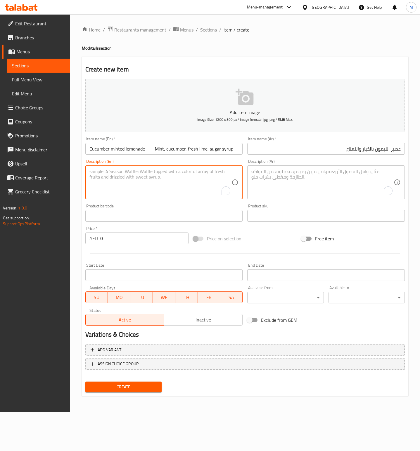
click at [164, 187] on textarea "To enrich screen reader interactions, please activate Accessibility in Grammarl…" at bounding box center [160, 183] width 142 height 28
paste textarea "Mint, cucumber, fresh lime, sugar syrup"
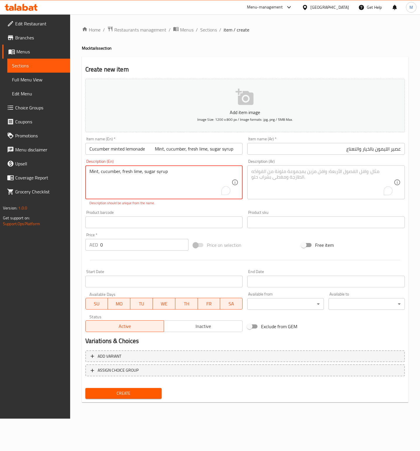
type textarea "Mint, cucumber, fresh lime, sugar syrup"
click at [293, 188] on textarea "To enrich screen reader interactions, please activate Accessibility in Grammarl…" at bounding box center [322, 183] width 142 height 28
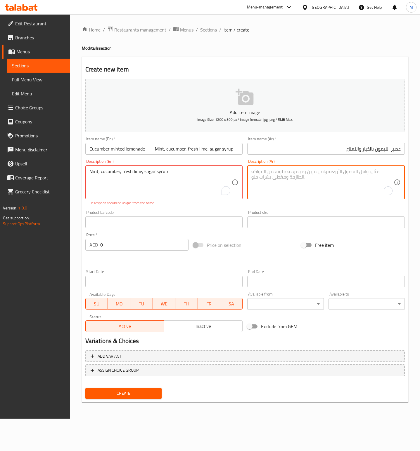
paste textarea "النعناع، ​​الخيار، الليمون الطازج، شراب السكر"
type textarea "النعناع، ​​الخيار، الليمون الطازج، شراب السكر"
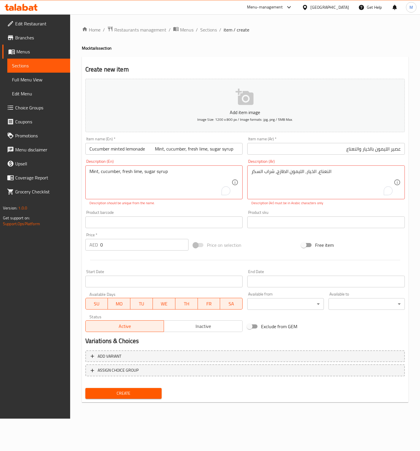
click at [133, 246] on input "0" at bounding box center [144, 245] width 88 height 12
paste input "34"
type input "34"
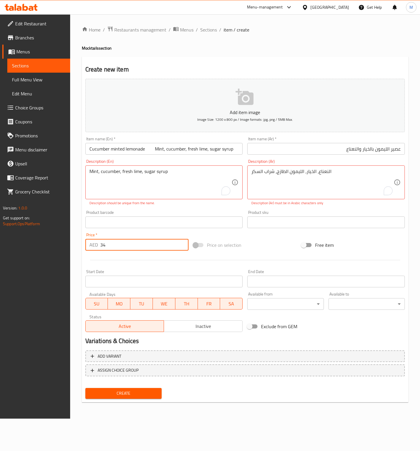
click at [285, 242] on div "Price on selection" at bounding box center [245, 245] width 108 height 16
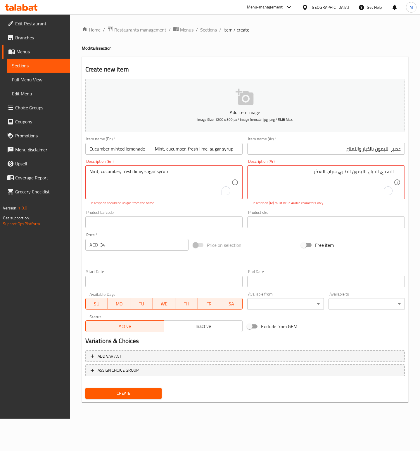
click at [145, 174] on textarea "Mint, cucumber, fresh lime, sugar syrup" at bounding box center [160, 183] width 142 height 28
click at [121, 176] on textarea "Mint, cucumber, fresh lime, sugar syrup" at bounding box center [160, 183] width 142 height 28
click at [196, 166] on div "Mint, cucumber, fresh lime, sugar Syrup Description (En)" at bounding box center [163, 183] width 157 height 34
drag, startPoint x: 196, startPoint y: 166, endPoint x: 189, endPoint y: 170, distance: 8.7
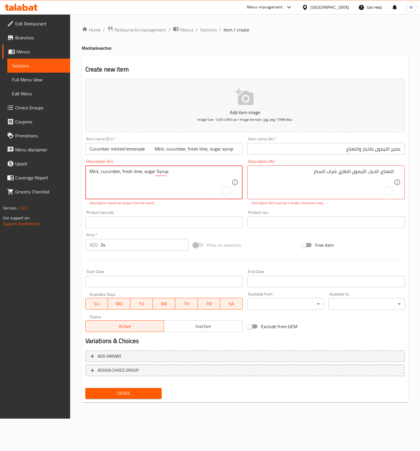
click at [191, 170] on div "Mint, cucumber, fresh lime, sugar Syrup Description (En)" at bounding box center [163, 183] width 157 height 34
click at [189, 169] on textarea "Mint, cucumber, fresh lime, sugar Syrup" at bounding box center [160, 183] width 142 height 28
type textarea "Mint, cucumber, fresh lime, sugar Syru"
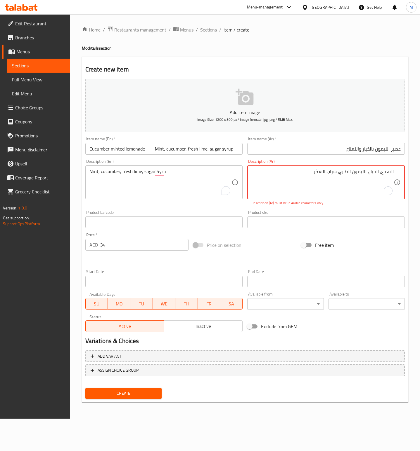
click at [299, 173] on textarea "النعناع، ​​الخيار، الليمون الطازج، شراب السكر" at bounding box center [322, 183] width 142 height 28
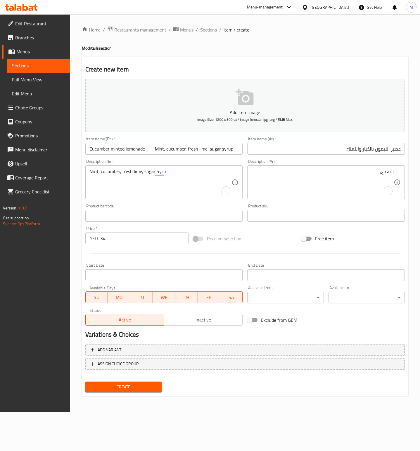
click at [332, 175] on textarea "النعناع،" at bounding box center [322, 183] width 142 height 28
click at [333, 175] on textarea "النعناع،" at bounding box center [322, 183] width 142 height 28
paste textarea "​​الخيار، الليمون الطازج، شراب السكر"
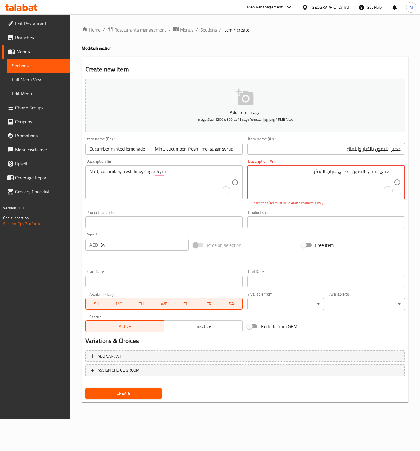
click at [380, 174] on textarea "النعناع، ​​الخيار، الليمون الطازج، شراب السكر" at bounding box center [322, 183] width 142 height 28
drag, startPoint x: 320, startPoint y: 174, endPoint x: 427, endPoint y: 177, distance: 107.8
click at [419, 177] on html "​ Menu-management United Arab Emirates Get Help M Edit Restaurant Branches Menu…" at bounding box center [210, 225] width 420 height 451
click at [381, 175] on textarea "النعناع، ​​الخيار،" at bounding box center [322, 183] width 142 height 28
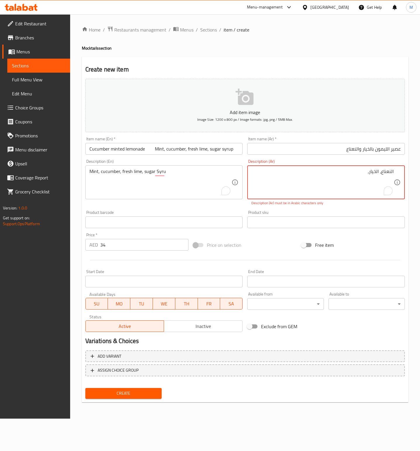
click at [381, 175] on textarea "النعناع، ​​الخيار،" at bounding box center [322, 183] width 142 height 28
paste textarea "الليمون الطازج، شراب السكر"
click at [197, 168] on div "Mint, cucumber, fresh lime, sugar Syru Description (En)" at bounding box center [163, 183] width 157 height 34
click at [289, 177] on textarea "النعناع، ​​الخيار، الليمون الطازج، شراب السكر" at bounding box center [322, 183] width 142 height 28
click at [296, 173] on textarea "النعناع، ​​الخيار، الليمون الطازج، شراب السكر" at bounding box center [322, 183] width 142 height 28
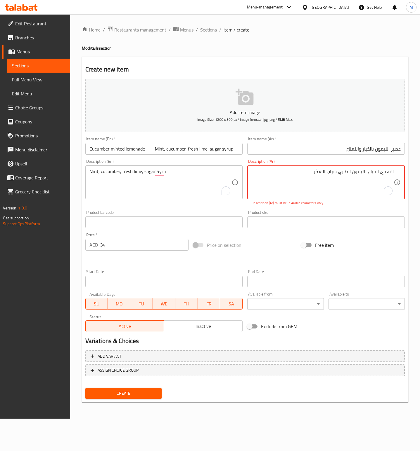
drag, startPoint x: 296, startPoint y: 173, endPoint x: 478, endPoint y: 180, distance: 182.6
click at [419, 180] on html "​ Menu-management United Arab Emirates Get Help M Edit Restaurant Branches Menu…" at bounding box center [210, 225] width 420 height 451
click at [364, 169] on textarea "النعناع، ​​الخيار، الليمون الطازج، شراب السكر" at bounding box center [322, 183] width 142 height 28
click at [363, 169] on textarea "النعناع، ​​الخيار، الليمون الطازج، شراب السكر" at bounding box center [322, 183] width 142 height 28
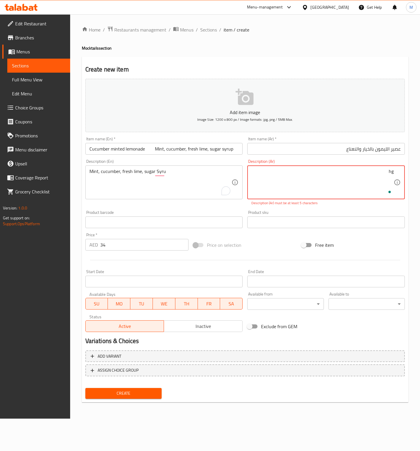
type textarea "h"
type textarea "ل"
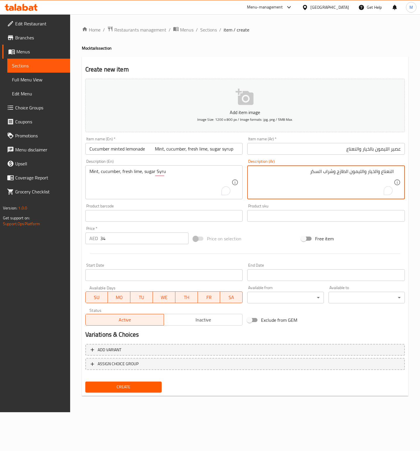
type textarea "النعناع والخيار والليمون الطازج وشراب السكر"
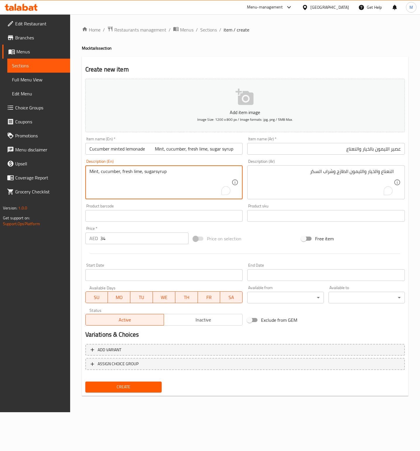
type textarea "Mint, cucumber, fresh lime, sugarsyrup"
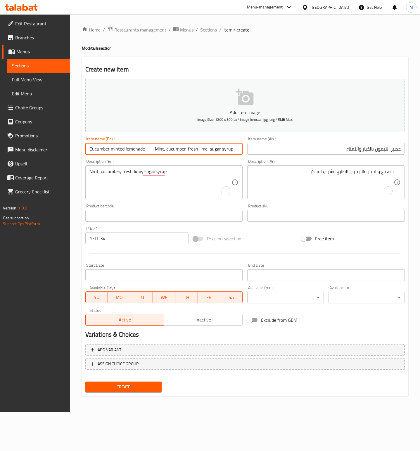
click at [165, 150] on input "Cucumber minted lemonade Mint, cucumber, fresh lime, sugar syrup 34" at bounding box center [163, 149] width 157 height 12
paste input "text"
type input "Cucumber minted lemonade"
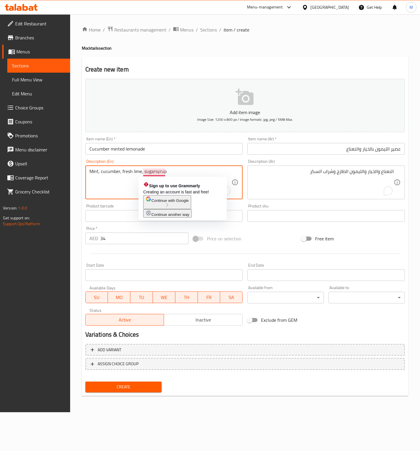
drag, startPoint x: 156, startPoint y: 172, endPoint x: 181, endPoint y: 170, distance: 24.6
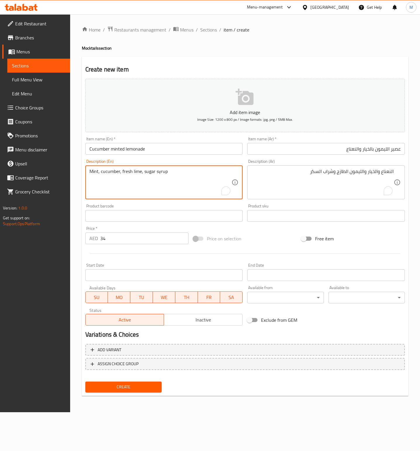
type textarea "Mint, cucumber, fresh lime, sugar syrup"
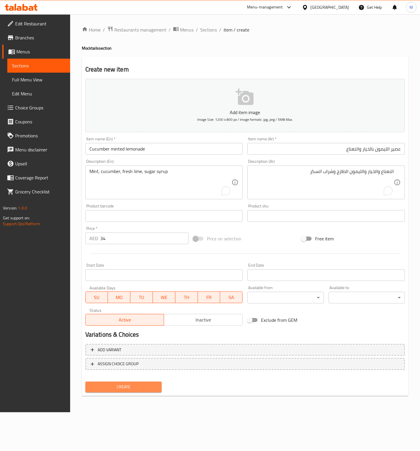
drag, startPoint x: 132, startPoint y: 389, endPoint x: 143, endPoint y: 376, distance: 16.8
click at [134, 389] on span "Create" at bounding box center [123, 387] width 67 height 7
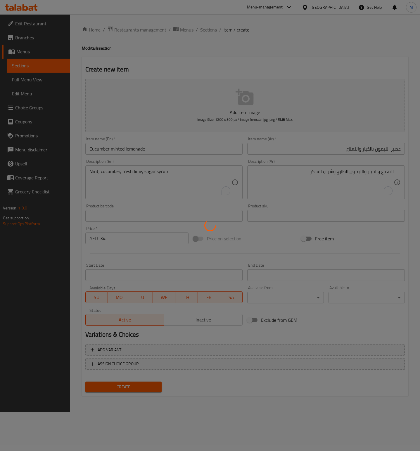
type input "0"
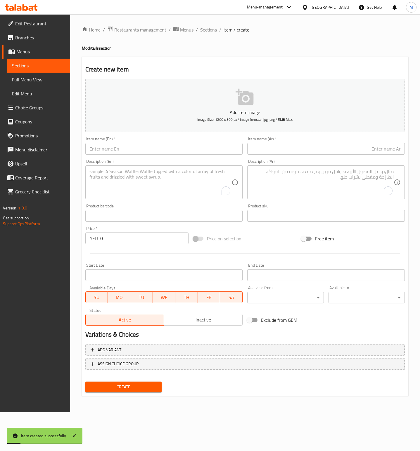
click at [169, 156] on div "Item name (En)   * Item name (En) *" at bounding box center [164, 146] width 162 height 22
click at [160, 150] on input "text" at bounding box center [163, 149] width 157 height 12
paste input "Mango paradise"
type input "Mango paradise"
click at [293, 150] on input "text" at bounding box center [325, 149] width 157 height 12
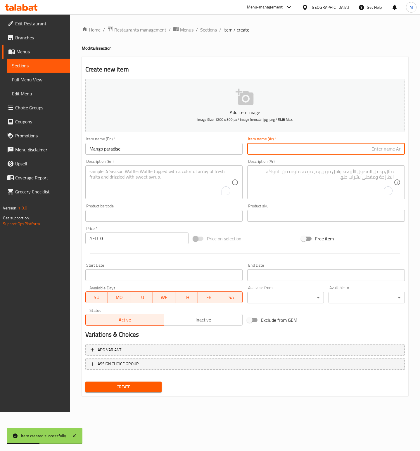
paste input "جنة المانجو"
type input "مانجو باراديس"
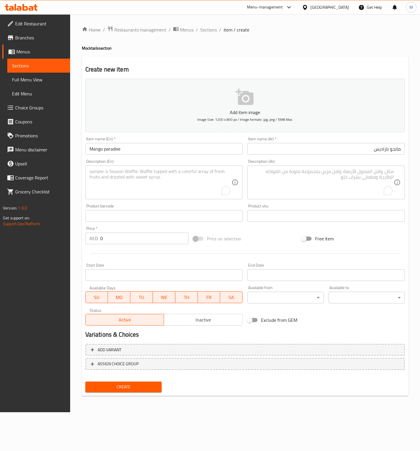
drag, startPoint x: 180, startPoint y: 176, endPoint x: 188, endPoint y: 176, distance: 7.9
click at [180, 176] on textarea "To enrich screen reader interactions, please activate Accessibility in Grammarl…" at bounding box center [160, 183] width 142 height 28
paste textarea "Freshly mango fruit, Pineapple, passion fruit, blended with Red Apple Juice"
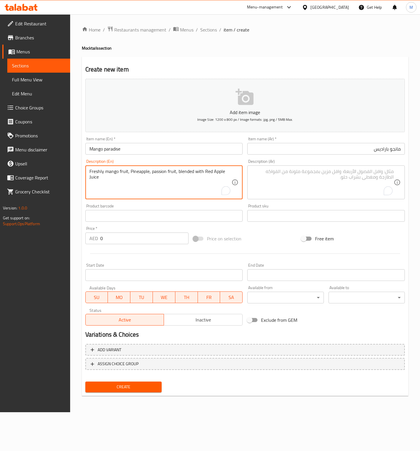
type textarea "Freshly mango fruit, Pineapple, passion fruit, blended with Red Apple Juice"
click at [309, 197] on div "Description (Ar)" at bounding box center [325, 183] width 157 height 34
paste textarea "فاكهة المانجو الطازجة والأناناس والفاكهة العاطفية، مخلوطة مع عصير التفاح الأحمر"
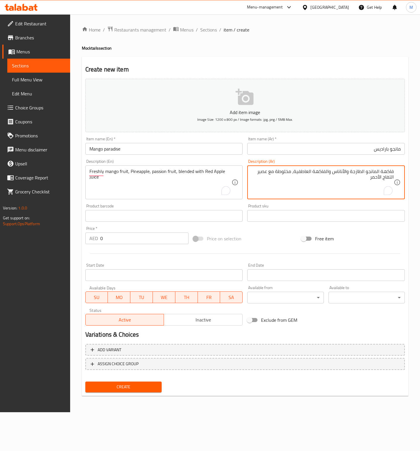
type textarea "فاكهة المانجو الطازجة والأناناس والفاكهة العاطفية، مخلوطة مع عصير التفاح الأحمر"
click at [126, 243] on input "0" at bounding box center [144, 239] width 88 height 12
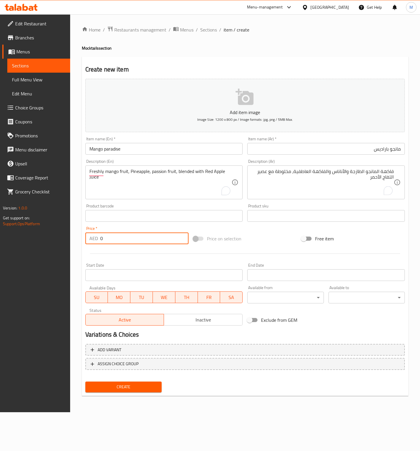
click at [126, 243] on input "0" at bounding box center [144, 239] width 88 height 12
paste input "38"
type input "38"
click at [262, 236] on div "Price on selection" at bounding box center [245, 239] width 108 height 16
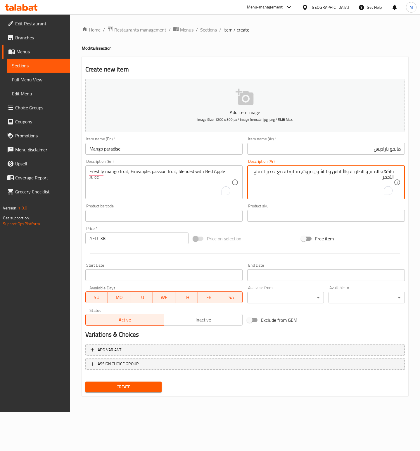
type textarea "فاكهة المانجو الطازجة والأناناس والباشون فروت، مخلوطة مع عصير التفاح الأحمر"
click at [147, 384] on span "Create" at bounding box center [123, 387] width 67 height 7
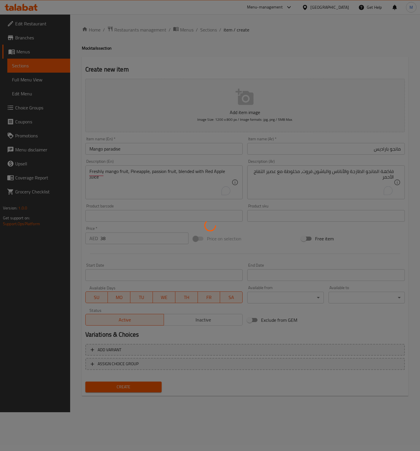
type input "0"
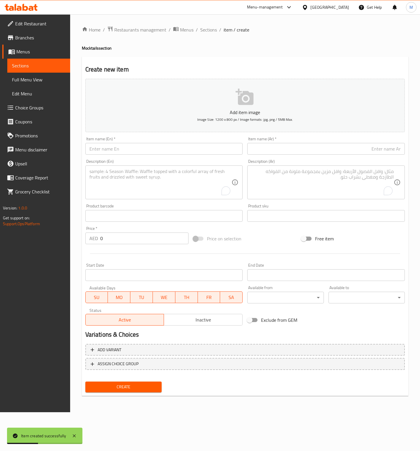
click at [145, 154] on input "text" at bounding box center [163, 149] width 157 height 12
paste input "Virgin bite of the laguna"
type input "Virgin bite of the laguna"
click at [285, 149] on input "text" at bounding box center [325, 149] width 157 height 12
paste input "بايت اوف لاجونا"
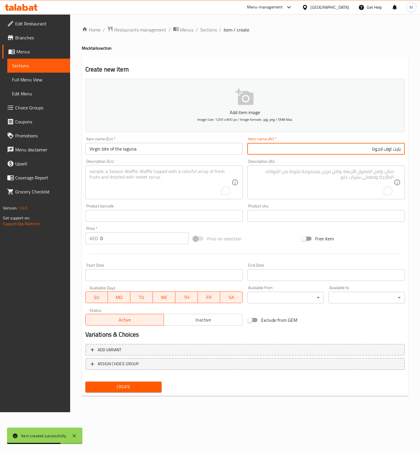
type input "بايت اوف لاجونا"
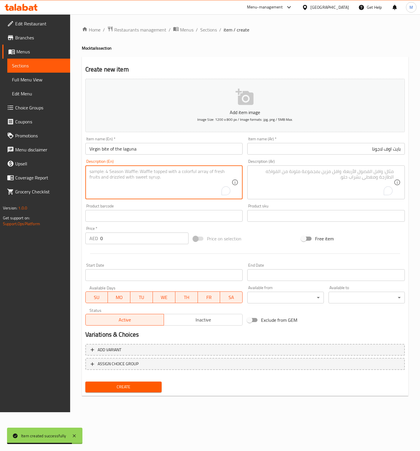
drag, startPoint x: 168, startPoint y: 186, endPoint x: 419, endPoint y: 226, distance: 253.9
click at [168, 186] on textarea "To enrich screen reader interactions, please activate Accessibility in Grammarl…" at bounding box center [160, 183] width 142 height 28
paste textarea "Tomato juice, celery, Winchester Sauce, Tabasco sauce, fresh orange and all pur…"
type textarea "Tomato juice, celery, Winchester Sauce, Tabasco sauce, fresh orange and all pur…"
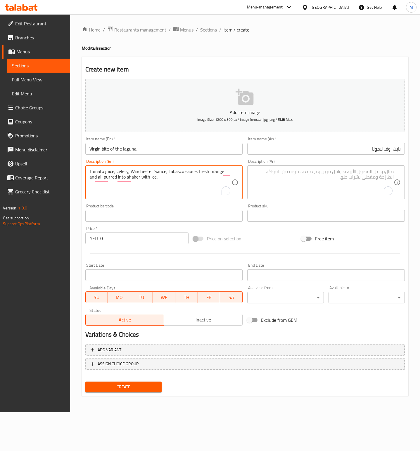
click at [310, 186] on textarea "To enrich screen reader interactions, please activate Accessibility in Grammarl…" at bounding box center [322, 183] width 142 height 28
paste textarea "عصير الطماطم، الكرفس، صلصة وينشستر، صلصة تاباسكو، البرتقال الطازج وكلها مطحونة …"
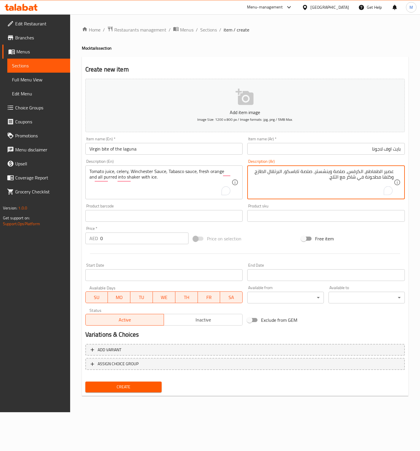
type textarea "عصير الطماطم، الكرفس، صلصة وينشستر، صلصة تاباسكو، البرتقال الطازج وكلها مطحونة …"
click at [136, 238] on input "0" at bounding box center [144, 239] width 88 height 12
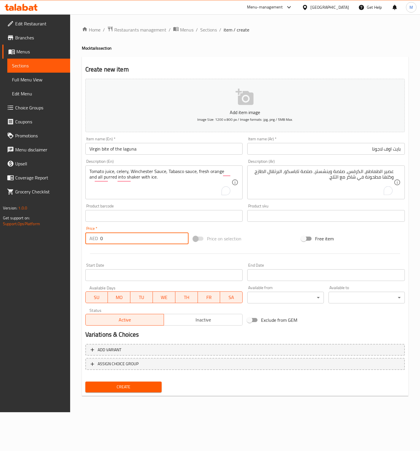
click at [136, 238] on input "0" at bounding box center [144, 239] width 88 height 12
paste input "34"
type input "34"
click at [274, 240] on div "Price on selection" at bounding box center [245, 239] width 108 height 16
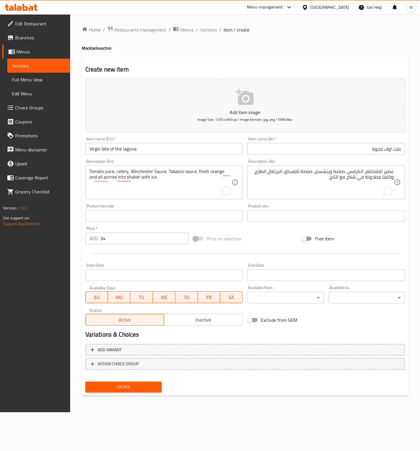
click at [144, 382] on button "Create" at bounding box center [123, 387] width 76 height 11
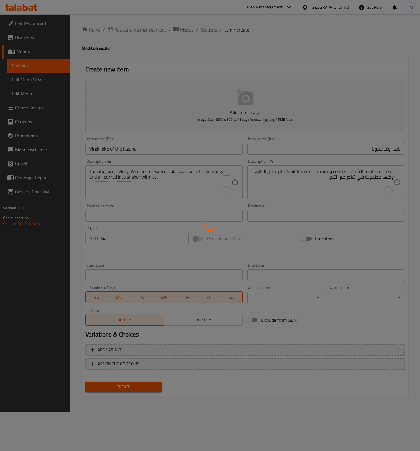
type input "0"
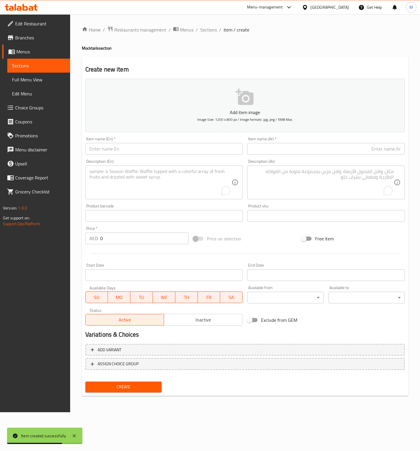
click at [123, 154] on input "text" at bounding box center [163, 149] width 157 height 12
paste input "Virgin Mojito"
type input "Virgin Mojito"
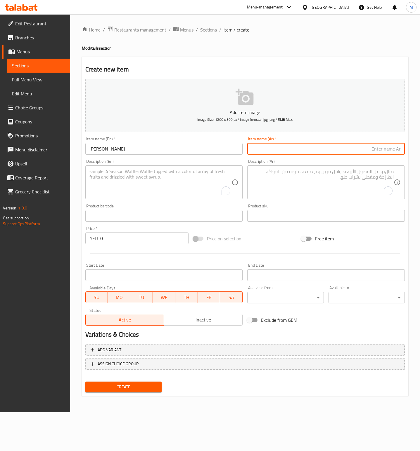
click at [300, 150] on input "text" at bounding box center [325, 149] width 157 height 12
paste input "فيرجن موهيتو"
type input "فيرجن موهيتو"
drag, startPoint x: 150, startPoint y: 176, endPoint x: 172, endPoint y: 180, distance: 22.5
click at [150, 176] on textarea "To enrich screen reader interactions, please activate Accessibility in Grammarl…" at bounding box center [160, 183] width 142 height 28
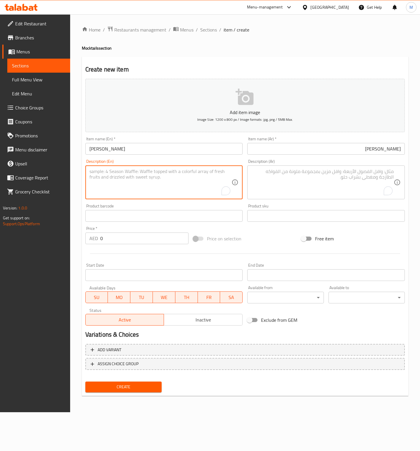
paste textarea "Mashed lemon & mint topped with your favorite fruit"
type textarea "Mashed lemon & mint topped with your favorite fruit"
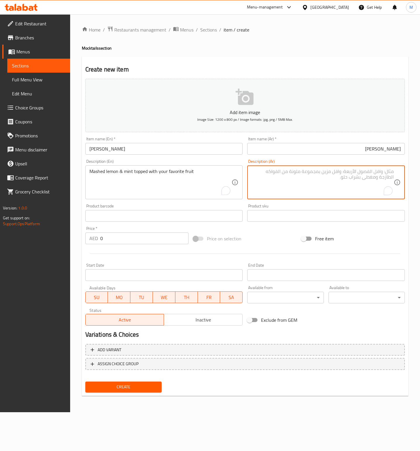
drag, startPoint x: 292, startPoint y: 184, endPoint x: 310, endPoint y: 201, distance: 25.0
click at [292, 184] on textarea "To enrich screen reader interactions, please activate Accessibility in Grammarl…" at bounding box center [322, 183] width 142 height 28
paste textarea "ليمون ونعناع مهروس مع الفاكهة المفضلة لديك"
type textarea "ليمون ونعناع مهروس مع الفاكهة المفضلة لديك"
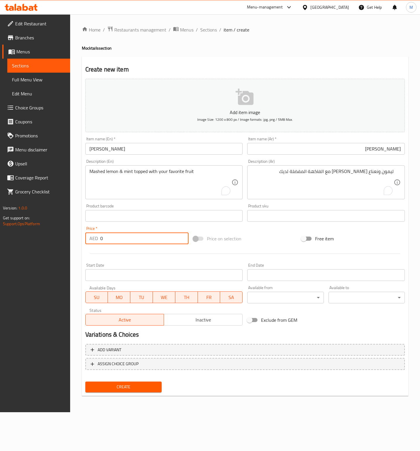
click at [127, 241] on input "0" at bounding box center [144, 239] width 88 height 12
paste input "34"
type input "34"
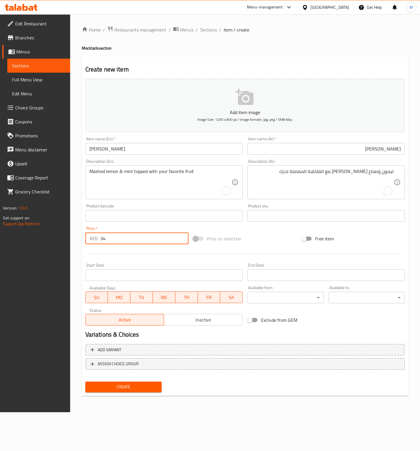
click at [270, 247] on div at bounding box center [245, 254] width 324 height 14
click at [133, 385] on span "Create" at bounding box center [123, 387] width 67 height 7
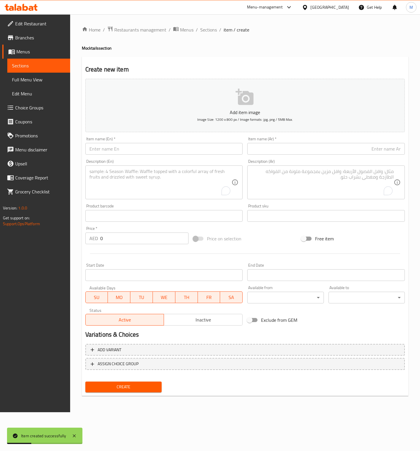
click at [129, 241] on input "0" at bounding box center [144, 239] width 88 height 12
paste input "38"
type input "38"
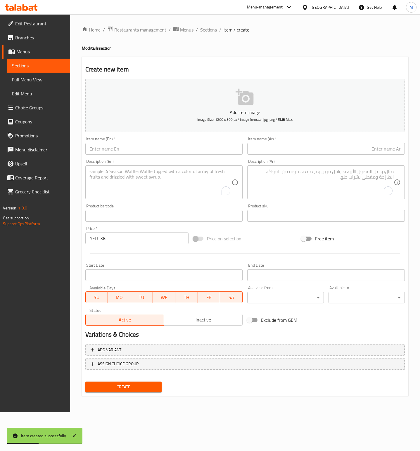
drag, startPoint x: 259, startPoint y: 230, endPoint x: 267, endPoint y: 230, distance: 7.3
click at [260, 230] on div "Add item image Image Size: 1200 x 800 px / Image formats: jpg, png / 5MB Max. I…" at bounding box center [245, 202] width 324 height 252
click at [116, 149] on input "text" at bounding box center [163, 149] width 157 height 12
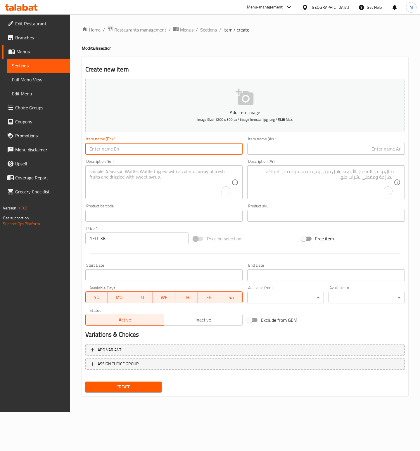
paste input "Miracle juice"
type input "Miracle juice"
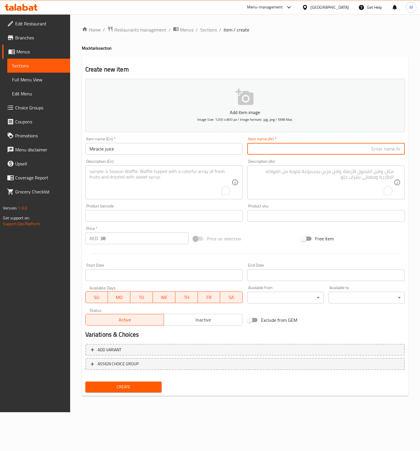
click at [291, 150] on input "text" at bounding box center [325, 149] width 157 height 12
paste input "Miracle juice عصير المعجزة"
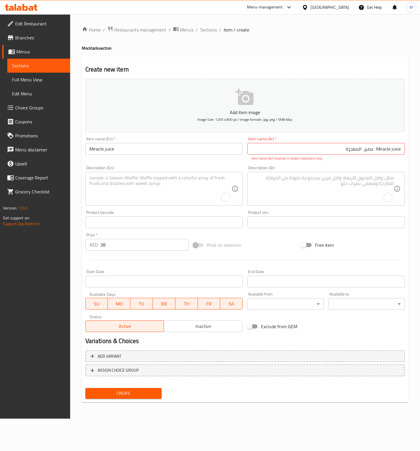
click at [337, 150] on input "Miracle juice عصير المعجزة" at bounding box center [325, 149] width 157 height 12
paste input "text"
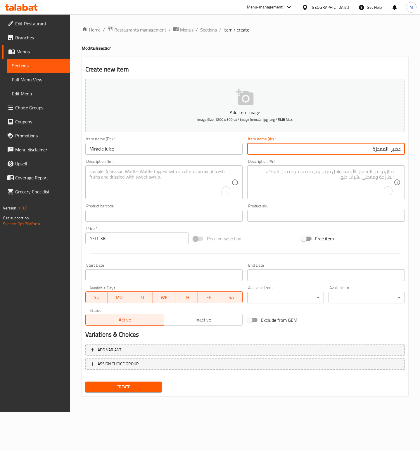
type input "عصير المعجزة"
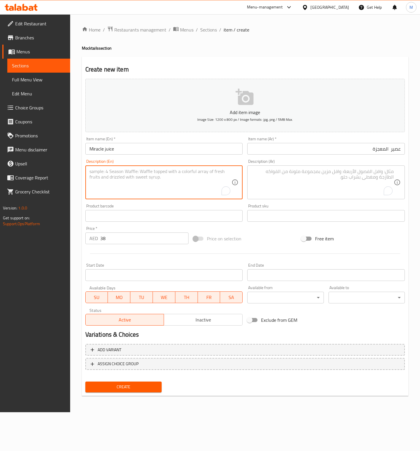
click at [152, 184] on textarea "To enrich screen reader interactions, please activate Accessibility in Grammarl…" at bounding box center [160, 183] width 142 height 28
paste textarea "Fresh Carrots, Fresh Apple, Beetroot blended with blue agave syrup"
type textarea "Fresh Carrots, Fresh Apple, Beetroot blended with blue agave syrup"
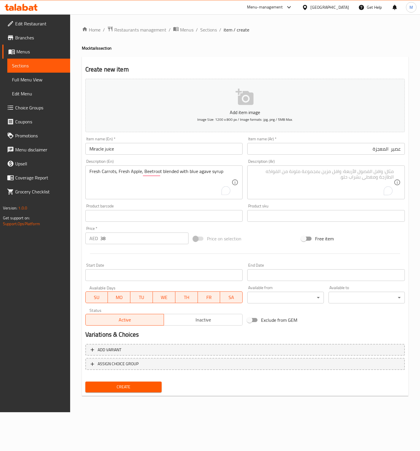
click at [298, 187] on textarea "To enrich screen reader interactions, please activate Accessibility in Grammarl…" at bounding box center [322, 183] width 142 height 28
paste textarea "جزر طازج، تفاح طازج، بنجر مخلوط مع شراب الصبار الأزرق"
type textarea "جزر طازج، تفاح طازج، بنجر مخلوط مع شراب الصبار الأزرق"
drag, startPoint x: 272, startPoint y: 226, endPoint x: 286, endPoint y: 225, distance: 13.7
click at [272, 226] on div "Add item image Image Size: 1200 x 800 px / Image formats: jpg, png / 5MB Max. I…" at bounding box center [245, 202] width 324 height 252
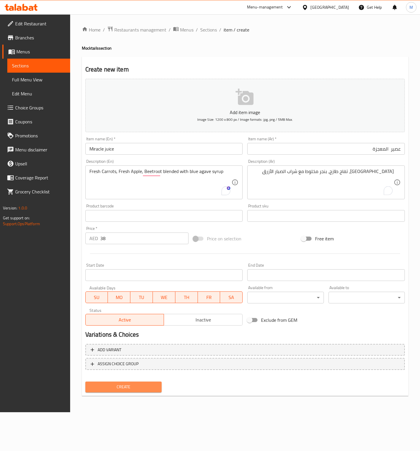
click at [141, 388] on span "Create" at bounding box center [123, 387] width 67 height 7
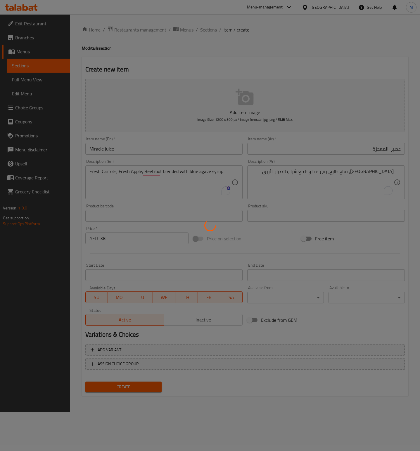
type input "0"
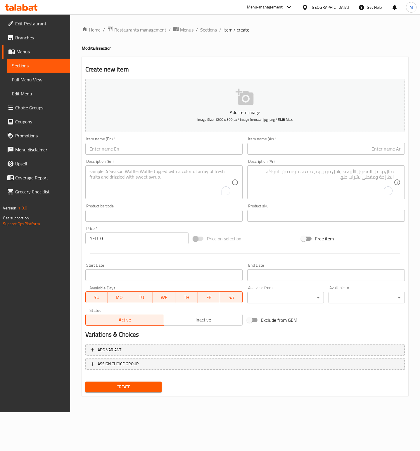
click at [20, 51] on span "Menus" at bounding box center [40, 51] width 49 height 7
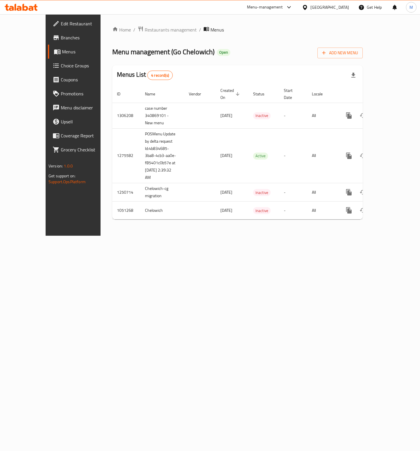
click at [240, 236] on div "Home / Restaurants management / Menus Menu management ( Go Chelowich ) Open Add…" at bounding box center [237, 125] width 274 height 222
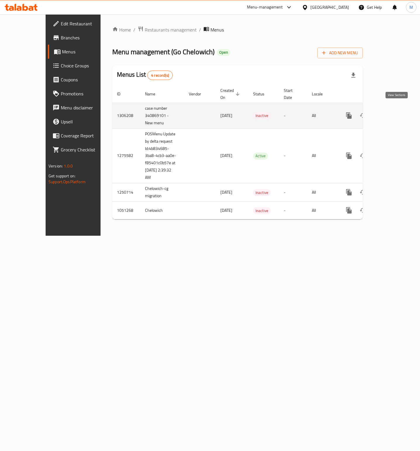
click at [394, 112] on icon "enhanced table" at bounding box center [390, 115] width 7 height 7
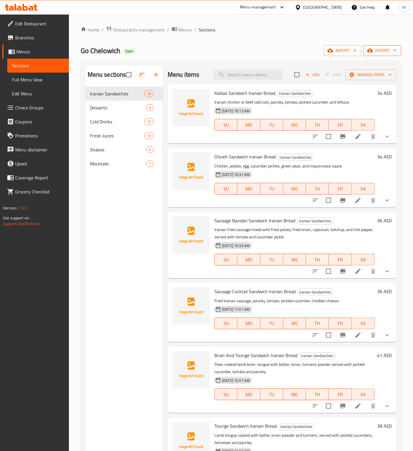
click at [385, 53] on span "export" at bounding box center [382, 50] width 28 height 7
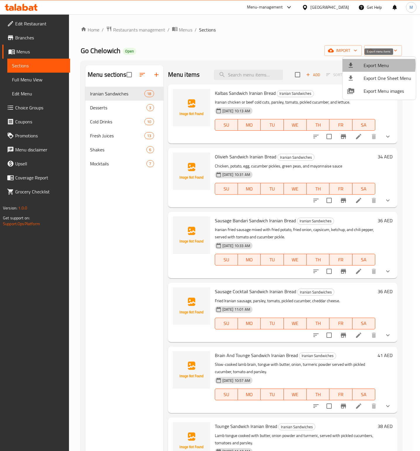
click at [371, 65] on span "Export Menu" at bounding box center [387, 65] width 48 height 7
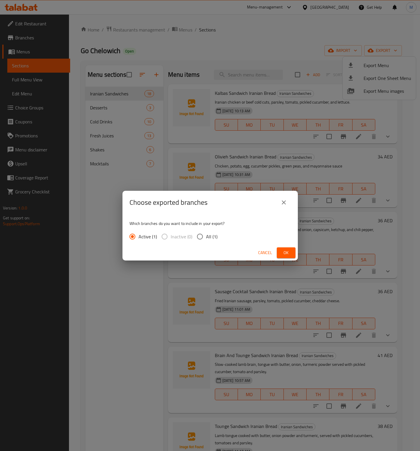
click at [199, 236] on input "All (1)" at bounding box center [200, 237] width 12 height 12
radio input "true"
click at [285, 253] on span "Ok" at bounding box center [285, 252] width 9 height 7
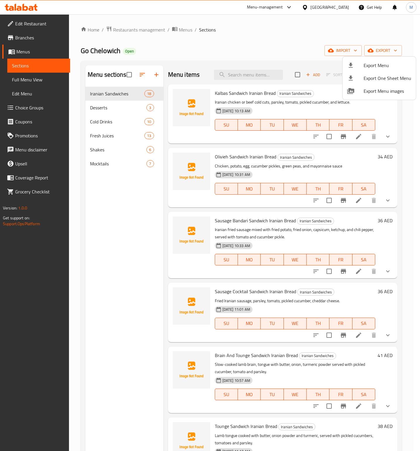
click at [27, 39] on div at bounding box center [210, 225] width 420 height 451
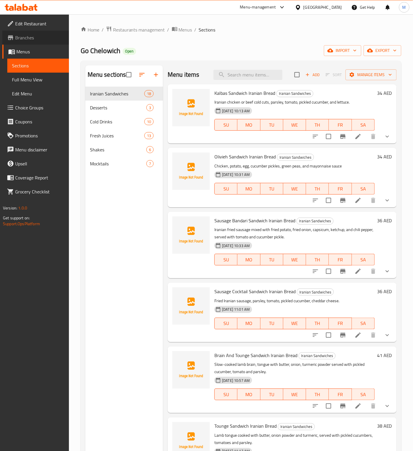
click at [27, 39] on span "Branches" at bounding box center [39, 37] width 49 height 7
